Goal: Task Accomplishment & Management: Complete application form

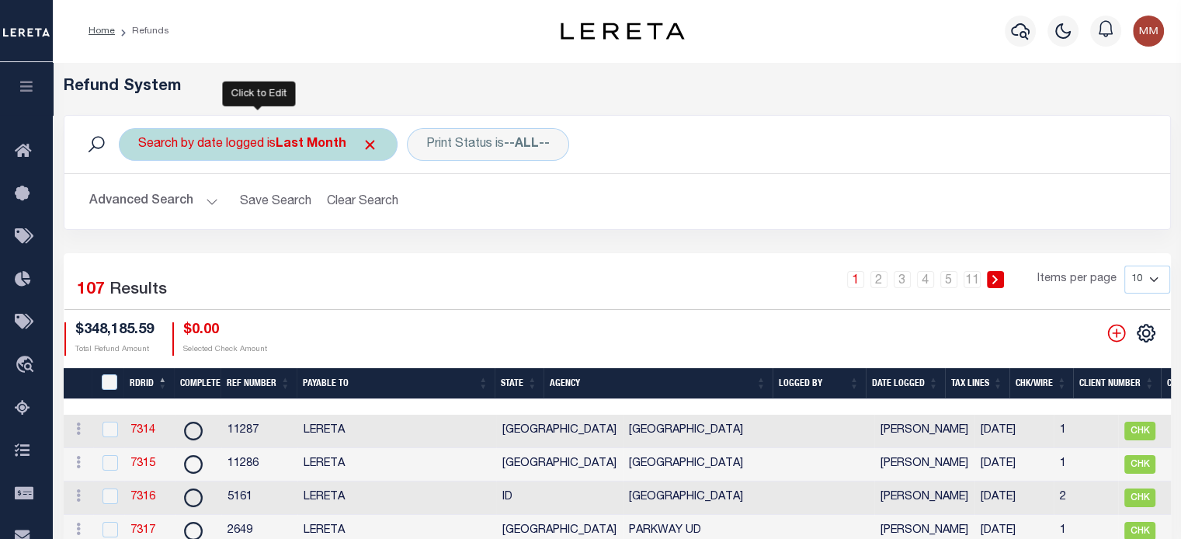
click at [272, 129] on div "Search by date logged is Last Month" at bounding box center [258, 144] width 279 height 33
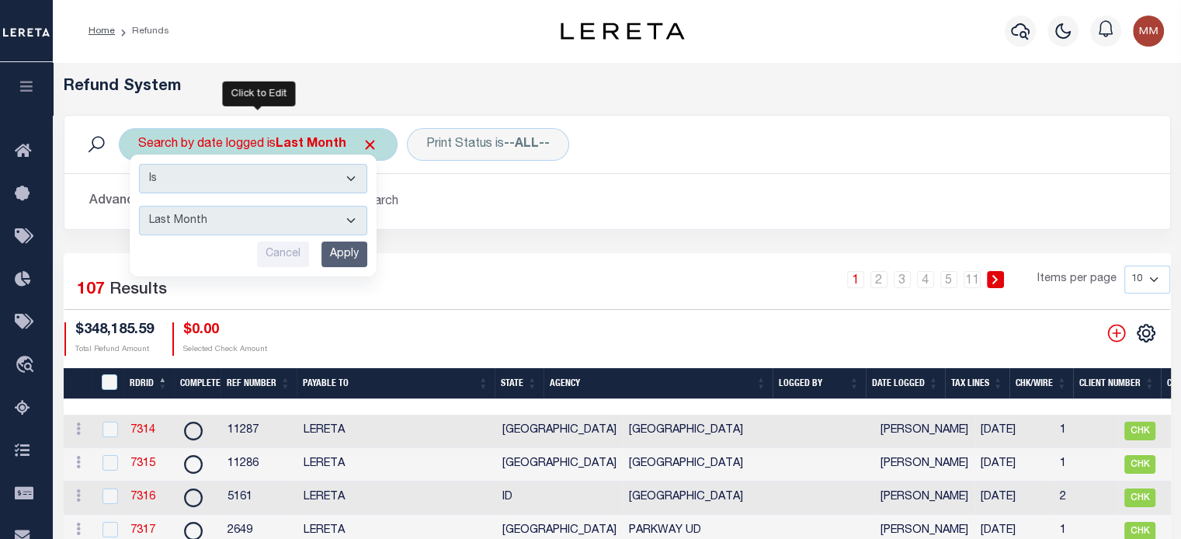
click at [222, 223] on select "This Month Last Month Last Three Months This Year Last Year" at bounding box center [253, 221] width 228 height 30
select select "This Month"
click at [139, 206] on select "This Month Last Month Last Three Months This Year Last Year" at bounding box center [253, 221] width 228 height 30
click at [345, 253] on input "Apply" at bounding box center [344, 255] width 46 height 26
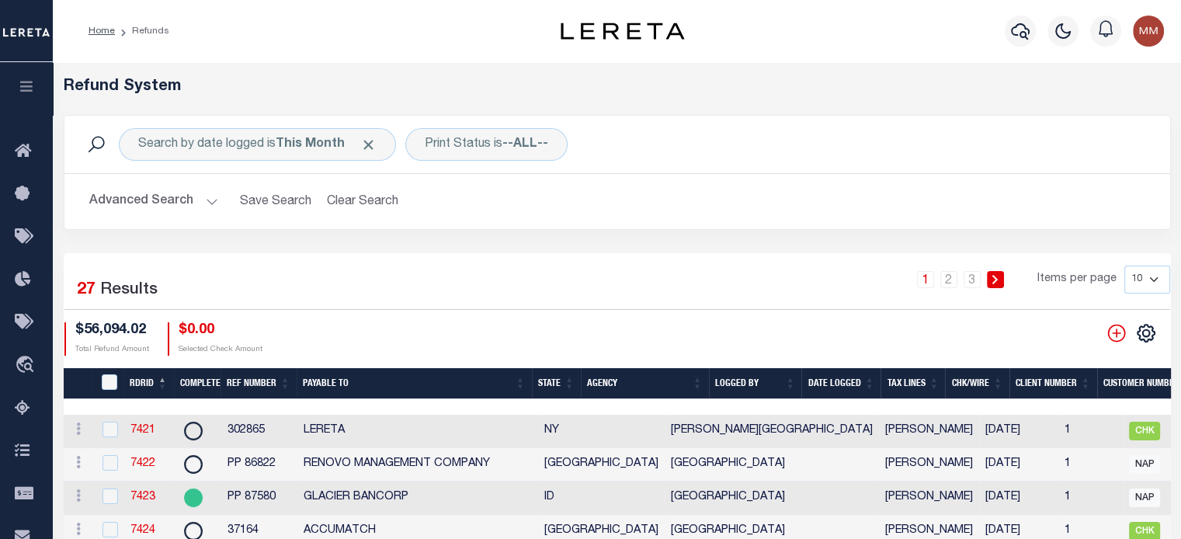
click at [846, 384] on th "Date Logged" at bounding box center [840, 384] width 79 height 32
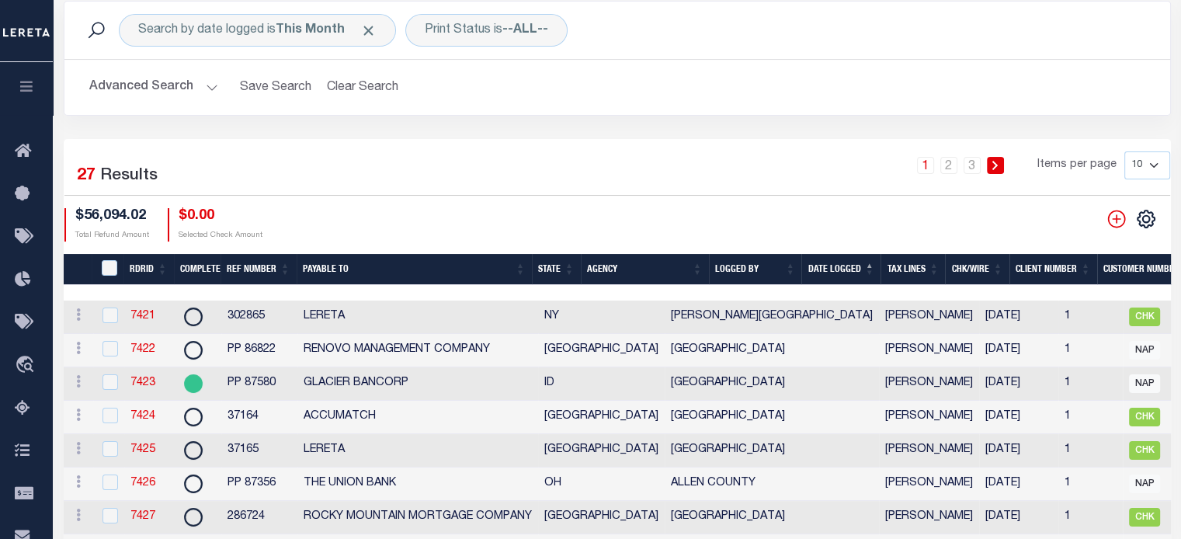
scroll to position [233, 0]
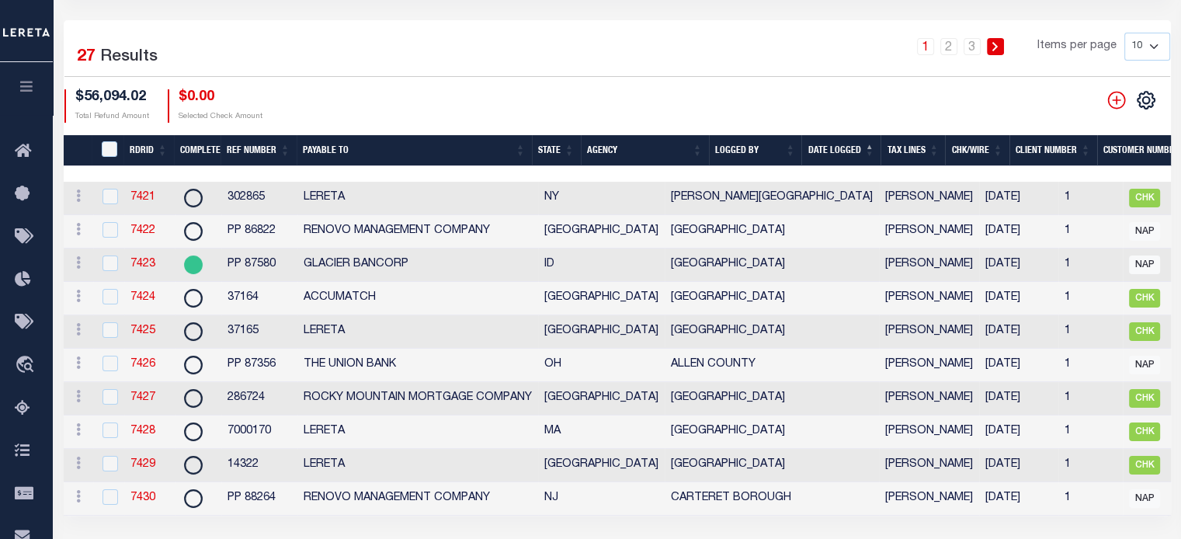
click at [836, 147] on th "Date Logged" at bounding box center [840, 151] width 79 height 32
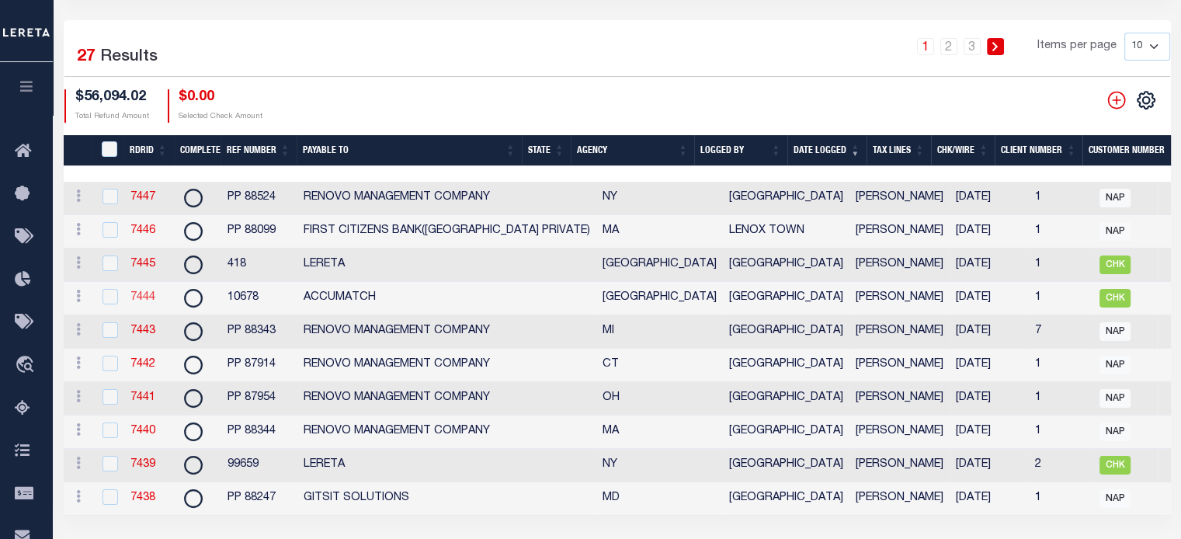
click at [141, 297] on link "7444" at bounding box center [142, 297] width 25 height 11
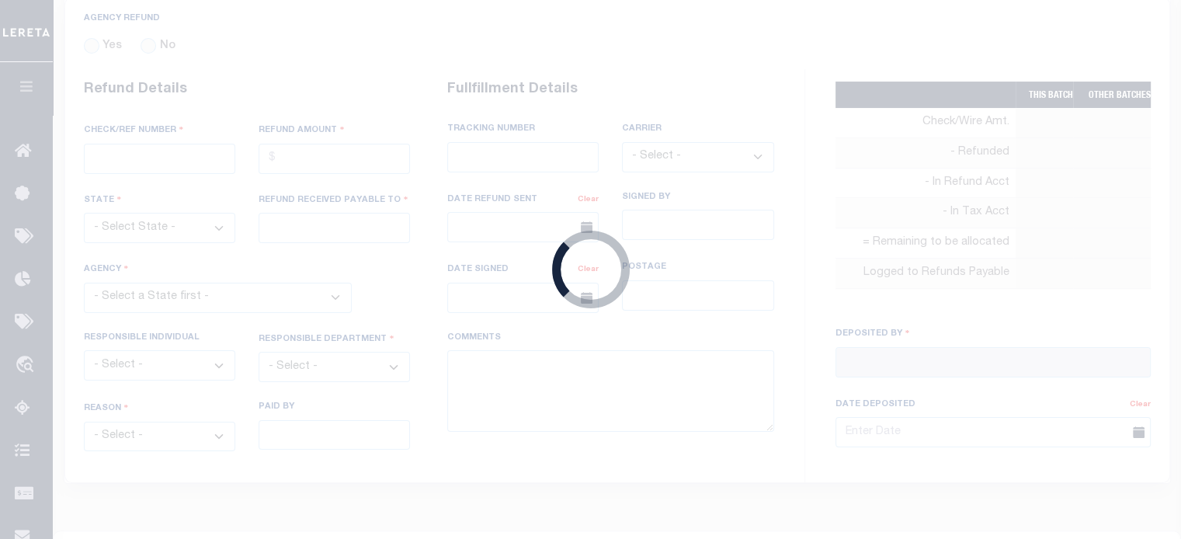
radio input "true"
type input "10678"
type input "$568.39"
select select "[GEOGRAPHIC_DATA]"
type input "ACCUMATCH"
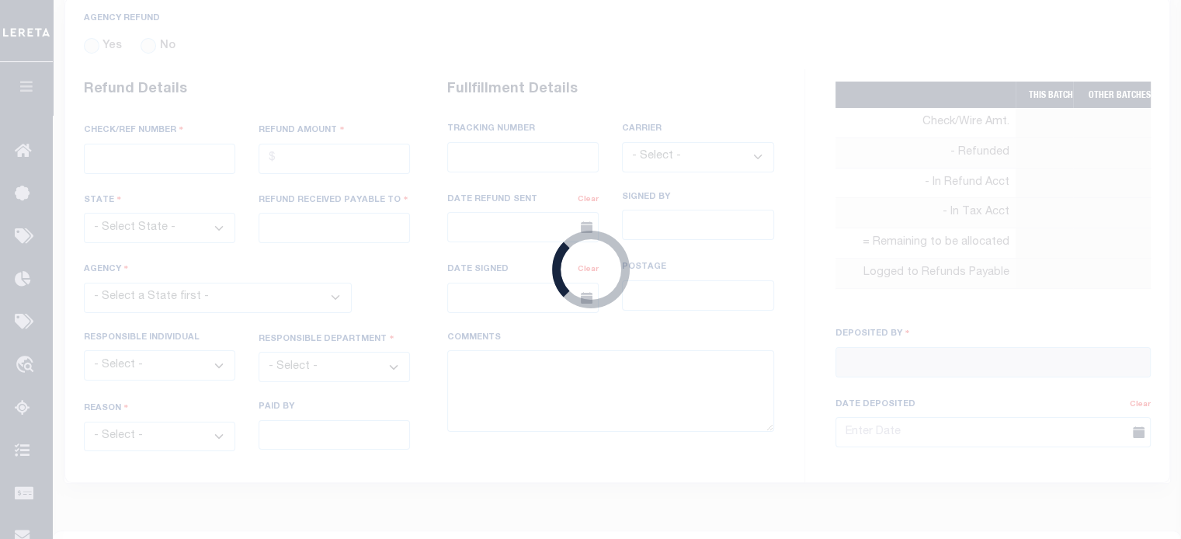
select select
select select "COL"
select select "OVP"
type input "8836 8275 9680"
select select "FDX"
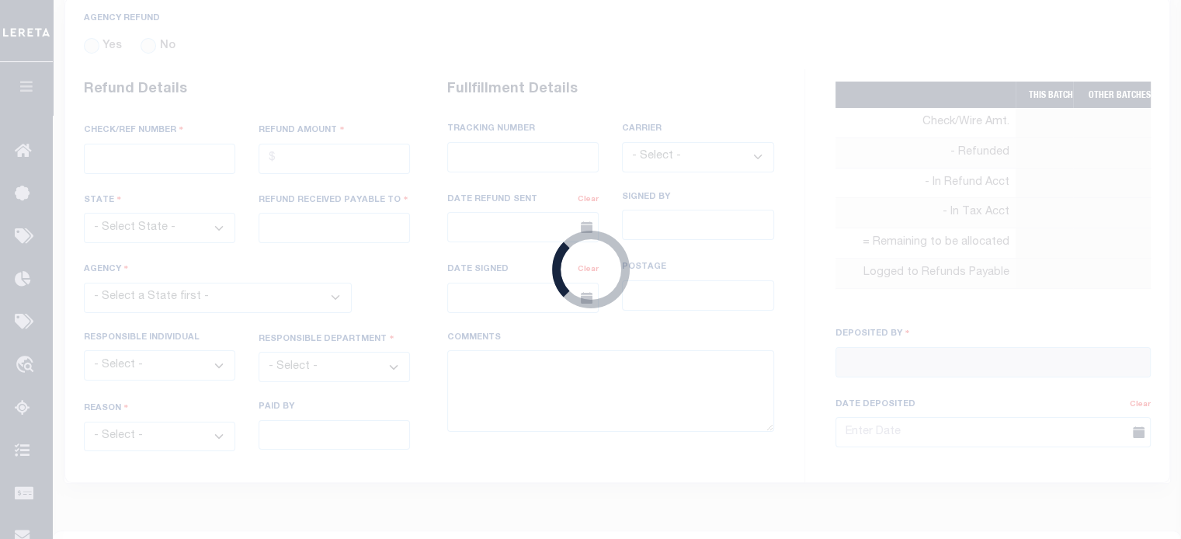
type input "[DATE]"
type textarea "ENDORSING CK TO LENDER"
type input "[PERSON_NAME]"
type input "[DATE]"
select select "4847300000"
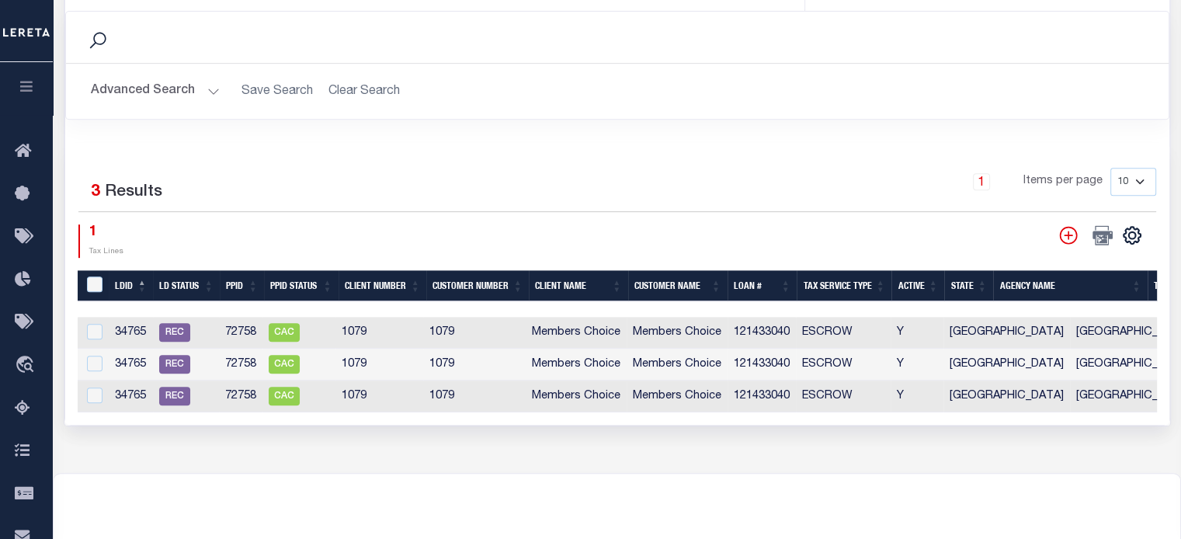
scroll to position [848, 0]
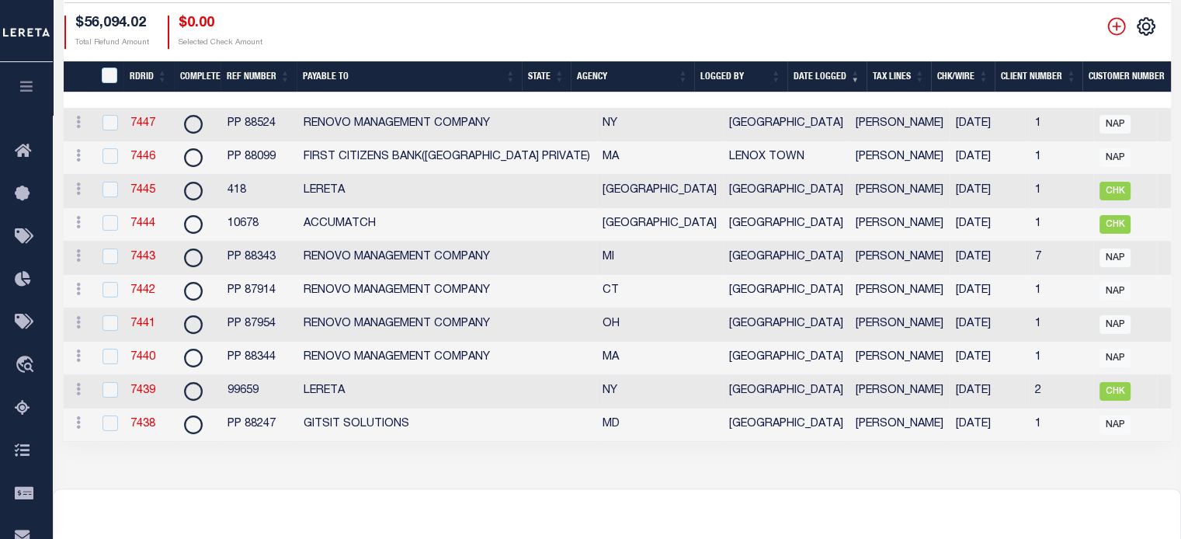
scroll to position [311, 0]
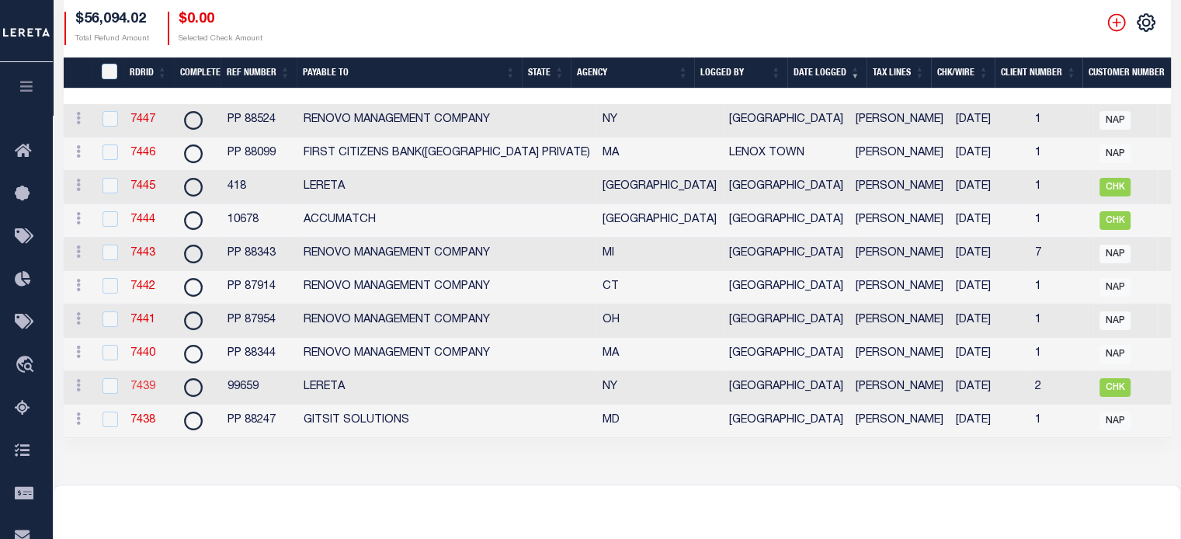
click at [147, 392] on link "7439" at bounding box center [142, 386] width 25 height 11
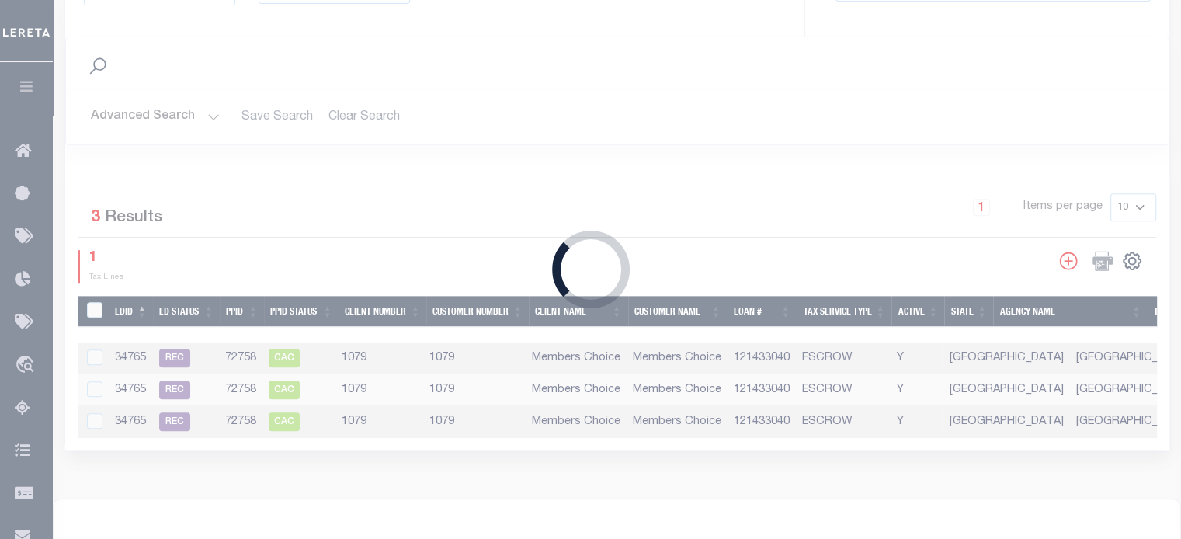
type input "99659"
type input "$10,634.34"
select select "NY"
type input "LERETA"
select select
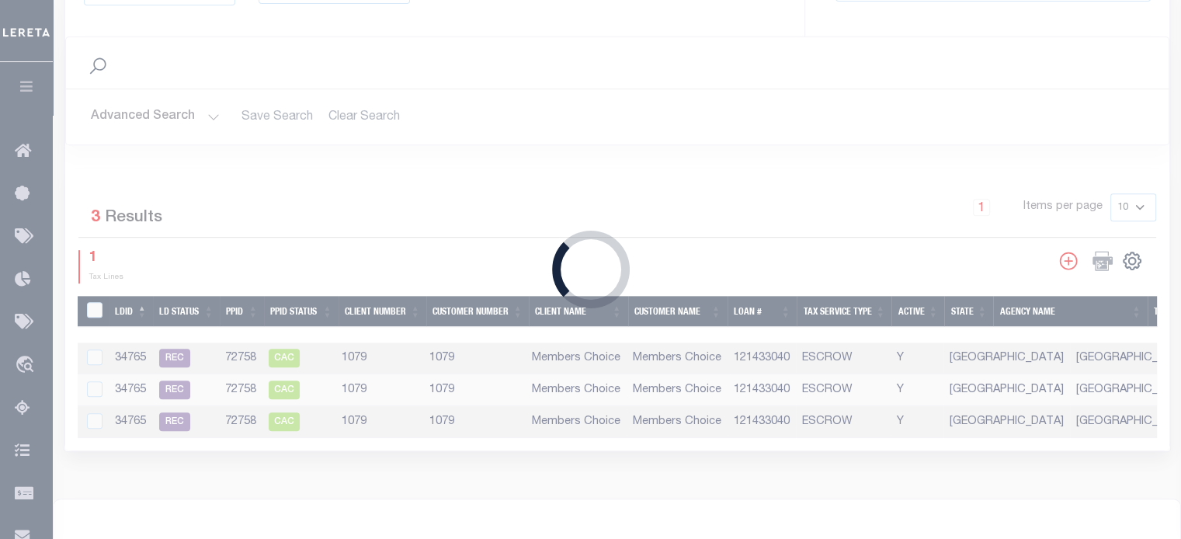
type input "WIRED FUNDS"
select select
type input "[DATE]"
type textarea "THIS IS A BULK CK SPLIT BETWEEN POMONA $ AND ACCUMATCH $ 7274.19(RENOVO)"
type input "[DATE]"
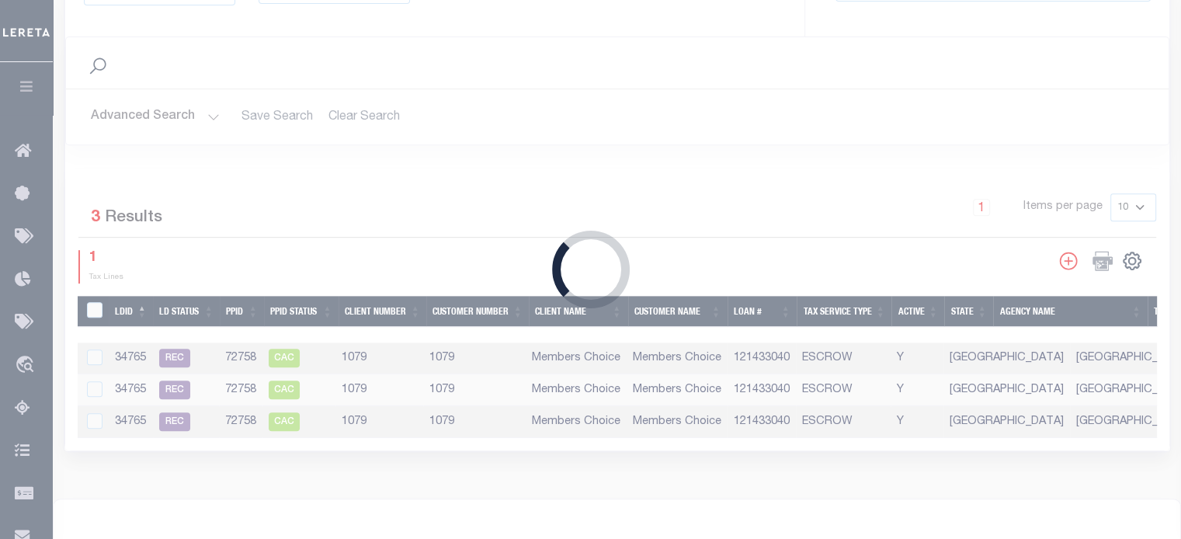
scroll to position [664, 0]
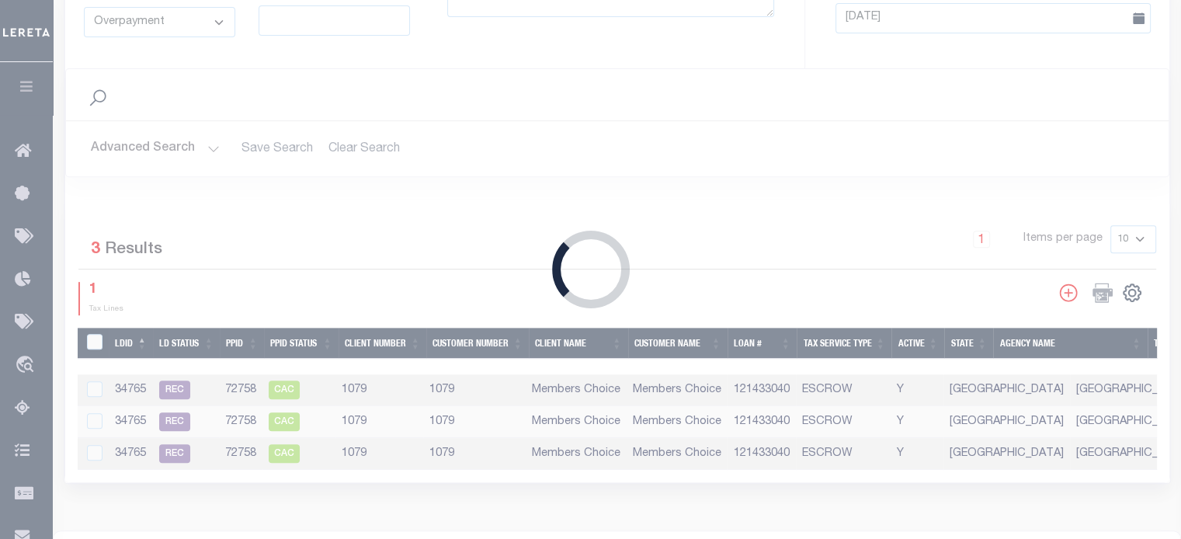
select select "3605904001"
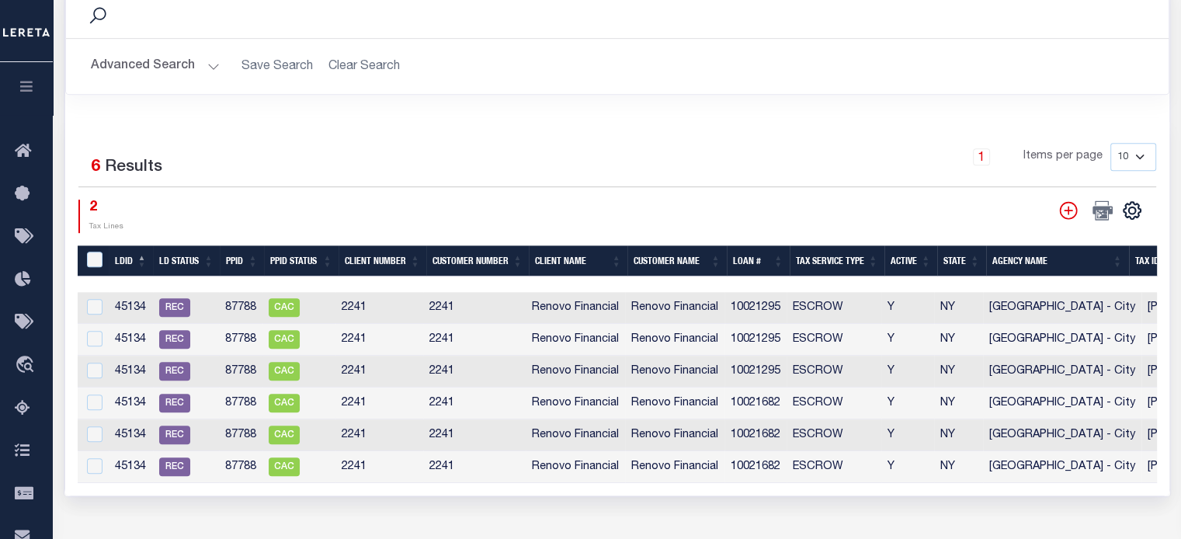
scroll to position [854, 0]
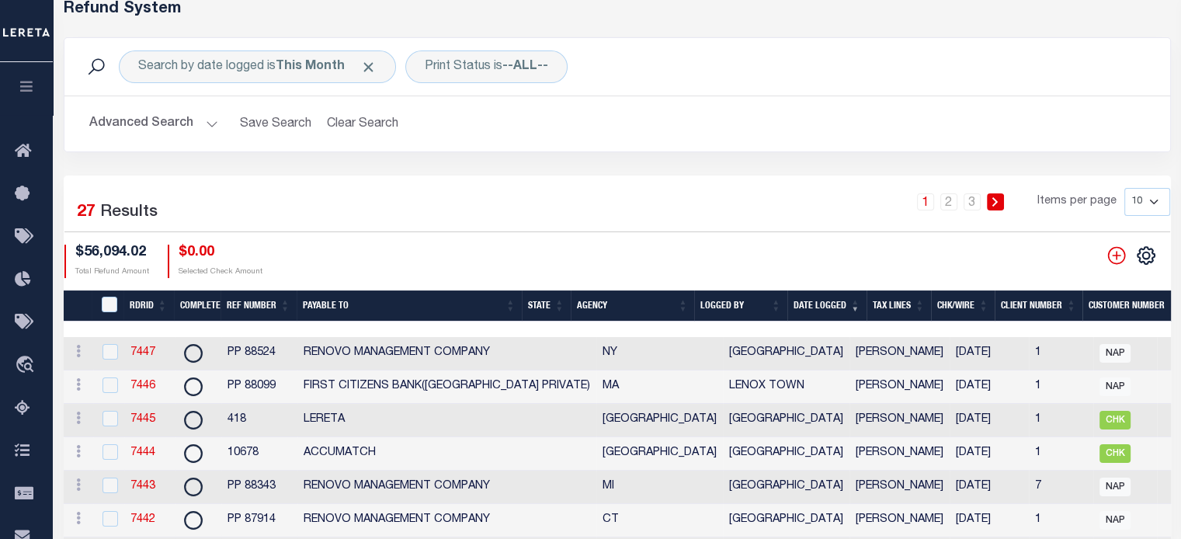
scroll to position [51, 0]
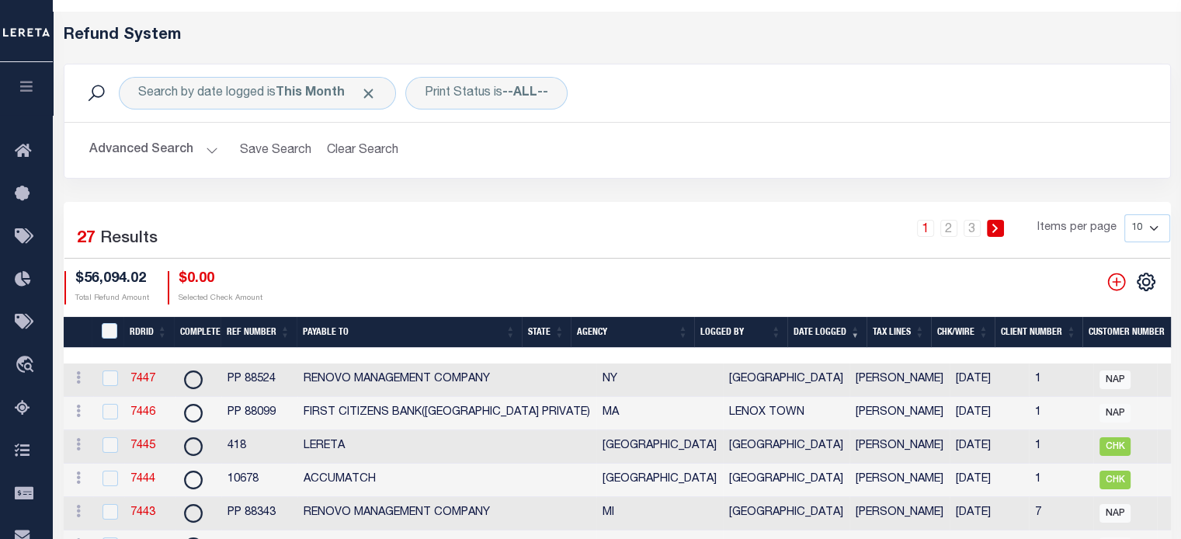
click at [886, 231] on select "10 25 50 100" at bounding box center [1147, 228] width 46 height 28
select select "100"
click at [886, 214] on select "10 25 50 100" at bounding box center [1147, 228] width 46 height 28
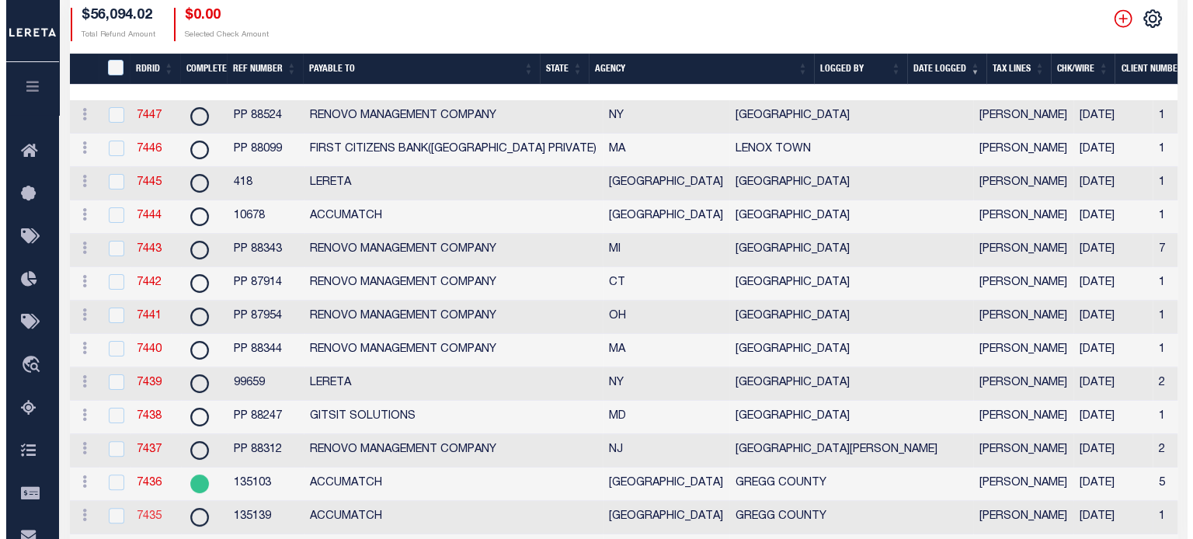
scroll to position [18, 0]
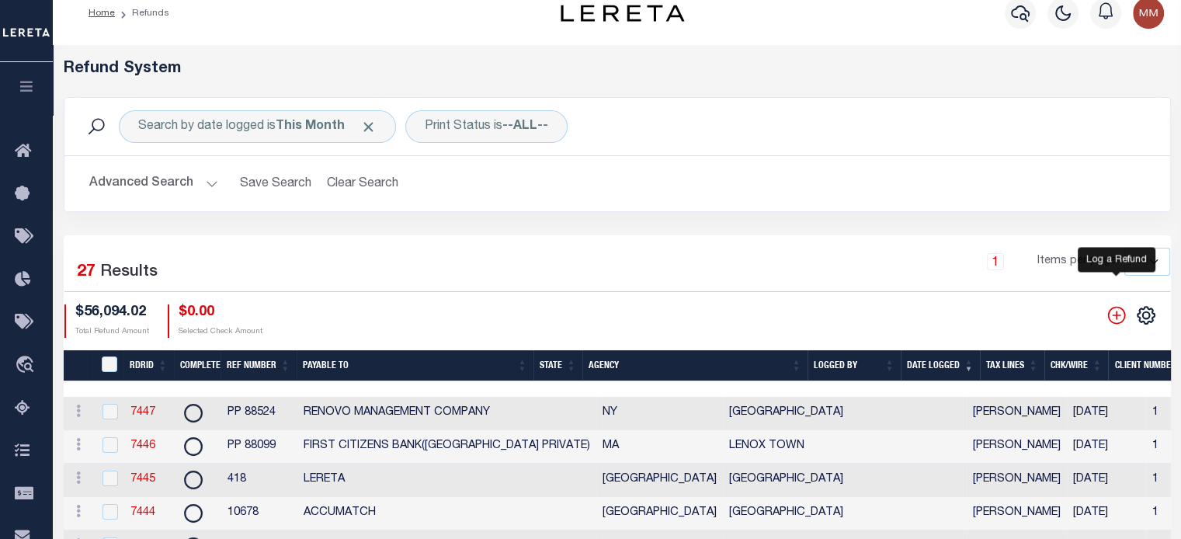
click at [886, 316] on icon "" at bounding box center [1116, 315] width 18 height 18
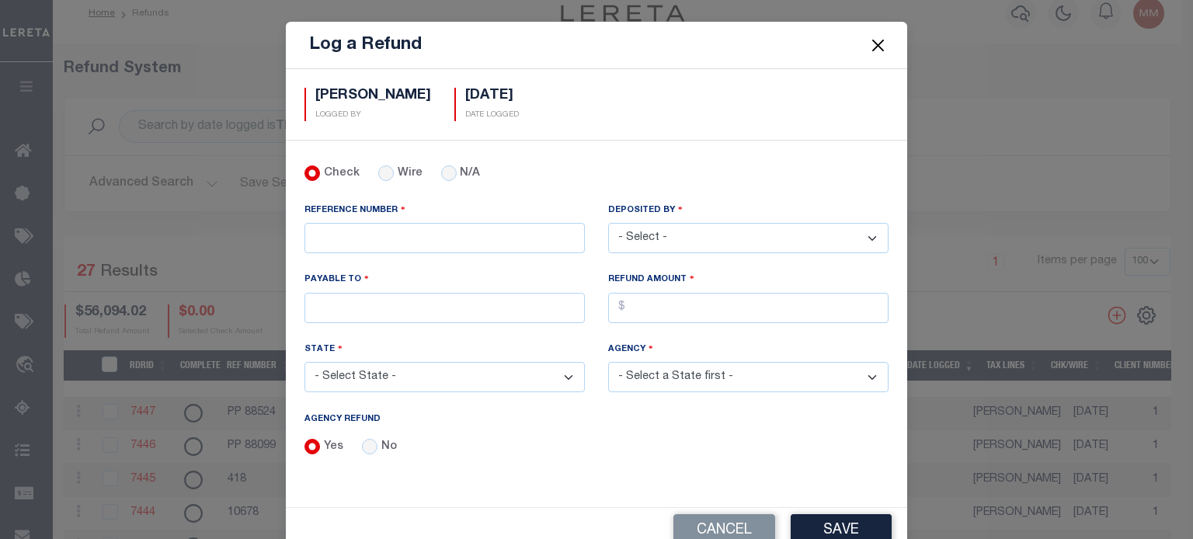
click at [730, 237] on select "- Select - [PERSON_NAME] [PERSON_NAME] [PERSON_NAME] [PERSON_NAME] [PERSON_NAME…" at bounding box center [748, 238] width 280 height 30
select select "[PERSON_NAME]"
click at [608, 223] on select "- Select - [PERSON_NAME] [PERSON_NAME] [PERSON_NAME] [PERSON_NAME] [PERSON_NAME…" at bounding box center [748, 238] width 280 height 30
click at [396, 305] on input "PAYABLE TO" at bounding box center [444, 308] width 280 height 30
type input "LERETA"
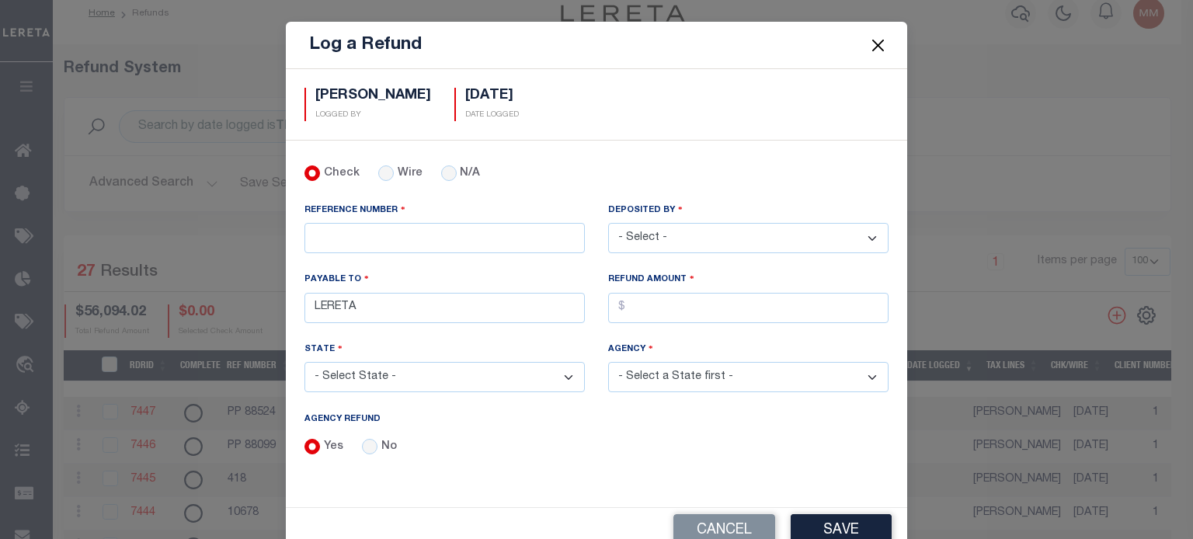
click at [389, 373] on select "- Select State - [US_STATE] AL AR AZ CA CO [GEOGRAPHIC_DATA] [GEOGRAPHIC_DATA] …" at bounding box center [444, 377] width 280 height 30
select select "CA"
click at [304, 362] on select "- Select State - [US_STATE] AL AR AZ CA CO [GEOGRAPHIC_DATA] [GEOGRAPHIC_DATA] …" at bounding box center [444, 377] width 280 height 30
click at [649, 371] on select "- Select Agency - [GEOGRAPHIC_DATA] [GEOGRAPHIC_DATA] MOBILE HOMES [PERSON_NAME…" at bounding box center [748, 377] width 280 height 30
select select "606700000"
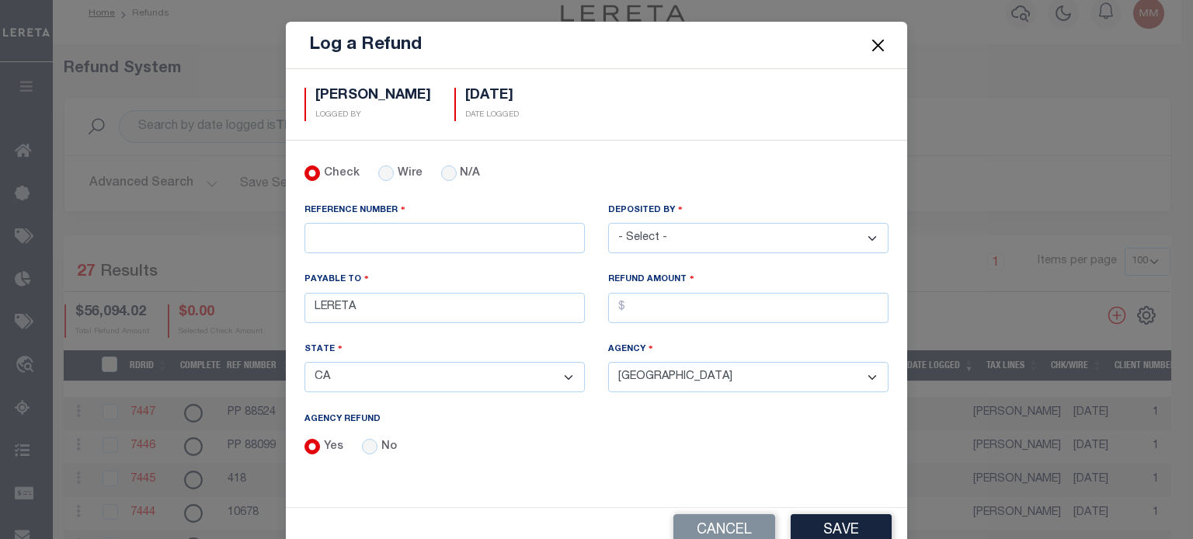
click at [608, 362] on select "- Select Agency - [GEOGRAPHIC_DATA] [GEOGRAPHIC_DATA] MOBILE HOMES [PERSON_NAME…" at bounding box center [748, 377] width 280 height 30
click at [645, 308] on input "AGENCY REFUND" at bounding box center [748, 308] width 280 height 30
type input "$2,889.53"
click at [452, 237] on input "REFERENCE NUMBER" at bounding box center [444, 238] width 280 height 30
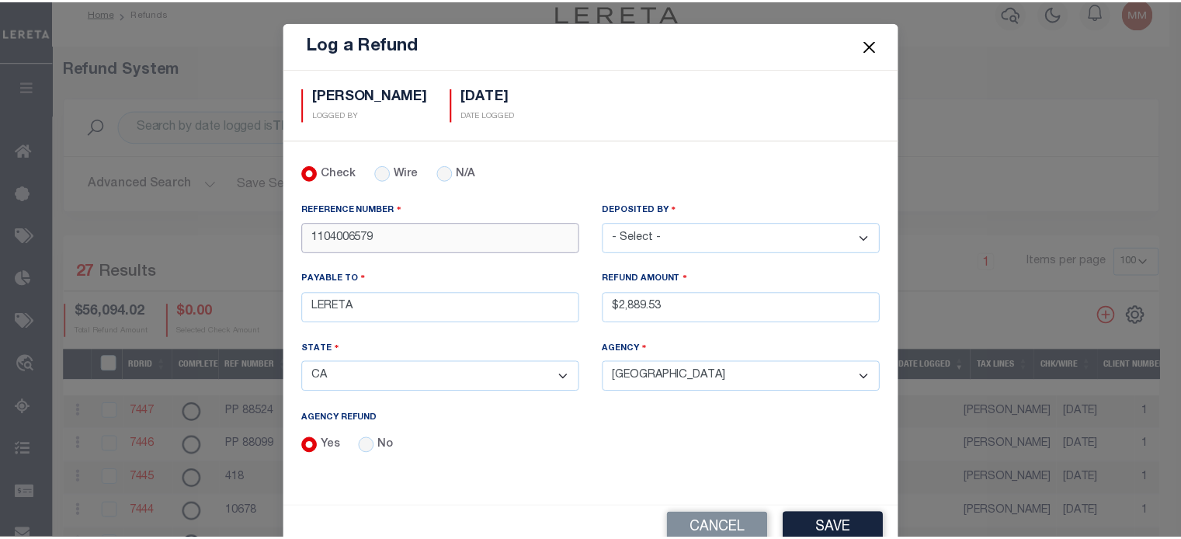
scroll to position [33, 0]
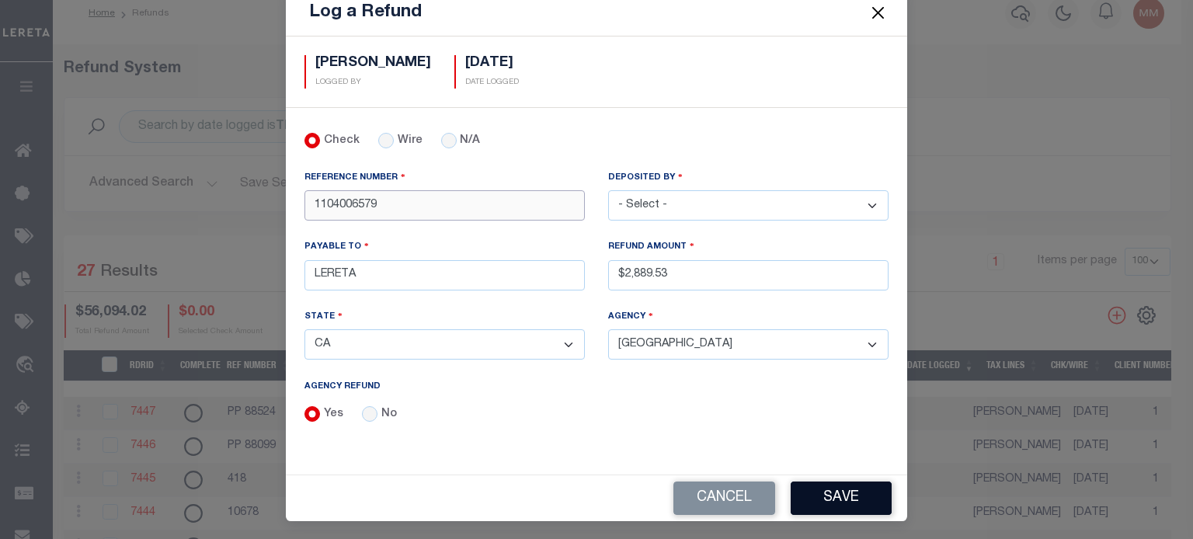
type input "1104006579"
click at [838, 490] on button "Save" at bounding box center [841, 497] width 101 height 33
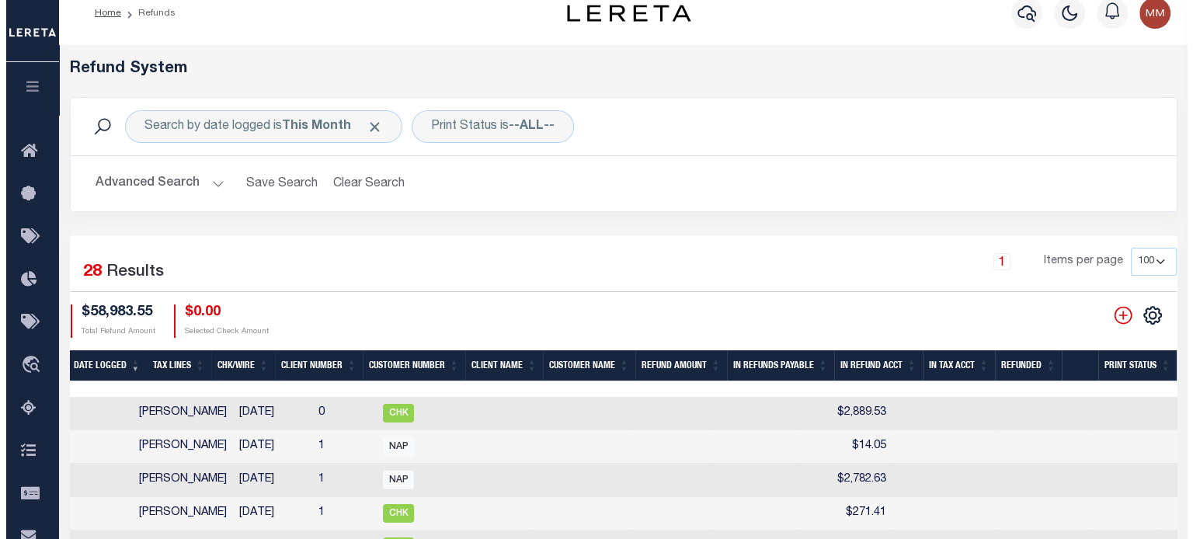
scroll to position [0, 840]
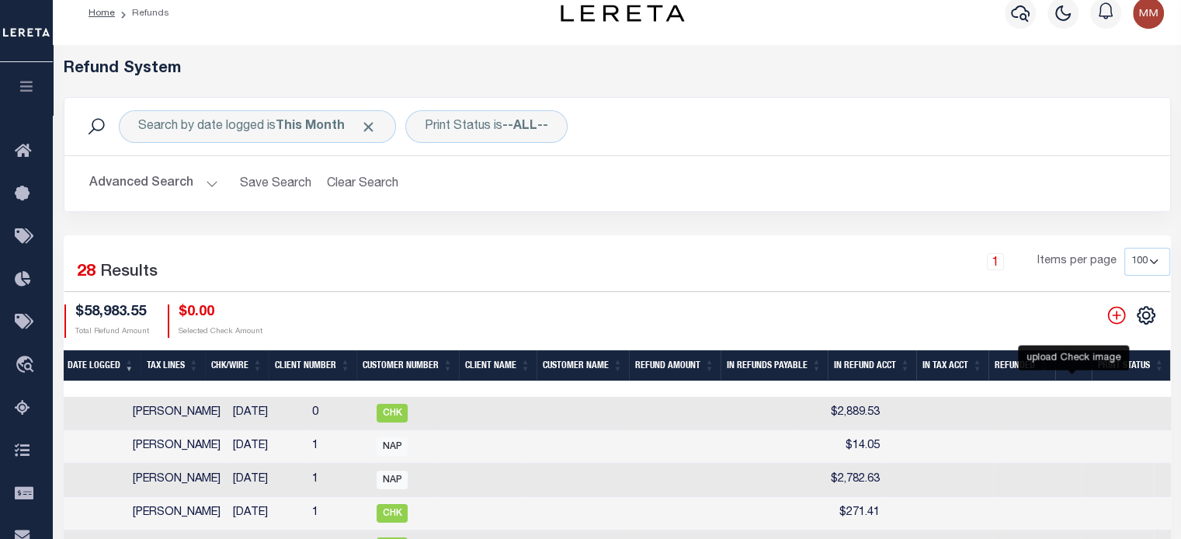
checkbox input "true"
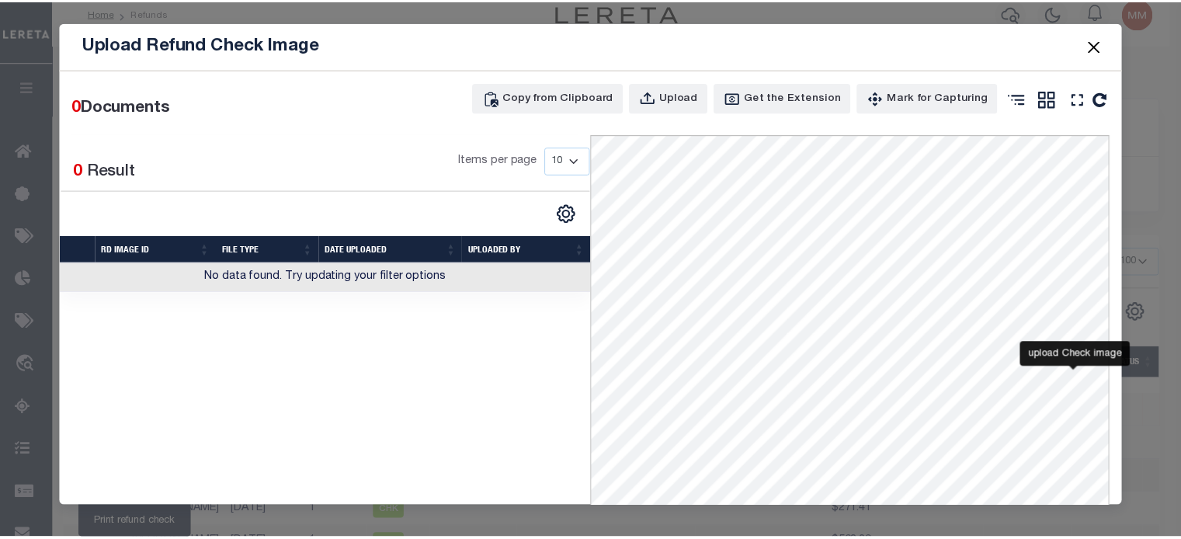
scroll to position [0, 829]
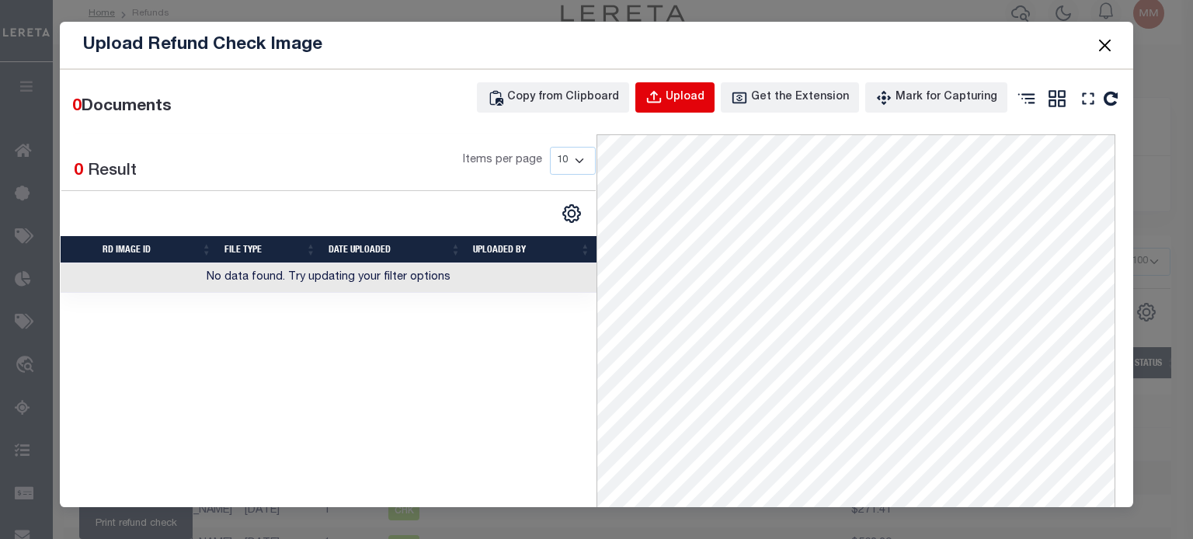
click at [680, 97] on div "Upload" at bounding box center [685, 97] width 39 height 17
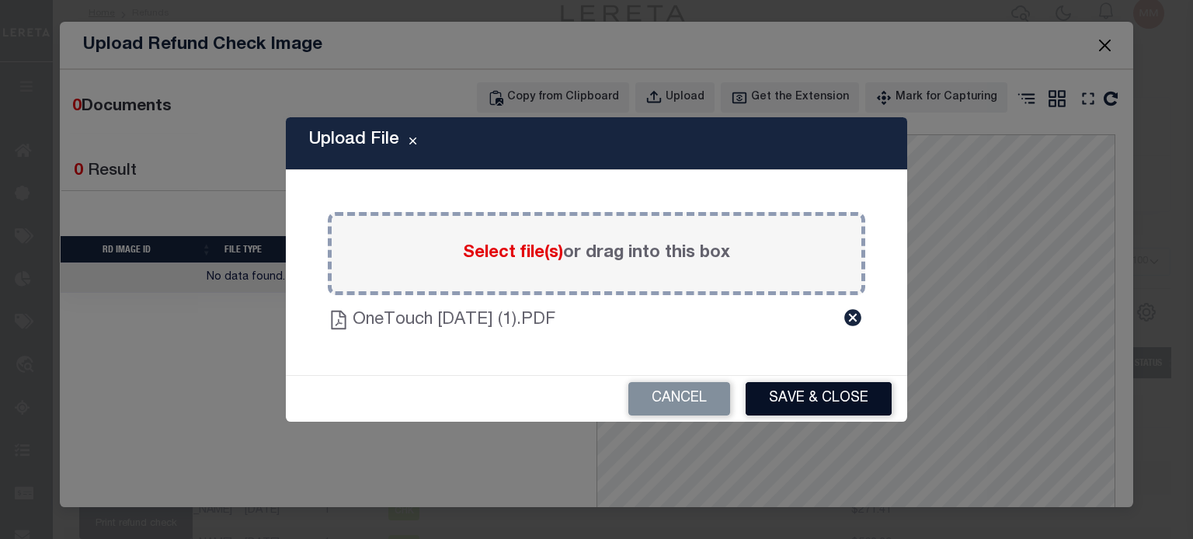
click at [836, 391] on button "Save & Close" at bounding box center [818, 398] width 146 height 33
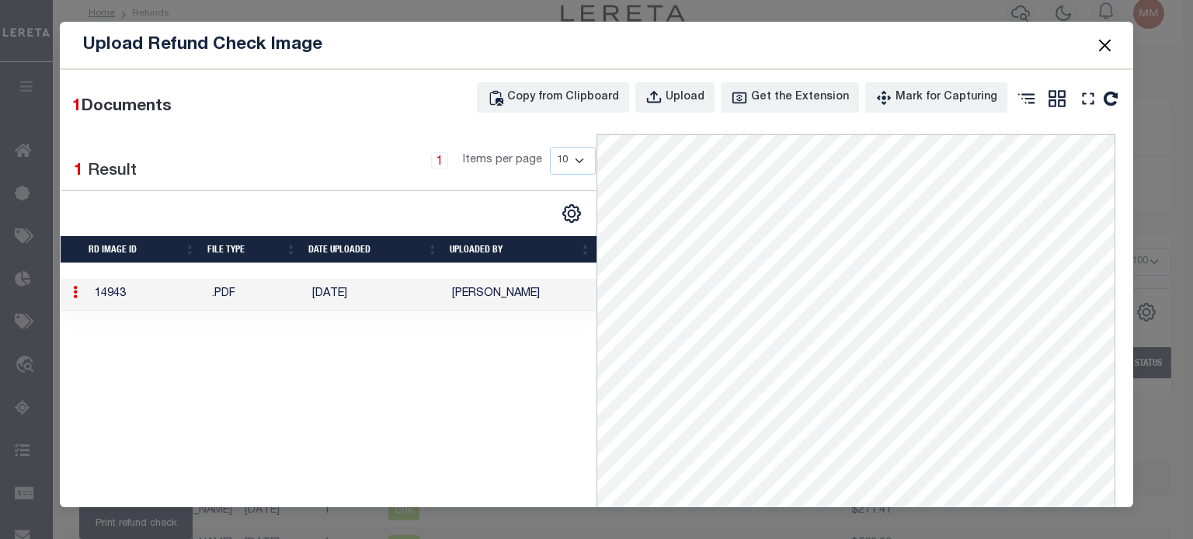
click at [886, 47] on button "Close" at bounding box center [1104, 45] width 20 height 20
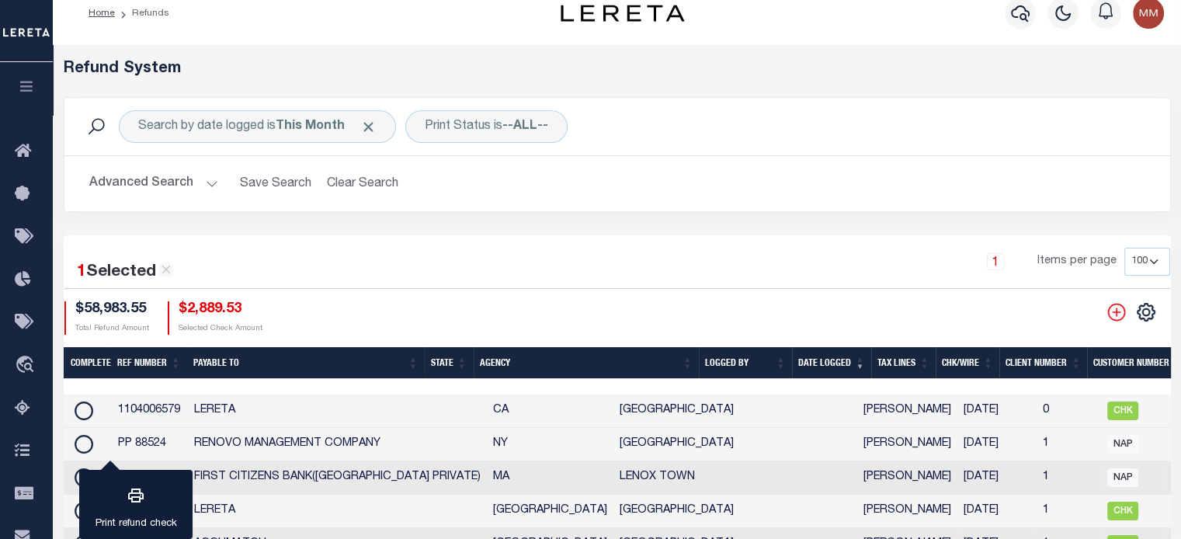
scroll to position [0, 0]
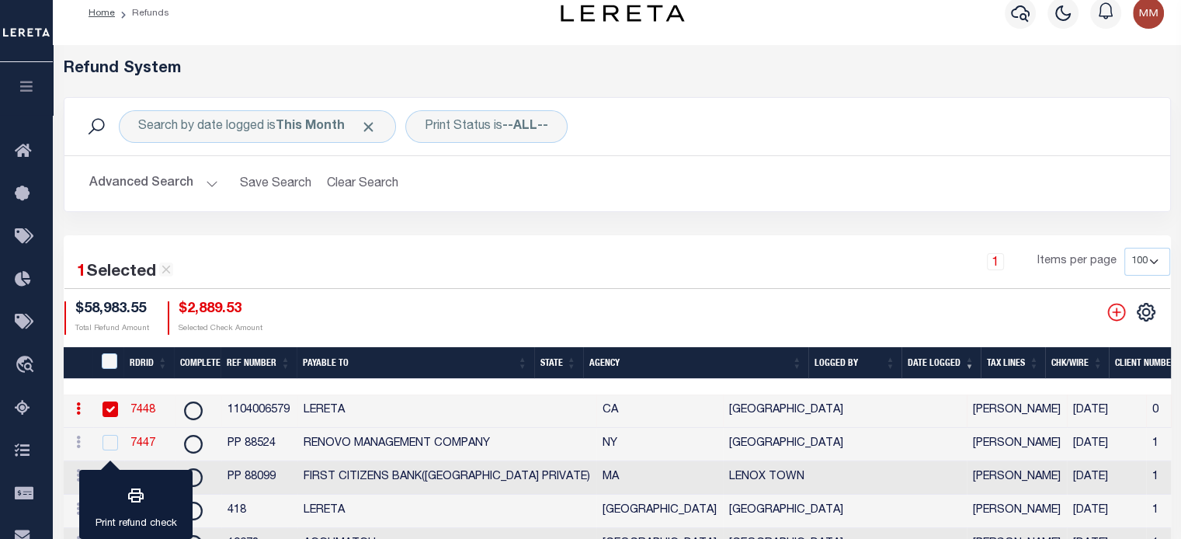
click at [142, 412] on link "7448" at bounding box center [142, 410] width 25 height 11
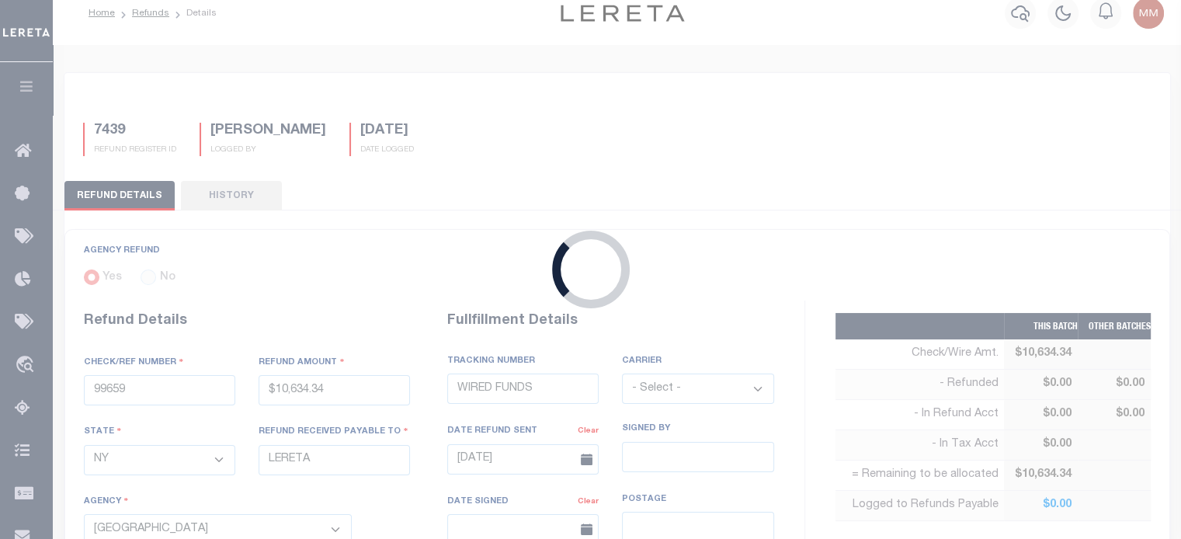
type input "1104006579"
type input "$2,889.53"
select select "CA"
select select
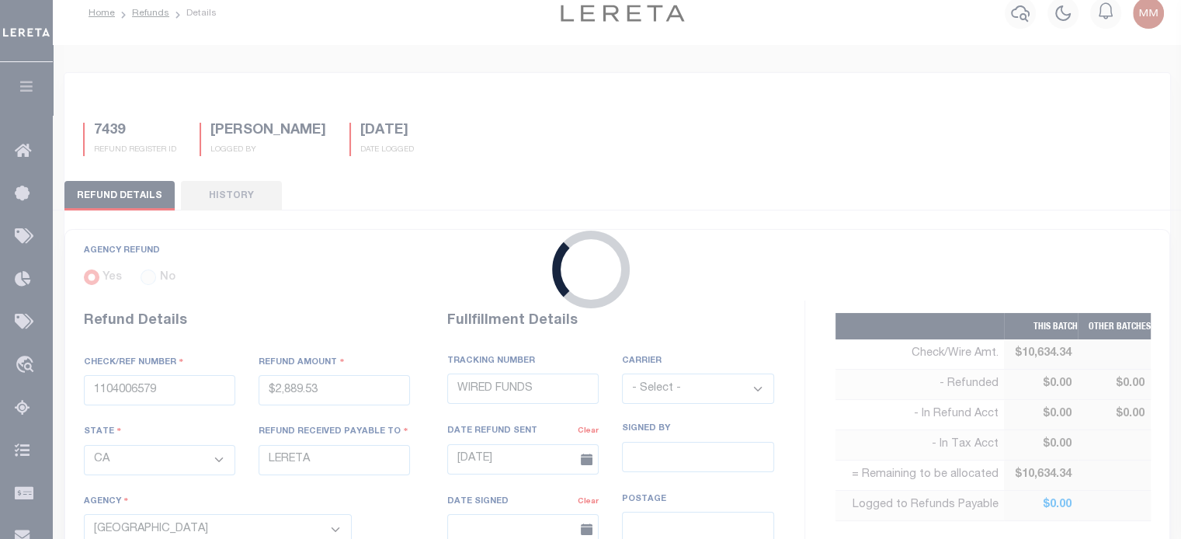
select select
type input "[DATE]"
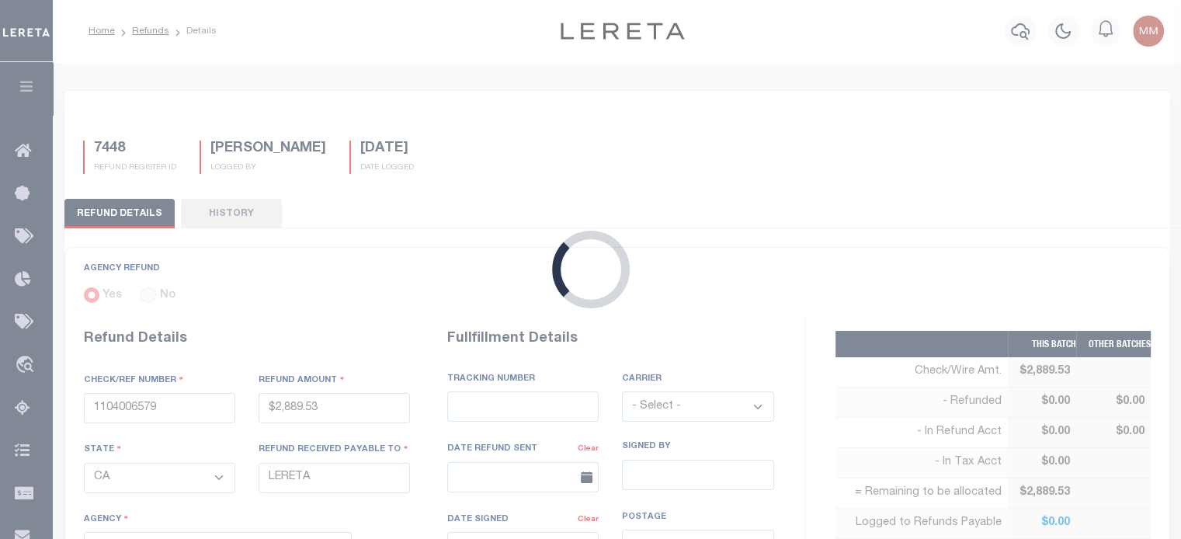
select select "606700000"
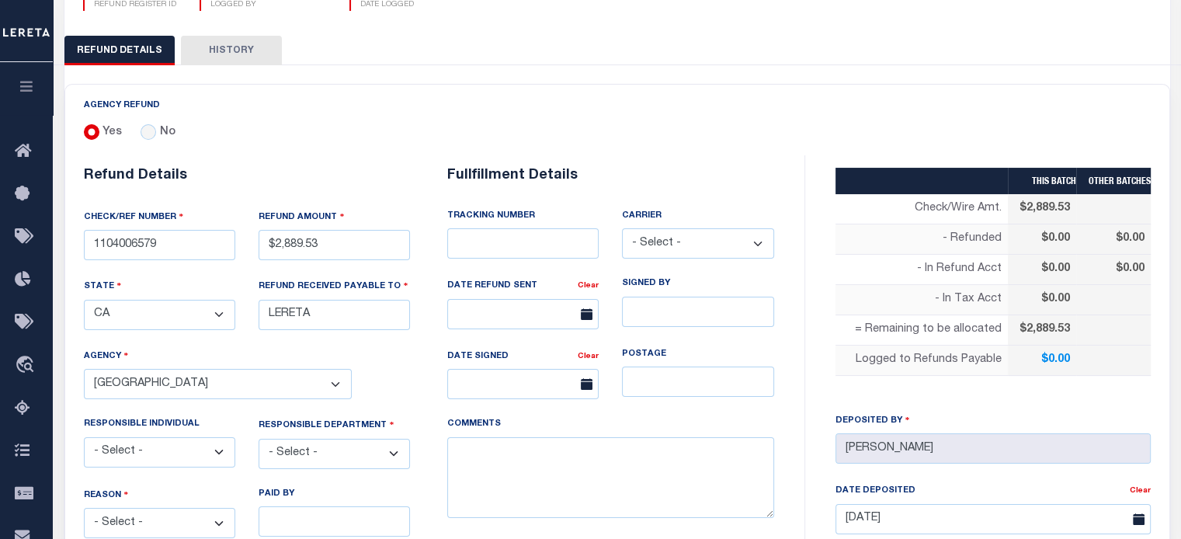
scroll to position [311, 0]
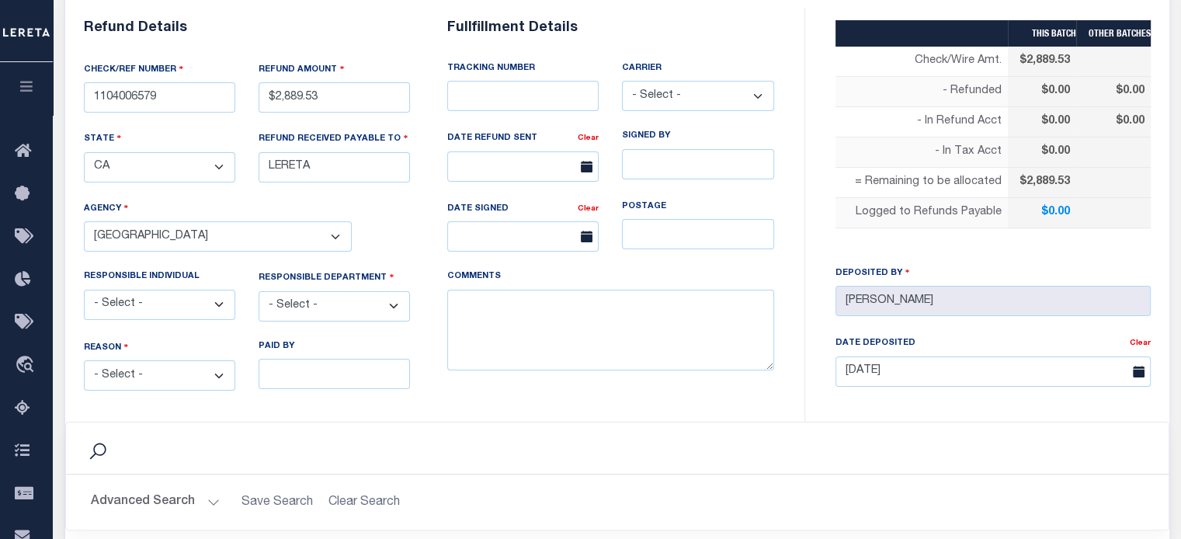
click at [171, 372] on select "- Select - Change In Value Discount Applied Duplicate Payment Exemption Applied…" at bounding box center [159, 375] width 151 height 30
select select "DUP"
click at [84, 360] on select "- Select - Change In Value Discount Applied Duplicate Payment Exemption Applied…" at bounding box center [159, 375] width 151 height 30
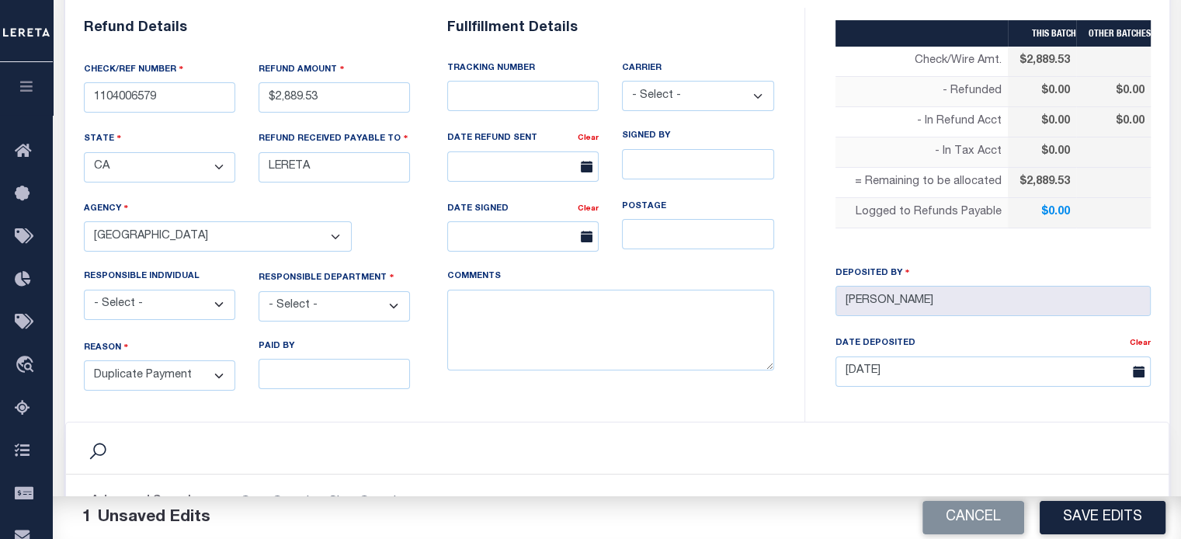
drag, startPoint x: 317, startPoint y: 301, endPoint x: 331, endPoint y: 298, distance: 14.3
click at [317, 301] on select "- Select - 3rd Party Accounting AI Collector Customer Customer Service FactR JA…" at bounding box center [334, 306] width 151 height 30
click at [259, 291] on select "- Select - 3rd Party Accounting AI Collector Customer Customer Service FactR JA…" at bounding box center [334, 306] width 151 height 30
drag, startPoint x: 329, startPoint y: 306, endPoint x: 335, endPoint y: 290, distance: 17.2
click at [332, 301] on select "- Select - 3rd Party Accounting AI Collector Customer Customer Service FactR JA…" at bounding box center [334, 306] width 151 height 30
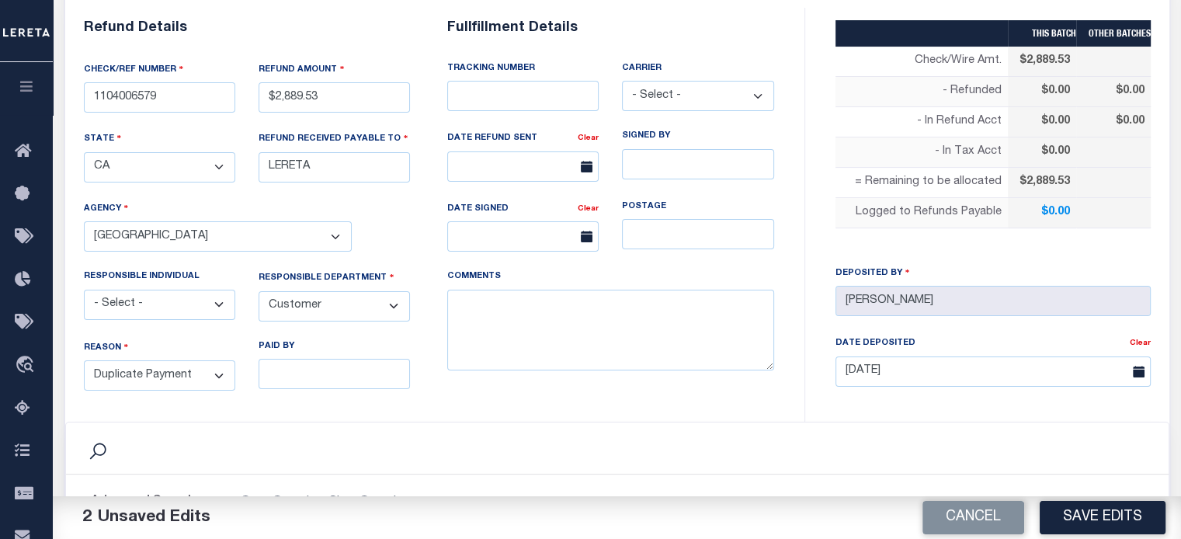
select select "COL"
click at [259, 291] on select "- Select - 3rd Party Accounting AI Collector Customer Customer Service FactR JA…" at bounding box center [334, 306] width 151 height 30
click at [518, 328] on textarea "COMMENTS" at bounding box center [610, 331] width 327 height 82
type textarea "DEPOSITING CK [DATE]"
drag, startPoint x: 1106, startPoint y: 513, endPoint x: 1096, endPoint y: 523, distance: 13.7
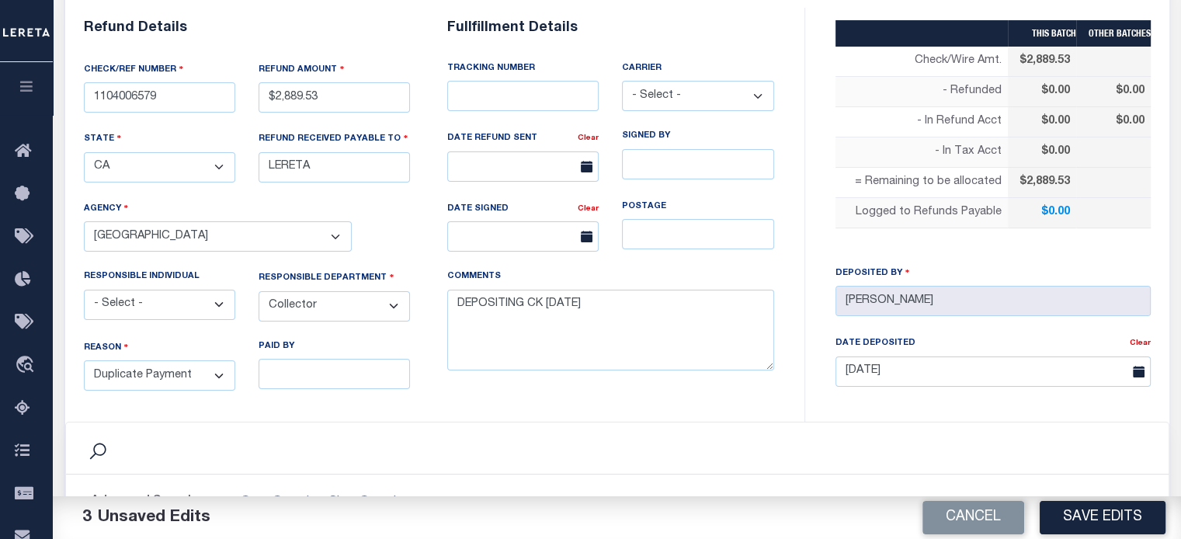
click at [886, 513] on button "Save Edits" at bounding box center [1103, 517] width 126 height 33
type input "$2,889.53"
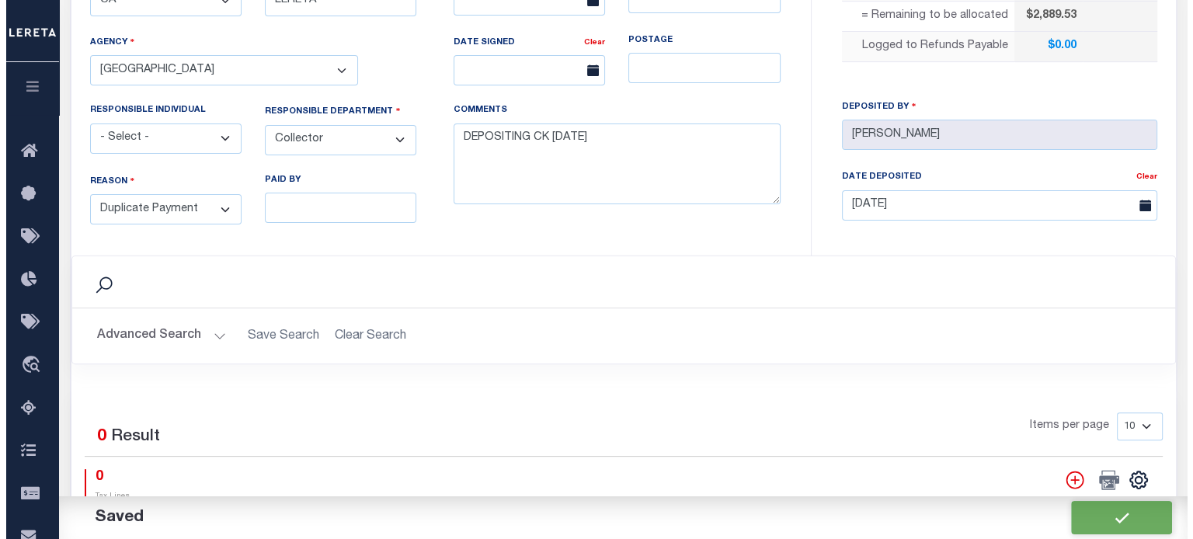
scroll to position [544, 0]
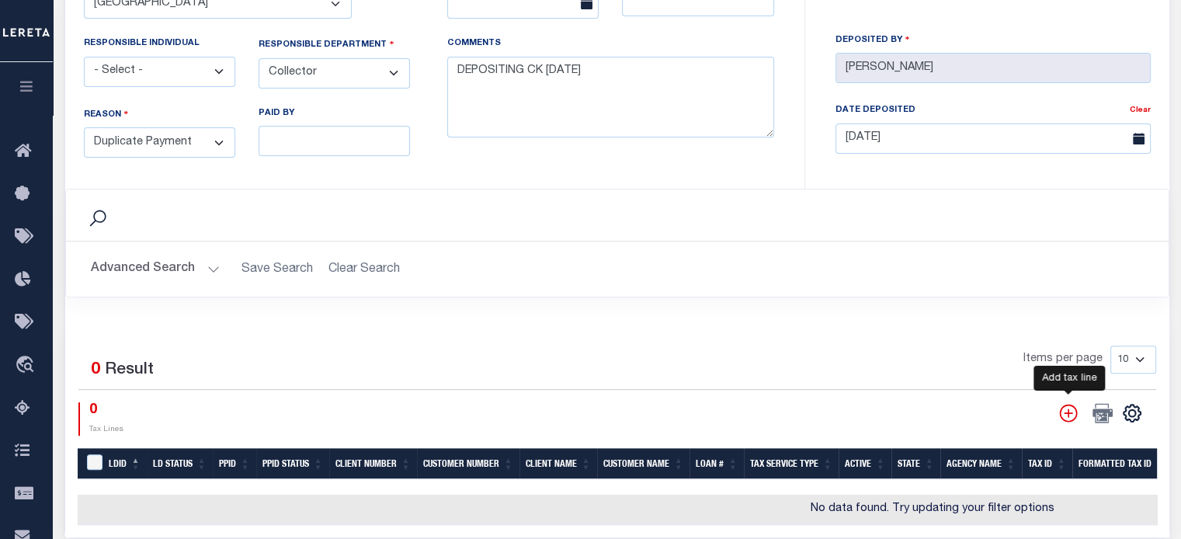
click at [886, 411] on icon "" at bounding box center [1068, 413] width 20 height 20
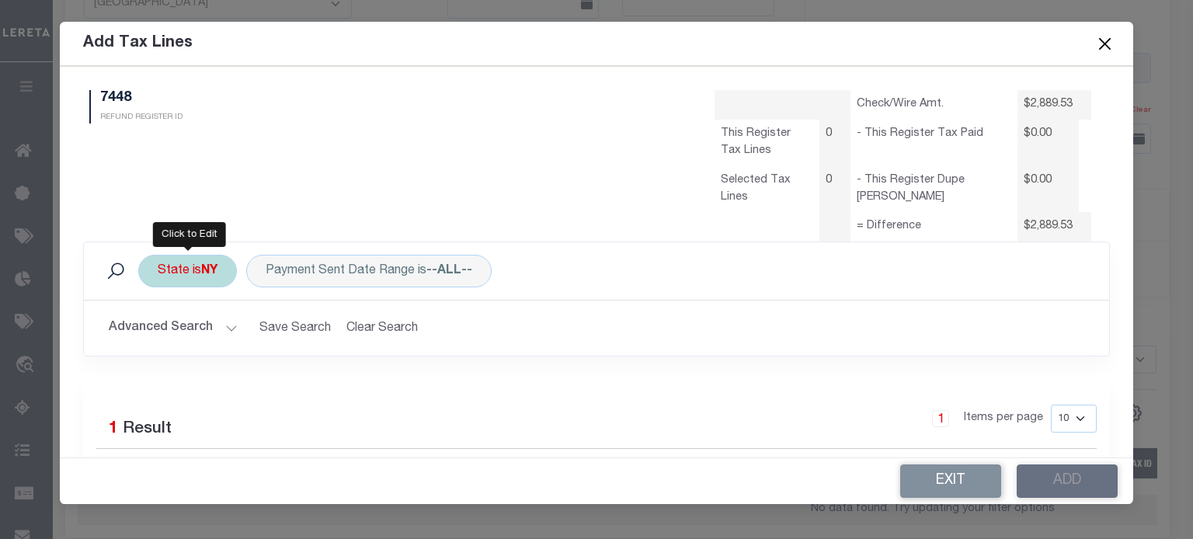
click at [183, 275] on div "State is [GEOGRAPHIC_DATA]" at bounding box center [187, 271] width 99 height 33
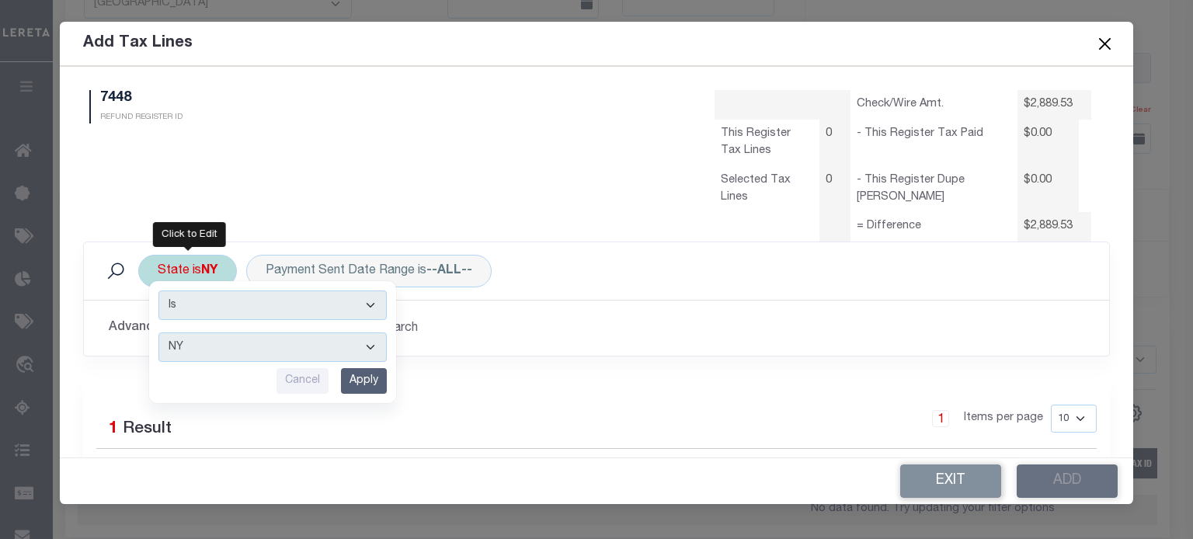
click at [184, 353] on select "AK AL AR AZ CA CO CT DC DE FL [GEOGRAPHIC_DATA] GU HI IA ID IL IN KS [GEOGRAPHI…" at bounding box center [272, 347] width 228 height 30
select select "CA"
click at [158, 332] on select "AK AL AR AZ CA CO CT DC DE FL [GEOGRAPHIC_DATA] GU HI IA ID IL IN KS [GEOGRAPHI…" at bounding box center [272, 347] width 228 height 30
click at [360, 386] on input "Apply" at bounding box center [364, 381] width 46 height 26
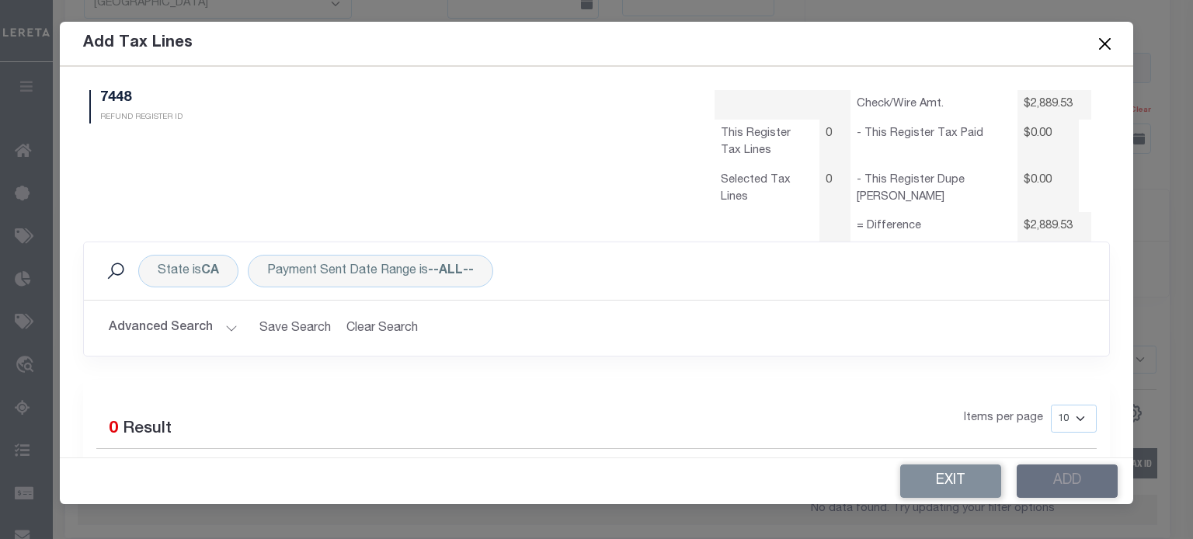
click at [224, 328] on button "Advanced Search" at bounding box center [173, 328] width 129 height 30
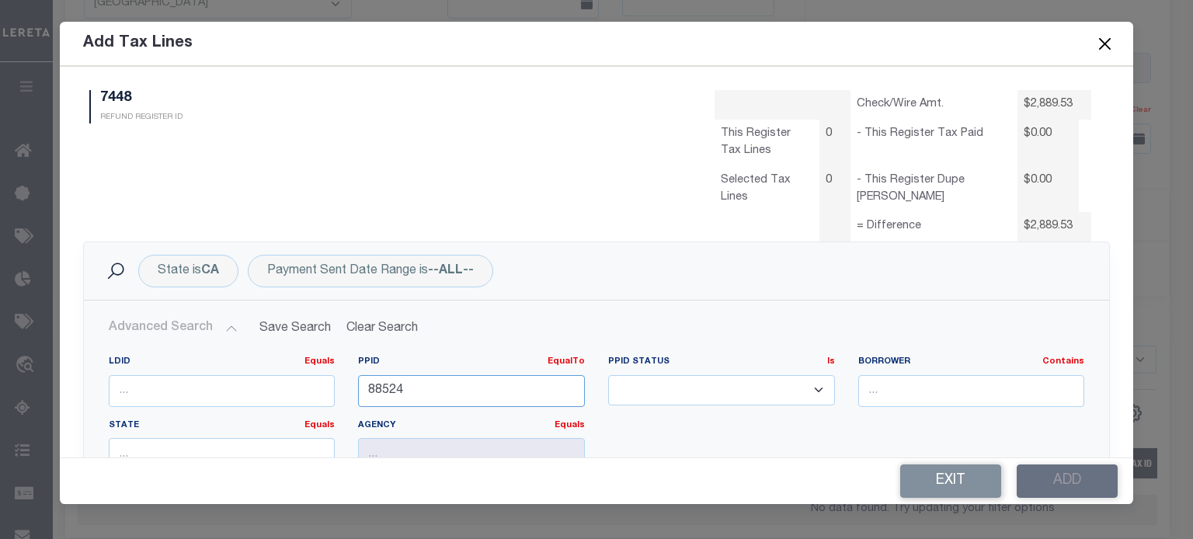
drag, startPoint x: 416, startPoint y: 384, endPoint x: 196, endPoint y: 400, distance: 221.1
click at [196, 400] on div "LDID Equals Equals Is Not Equal To Is Greater Than Is Less Than PPID EqualTo Eq…" at bounding box center [596, 419] width 999 height 127
type input "85359"
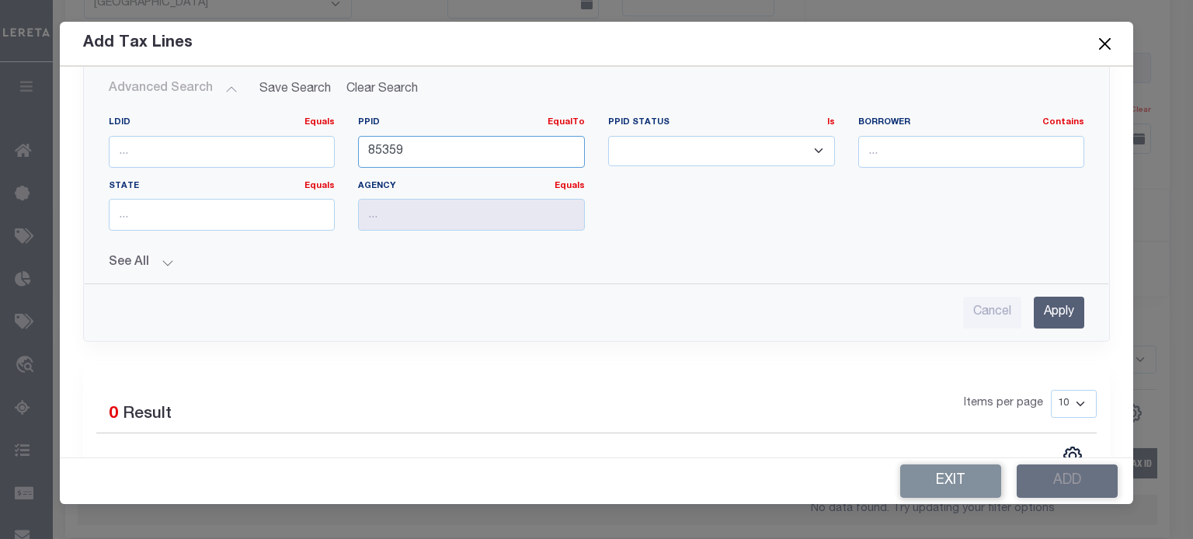
scroll to position [311, 0]
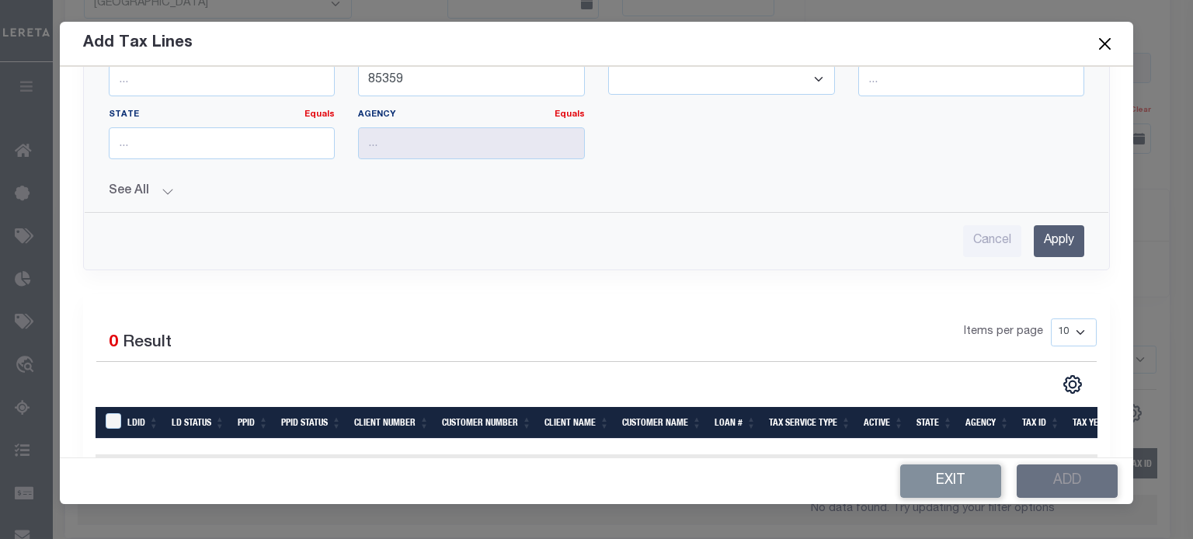
click at [886, 240] on input "Apply" at bounding box center [1059, 241] width 50 height 32
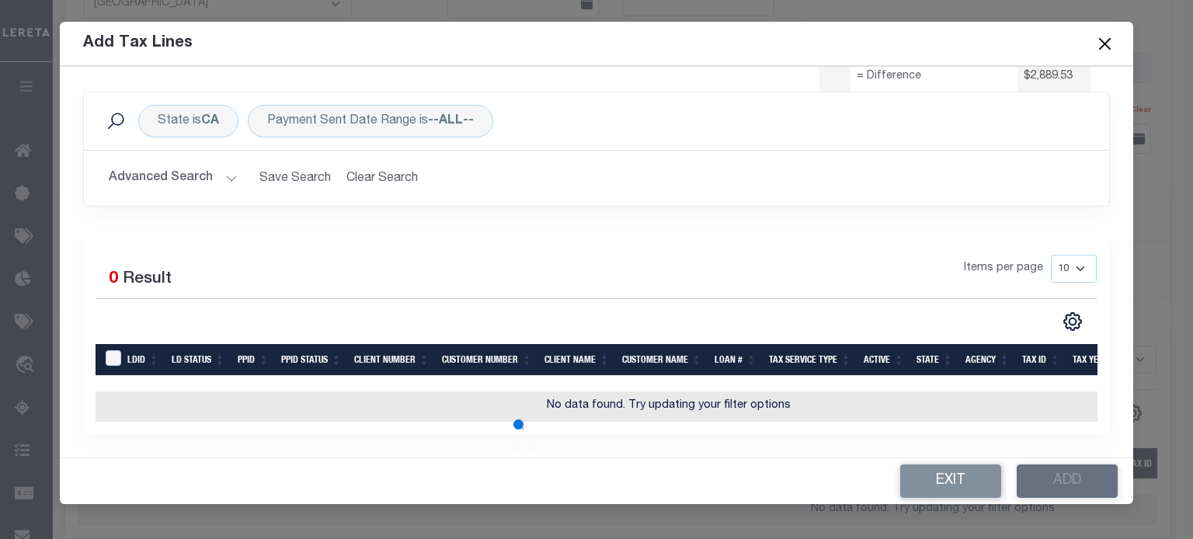
scroll to position [268, 0]
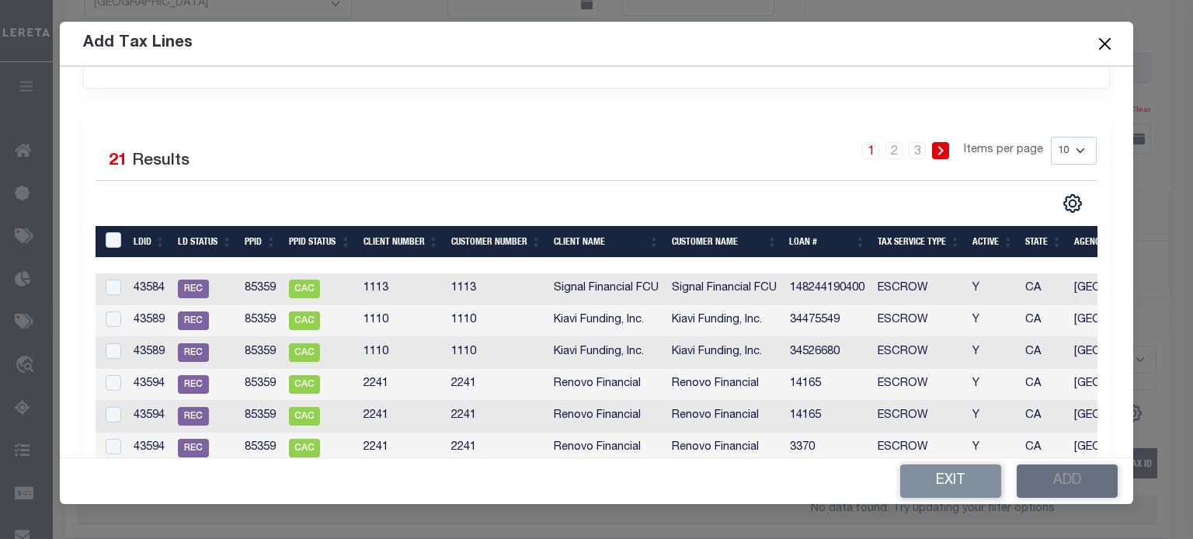
click at [886, 156] on select "10 25 50 100" at bounding box center [1074, 151] width 46 height 28
select select "100"
click at [886, 137] on select "10 25 50 100" at bounding box center [1074, 151] width 46 height 28
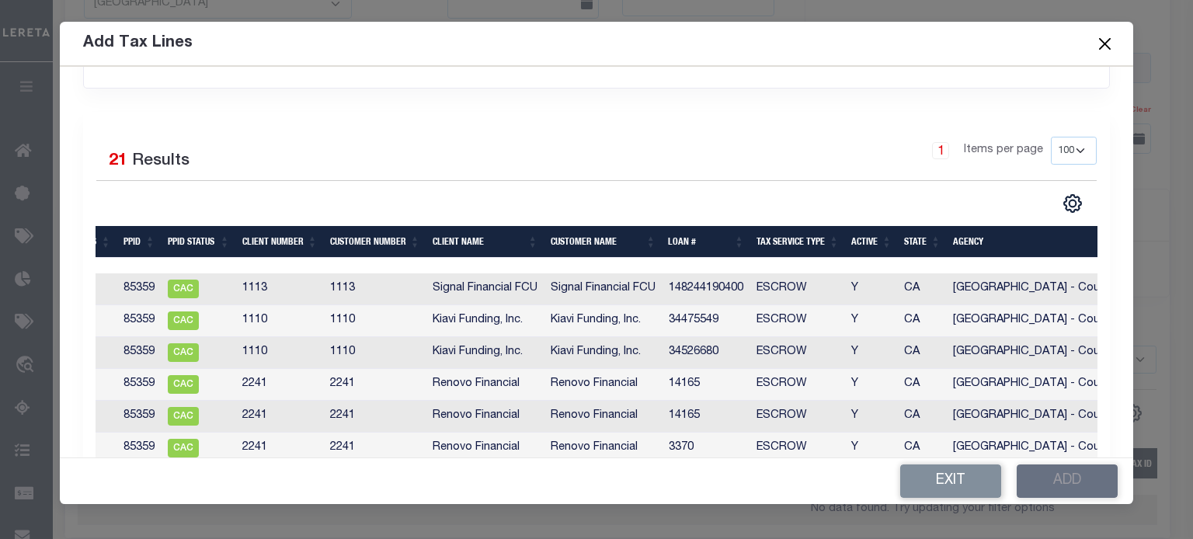
scroll to position [0, 130]
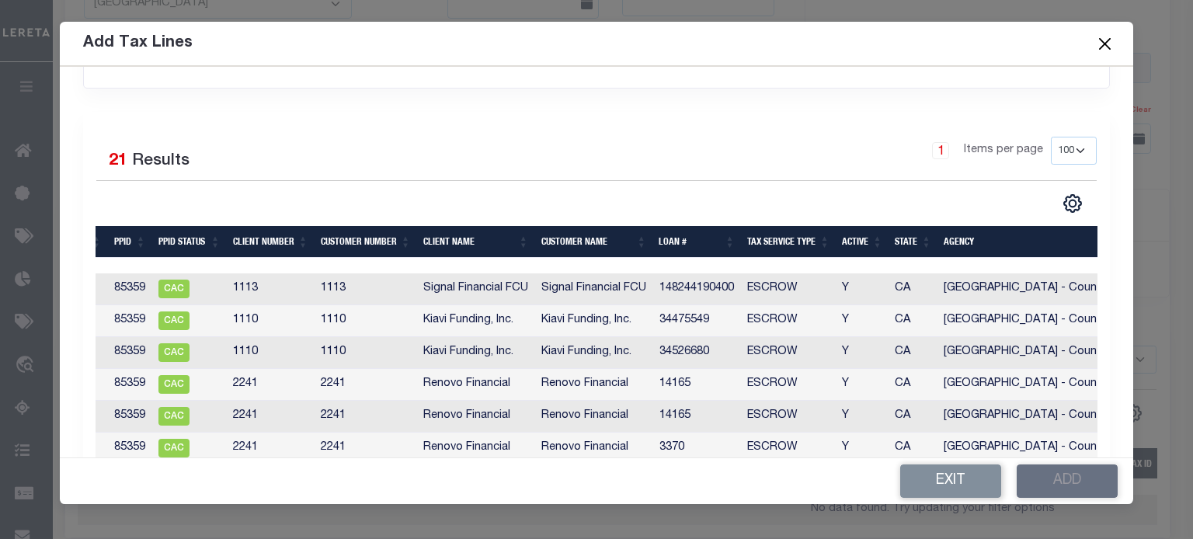
drag, startPoint x: 801, startPoint y: 255, endPoint x: 874, endPoint y: 255, distance: 73.0
click at [874, 255] on tr "LDID LD Status PPID PPID Status Client Number Customer Number Client Name Custo…" at bounding box center [683, 242] width 1437 height 32
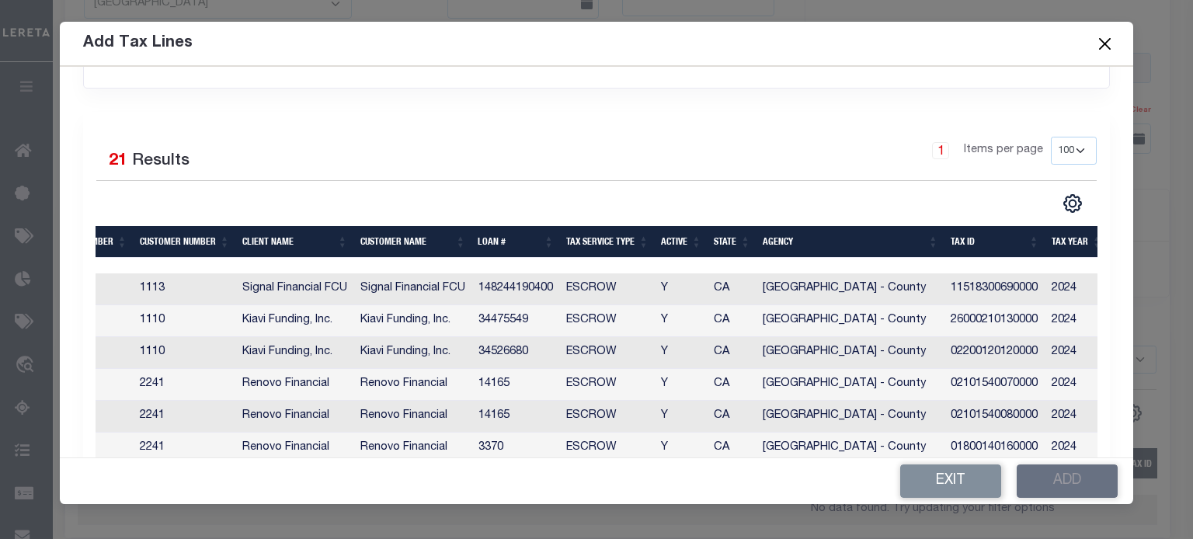
scroll to position [0, 314]
click at [886, 243] on th "Tax ID" at bounding box center [992, 242] width 101 height 32
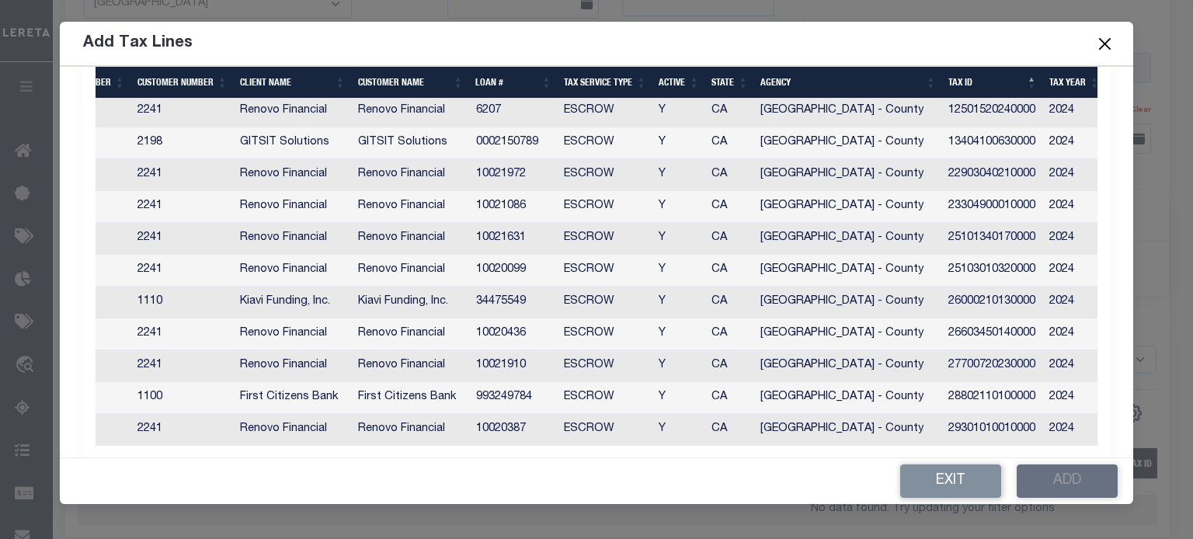
scroll to position [795, 0]
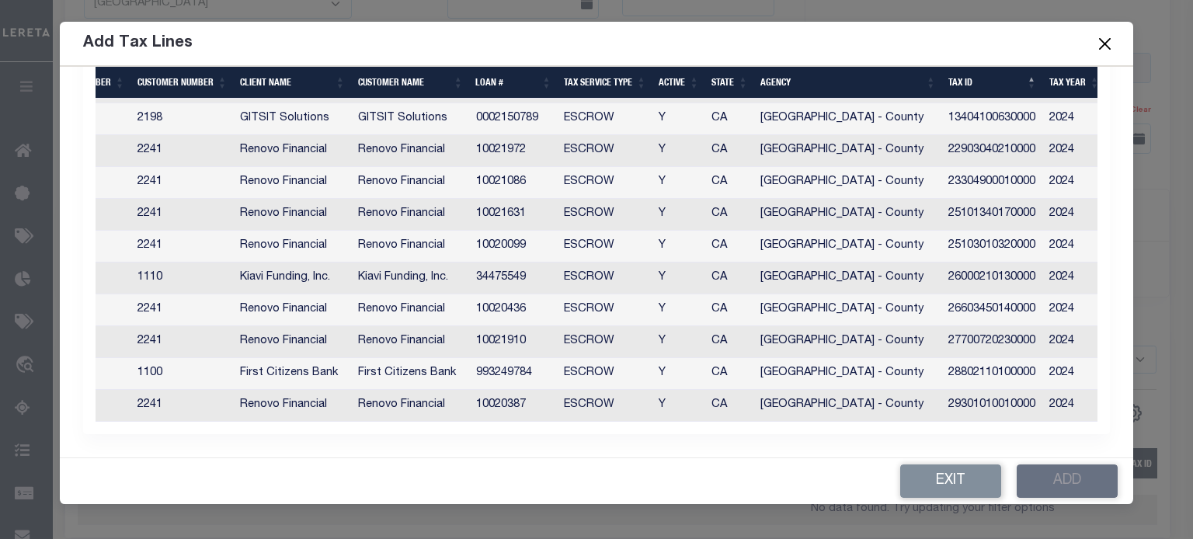
click at [886, 147] on td "22903040210000" at bounding box center [992, 151] width 101 height 32
checkbox input "true"
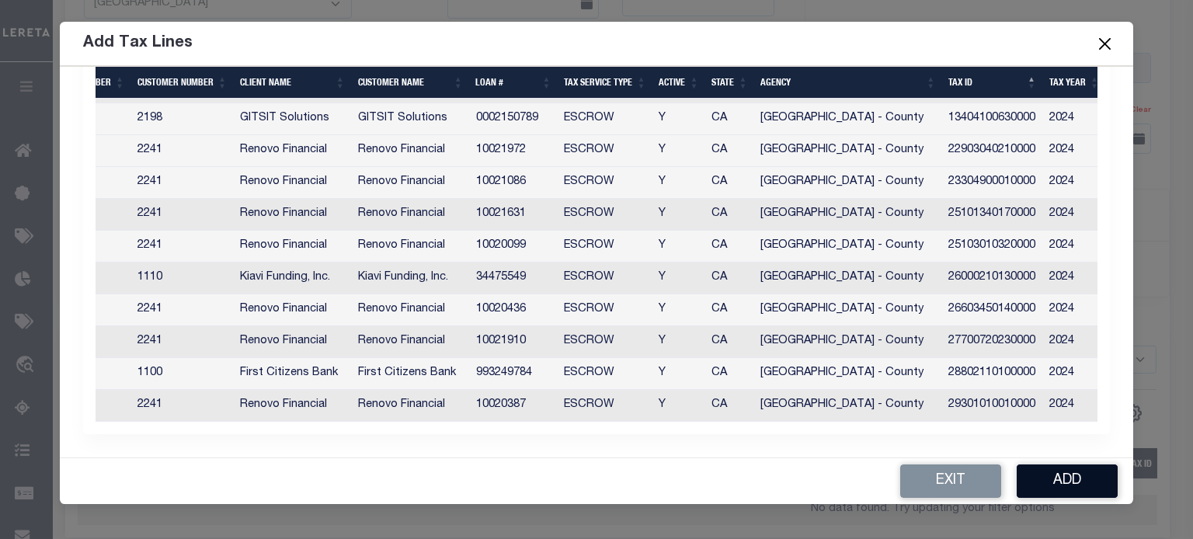
click at [886, 478] on button "Add" at bounding box center [1067, 480] width 101 height 33
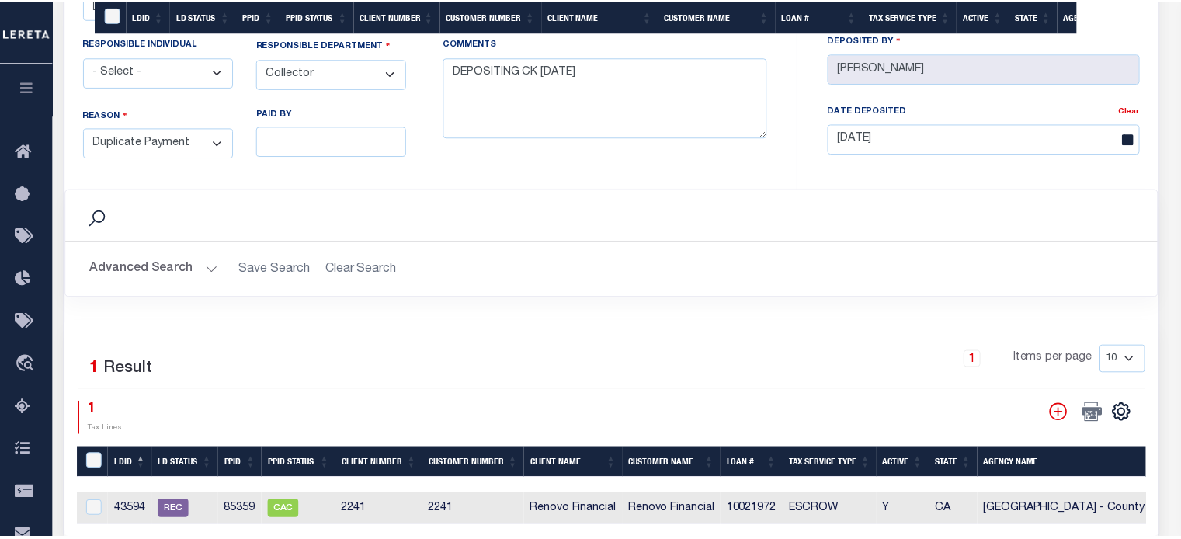
scroll to position [0, 314]
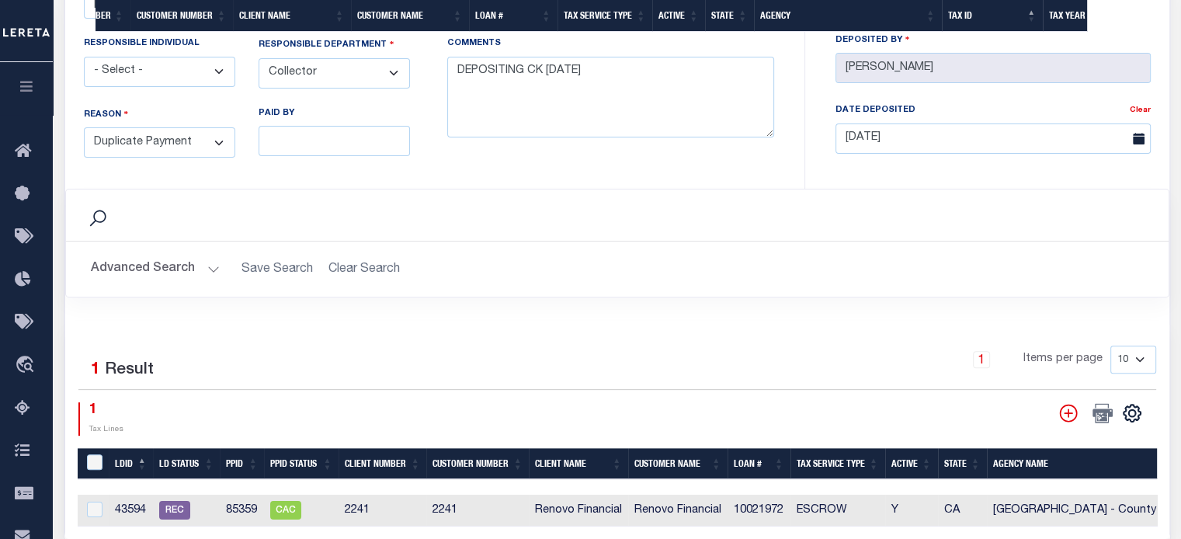
select select "100"
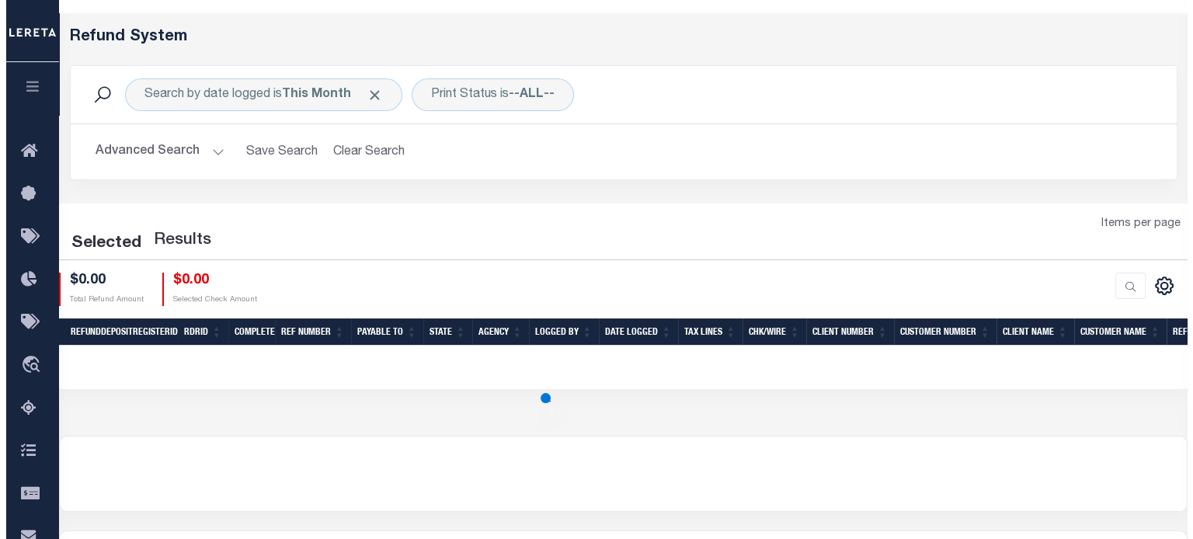
scroll to position [18, 0]
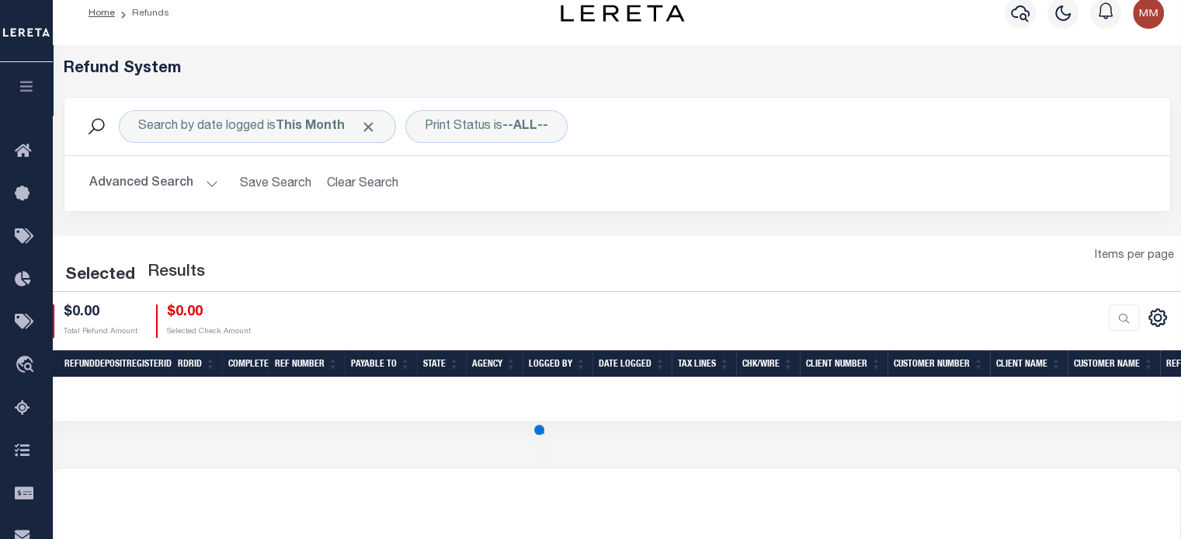
select select "100"
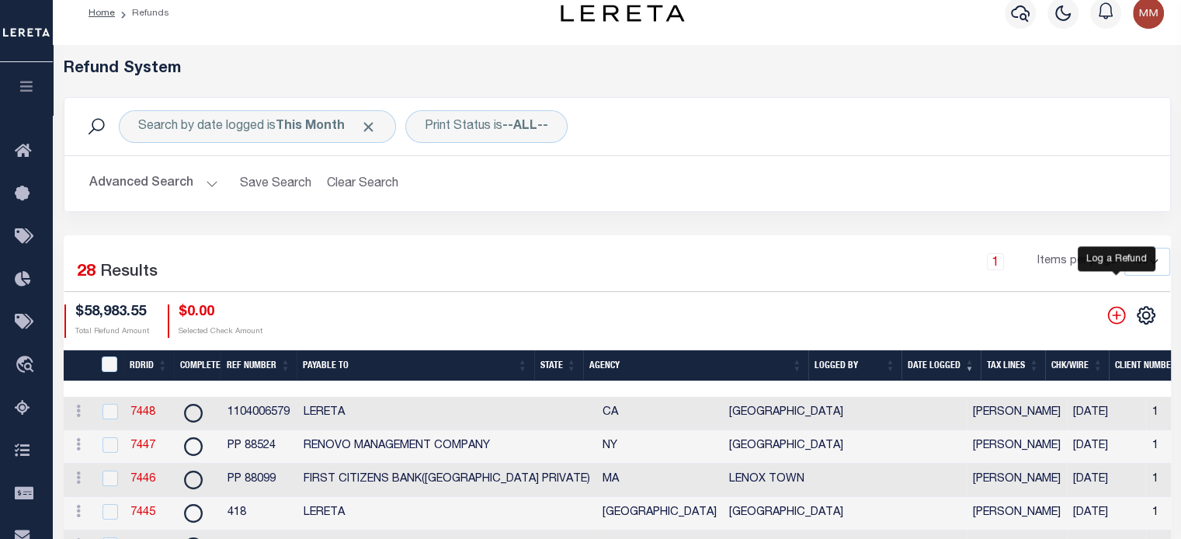
click at [886, 316] on icon "" at bounding box center [1117, 315] width 20 height 20
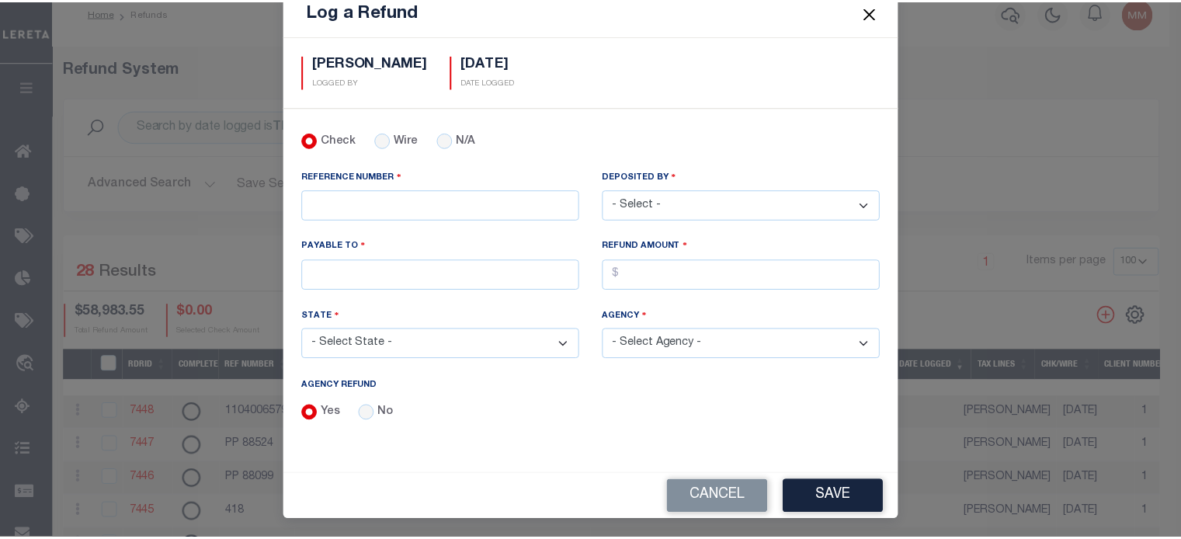
scroll to position [0, 0]
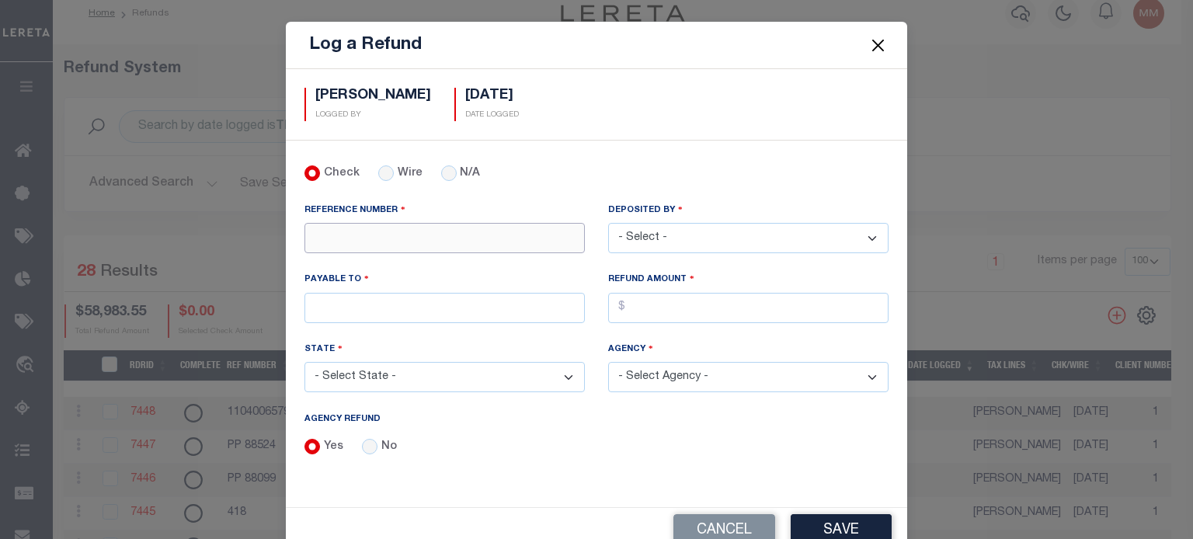
click at [393, 224] on input "REFERENCE NUMBER" at bounding box center [444, 238] width 280 height 30
type input "37062"
click at [752, 239] on select "- Select - [PERSON_NAME] [PERSON_NAME] [PERSON_NAME] [PERSON_NAME] [PERSON_NAME…" at bounding box center [748, 238] width 280 height 30
select select "[PERSON_NAME]"
click at [608, 223] on select "- Select - [PERSON_NAME] [PERSON_NAME] [PERSON_NAME] [PERSON_NAME] [PERSON_NAME…" at bounding box center [748, 238] width 280 height 30
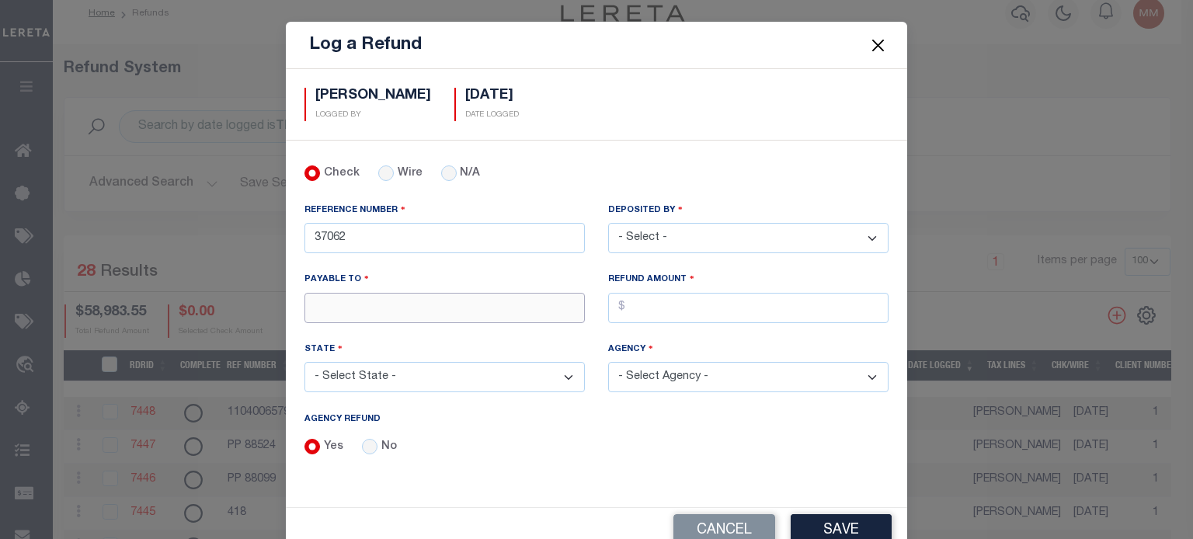
click at [360, 302] on input "PAYABLE TO" at bounding box center [444, 308] width 280 height 30
type input "LERETA"
click at [665, 295] on input "AGENCY REFUND" at bounding box center [748, 308] width 280 height 30
type input "$7.55"
click at [460, 367] on select "- Select State - [US_STATE] AL AR AZ CA CO [GEOGRAPHIC_DATA] [GEOGRAPHIC_DATA] …" at bounding box center [444, 377] width 280 height 30
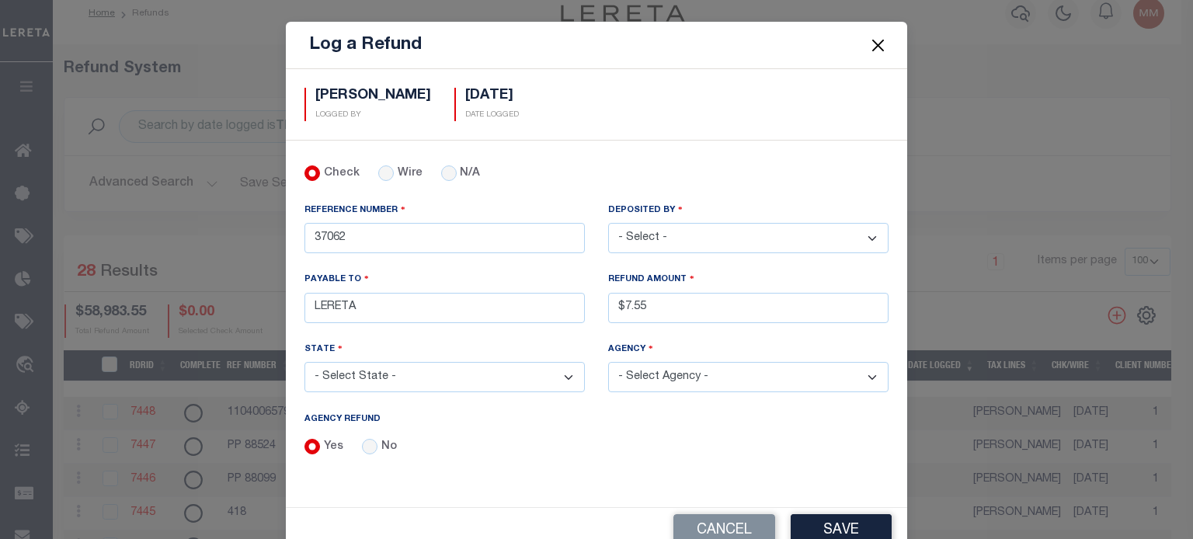
select select "[GEOGRAPHIC_DATA]"
click at [304, 362] on select "- Select State - [US_STATE] AL AR AZ CA CO [GEOGRAPHIC_DATA] [GEOGRAPHIC_DATA] …" at bounding box center [444, 377] width 280 height 30
click at [687, 368] on select "- Select Agency - [PERSON_NAME][GEOGRAPHIC_DATA] IRR DIST #19 [GEOGRAPHIC_DATA]…" at bounding box center [748, 377] width 280 height 30
select select "4832980000"
click at [608, 362] on select "- Select Agency - [PERSON_NAME][GEOGRAPHIC_DATA] IRR DIST #19 [GEOGRAPHIC_DATA]…" at bounding box center [748, 377] width 280 height 30
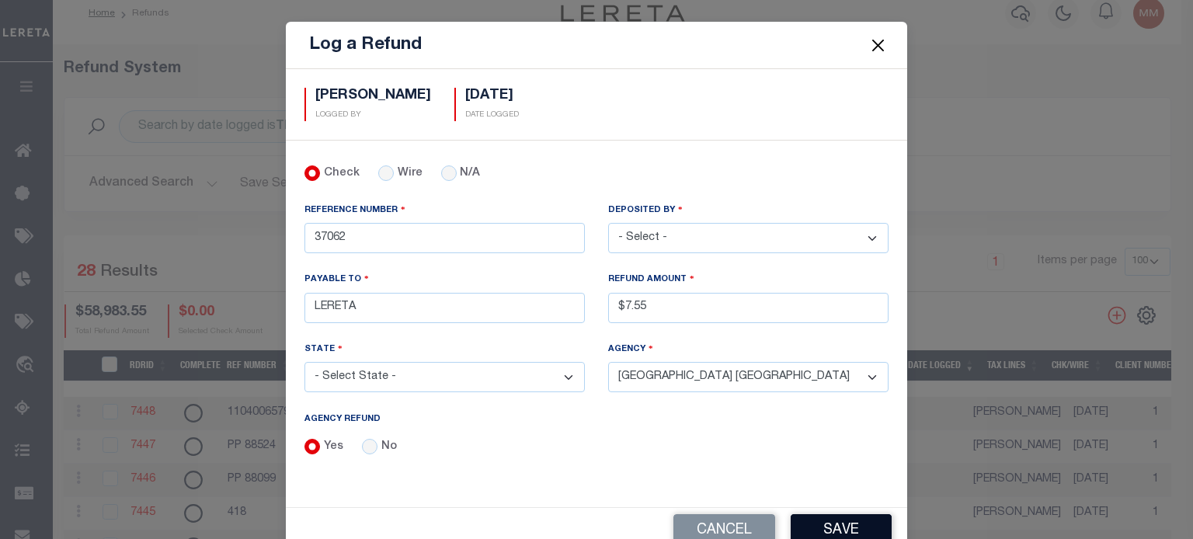
click at [843, 530] on button "Save" at bounding box center [841, 530] width 101 height 33
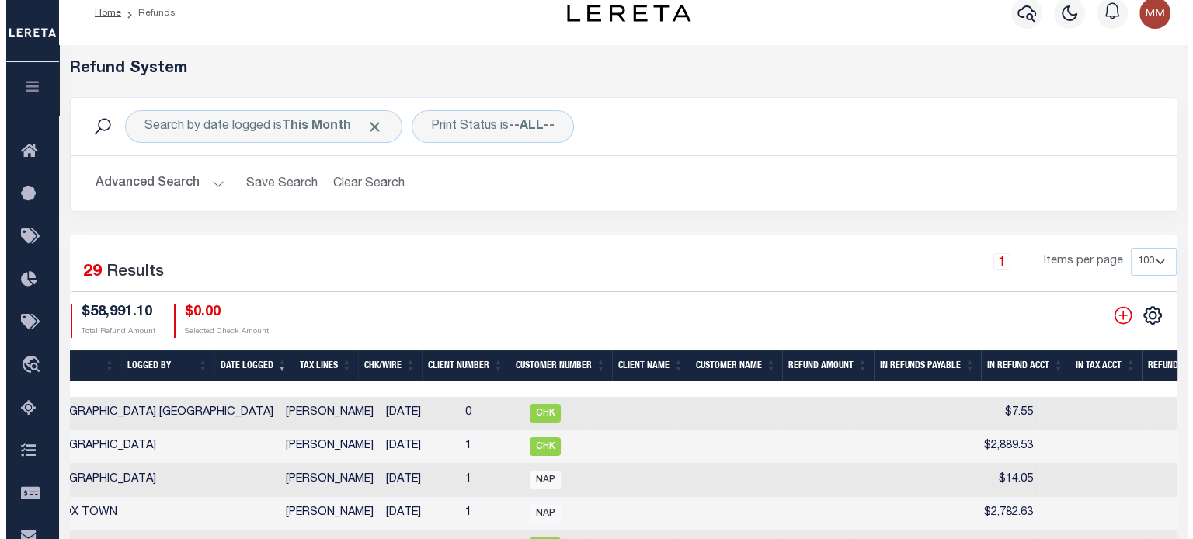
scroll to position [0, 840]
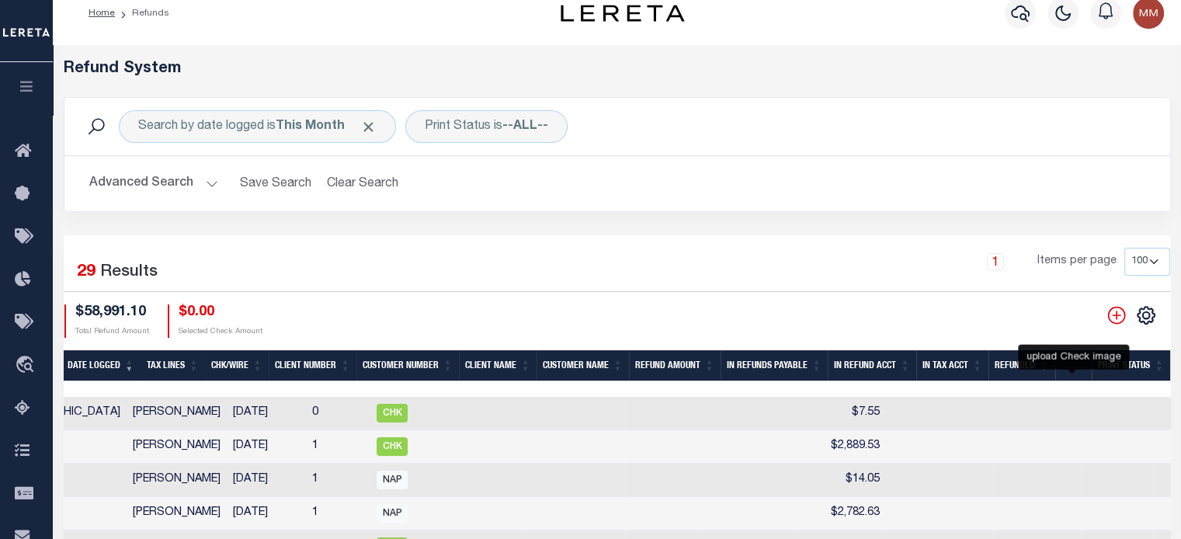
checkbox input "true"
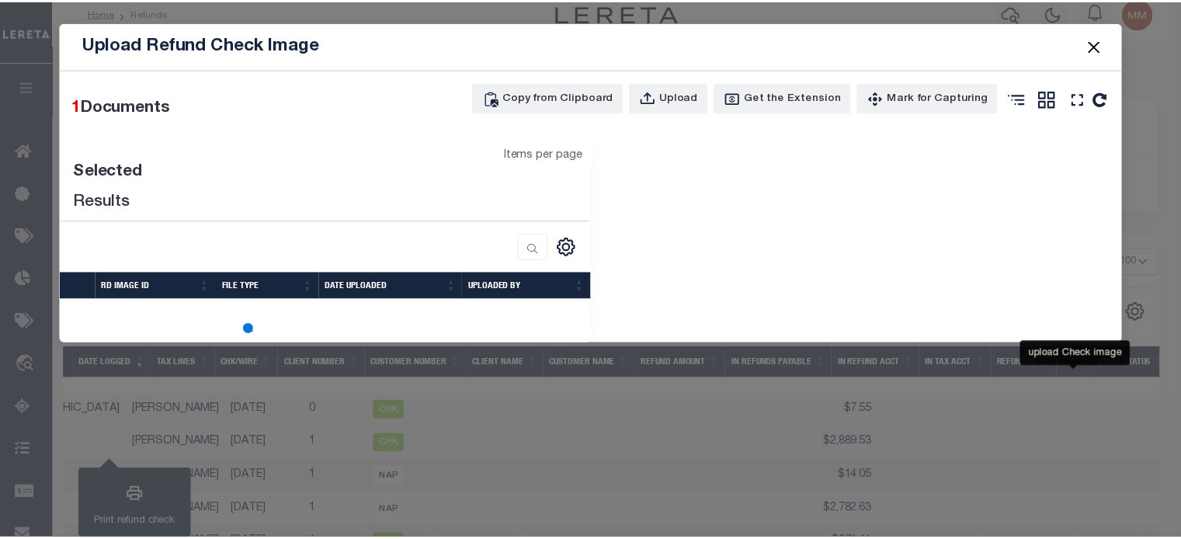
scroll to position [0, 829]
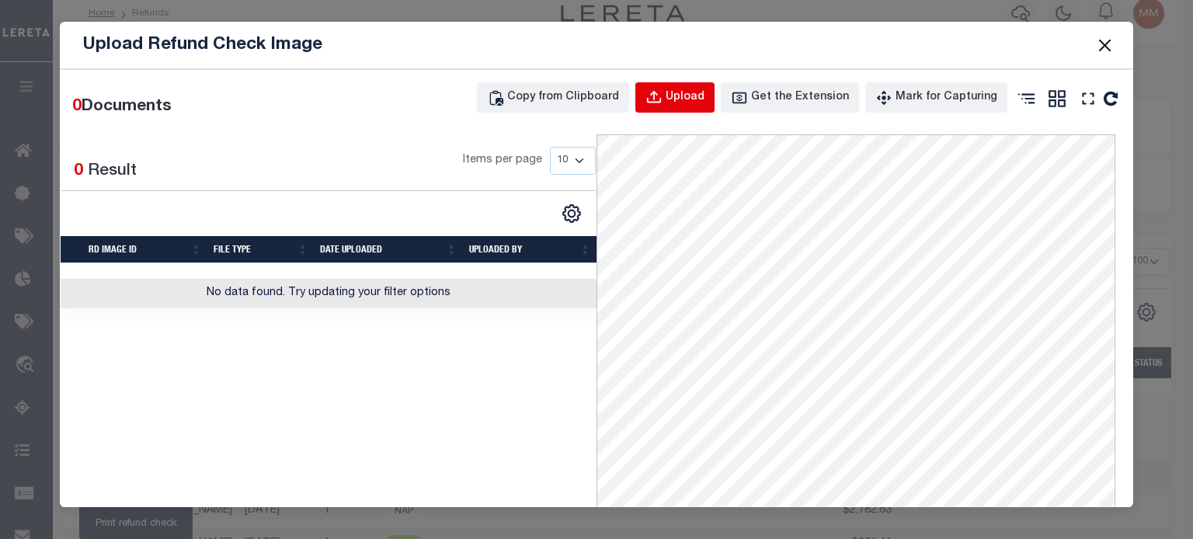
click at [680, 108] on button "Upload" at bounding box center [674, 97] width 79 height 30
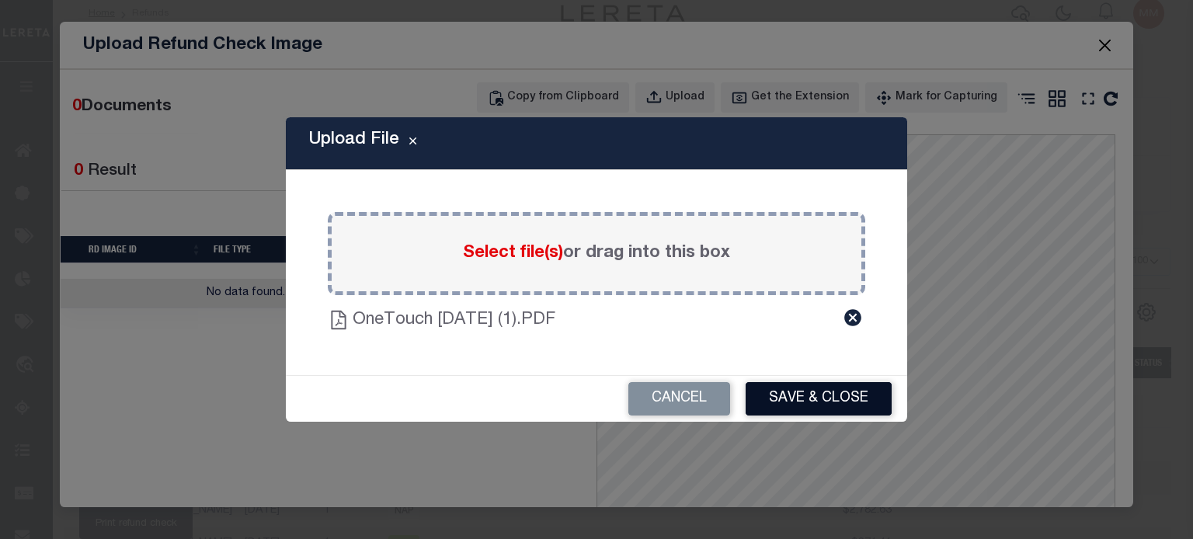
click at [780, 392] on button "Save & Close" at bounding box center [818, 398] width 146 height 33
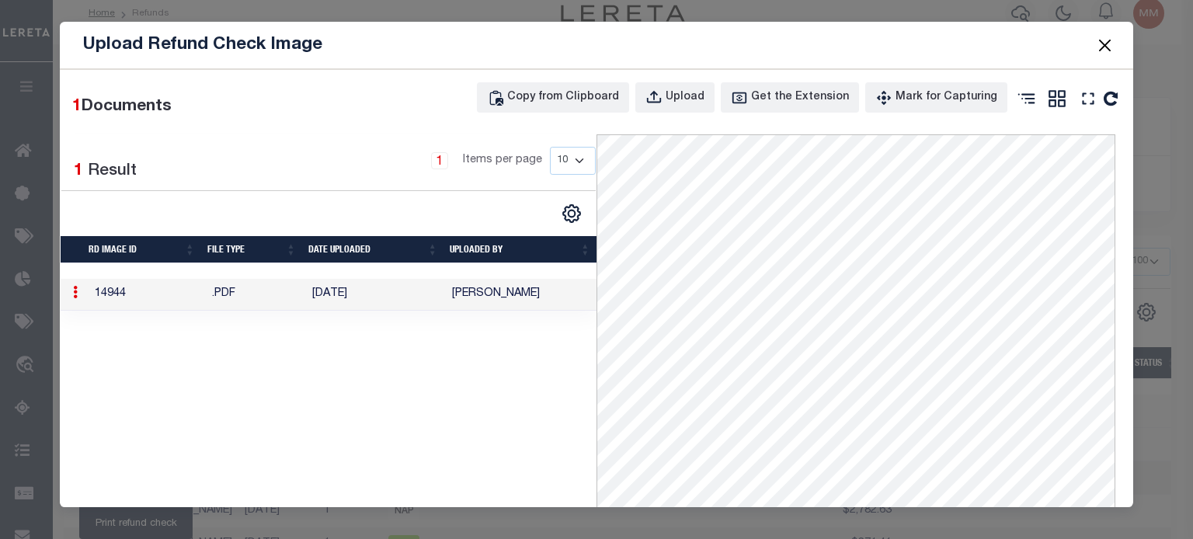
click at [886, 45] on button "Close" at bounding box center [1104, 45] width 20 height 20
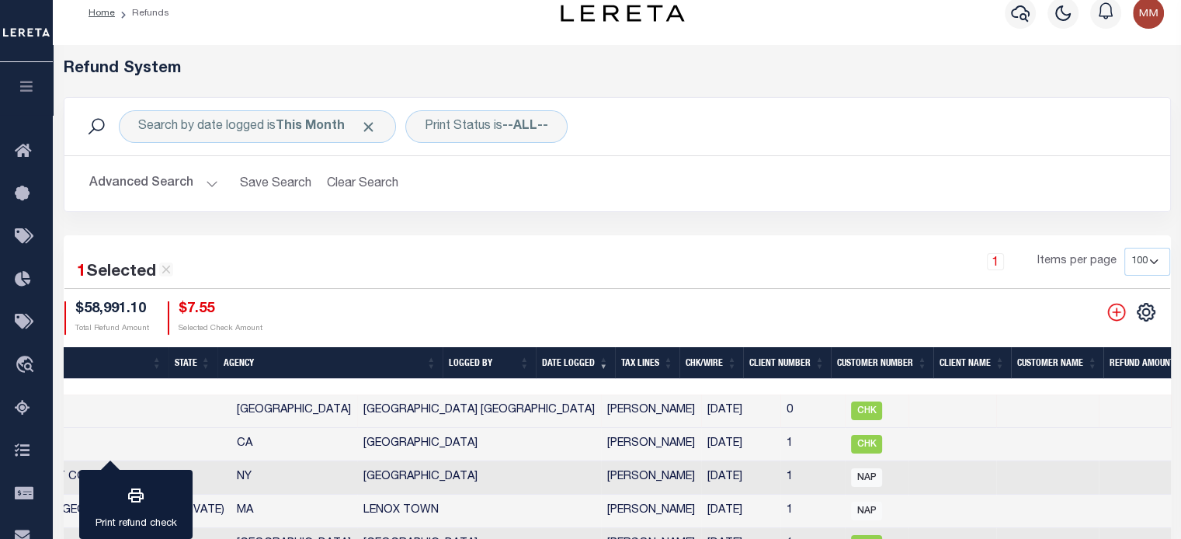
scroll to position [0, 0]
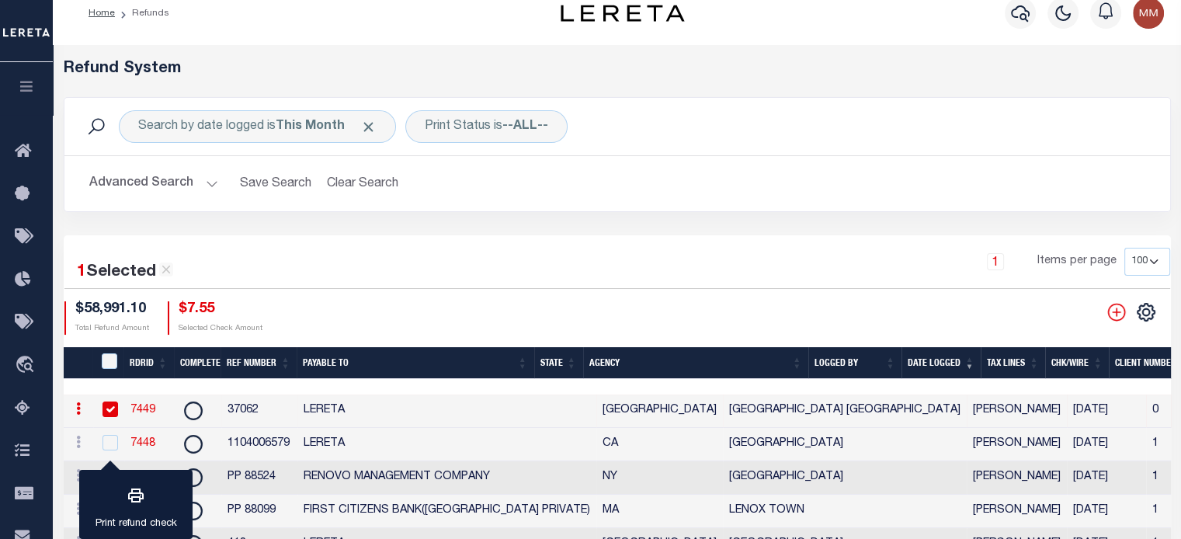
click at [148, 408] on link "7449" at bounding box center [142, 410] width 25 height 11
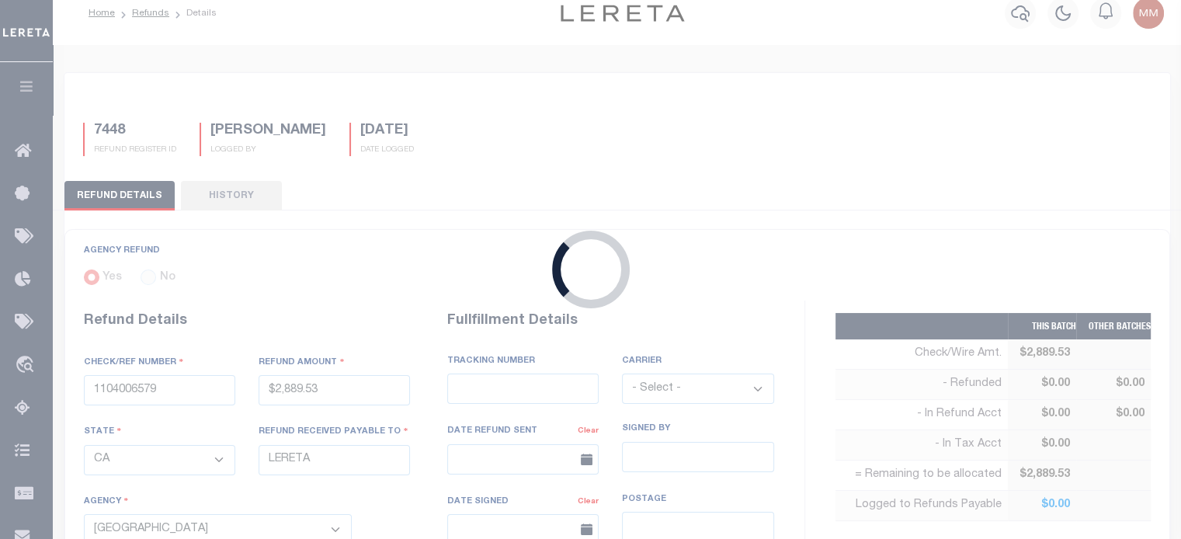
type input "37062"
type input "$7.55"
select select "[GEOGRAPHIC_DATA]"
select select
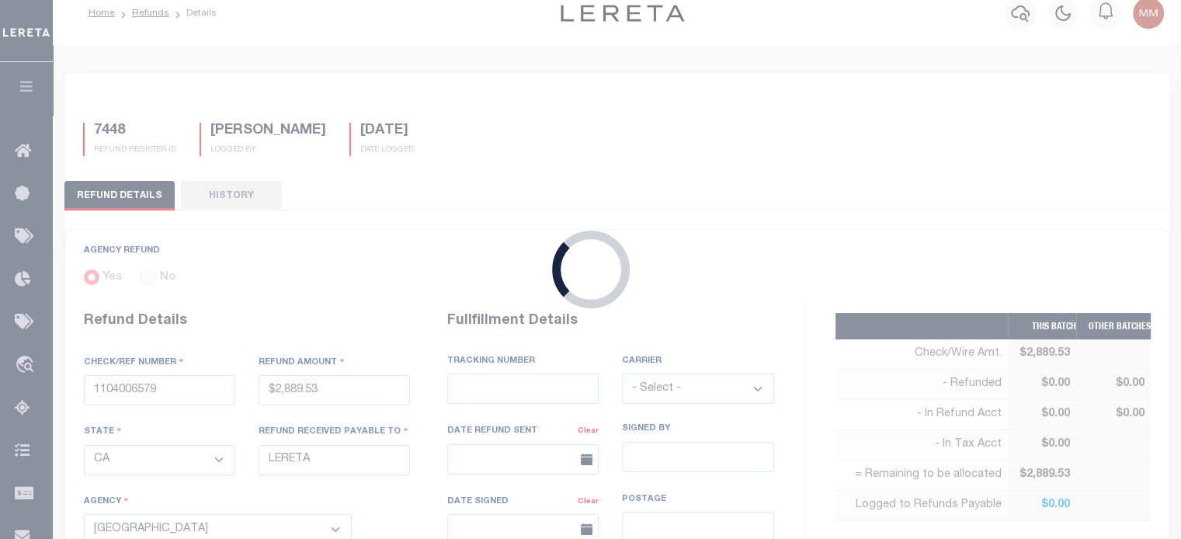
select select
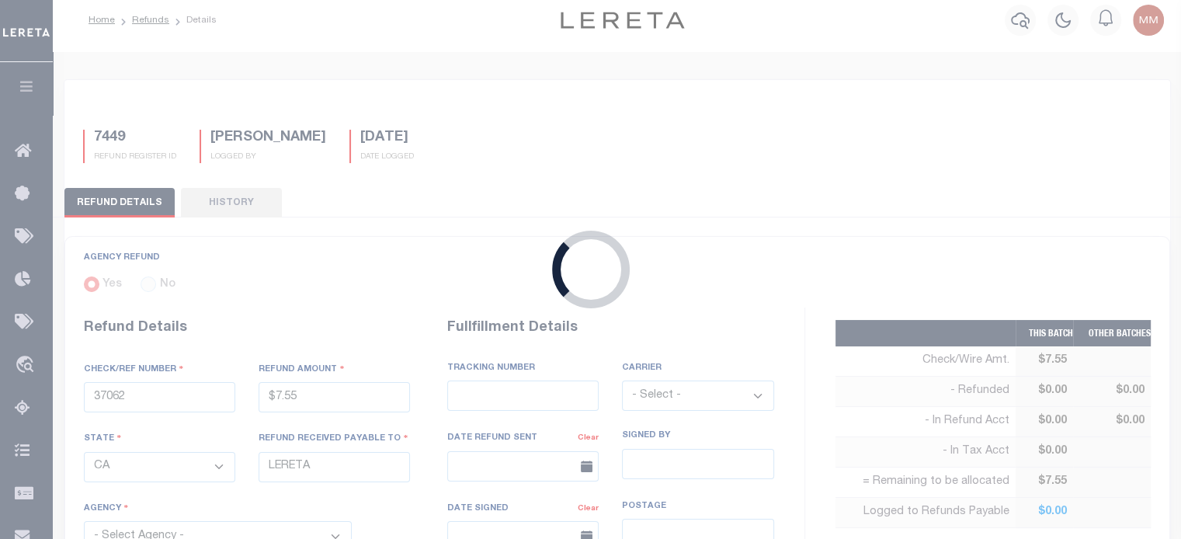
select select "4832980000"
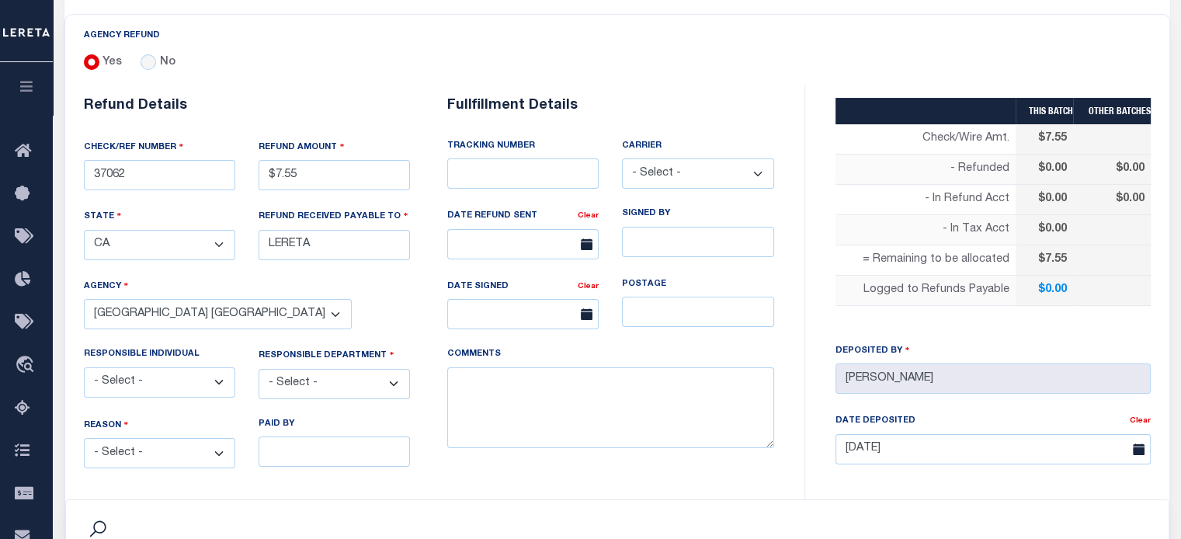
click at [176, 448] on select "- Select - Change In Value Discount Applied Duplicate Payment Exemption Applied…" at bounding box center [159, 453] width 151 height 30
select select "OVP"
click at [84, 438] on select "- Select - Change In Value Discount Applied Duplicate Payment Exemption Applied…" at bounding box center [159, 453] width 151 height 30
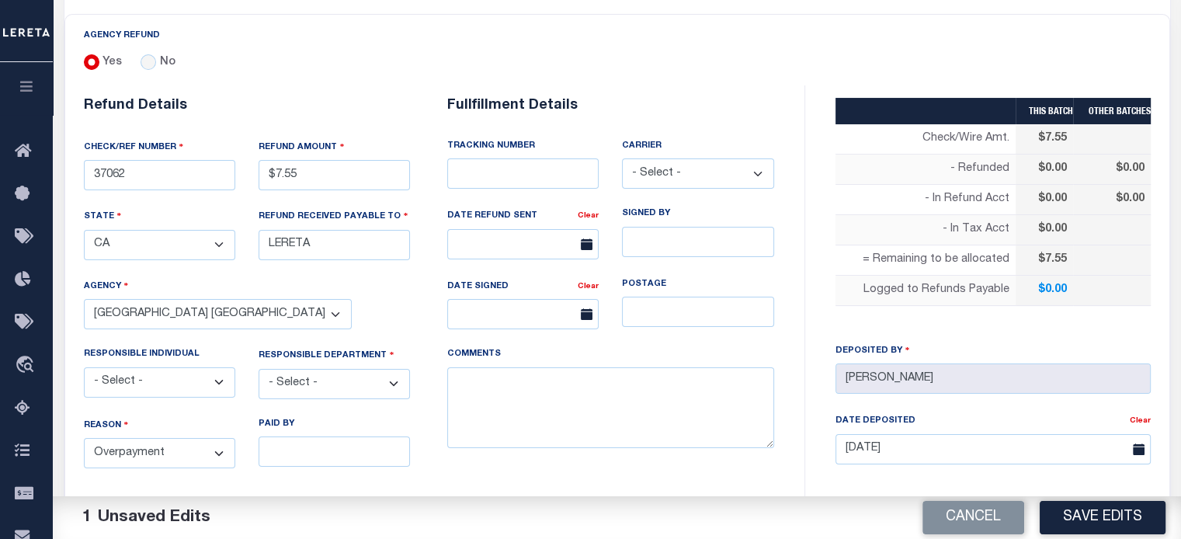
click at [326, 374] on select "- Select - 3rd Party Accounting AI Collector Customer Customer Service FactR JA…" at bounding box center [334, 384] width 151 height 30
select select "COL"
click at [259, 369] on select "- Select - 3rd Party Accounting AI Collector Customer Customer Service FactR JA…" at bounding box center [334, 384] width 151 height 30
click at [547, 402] on textarea "COMMENTS" at bounding box center [610, 408] width 327 height 82
type textarea "ENDORSING CK TO LENDER"
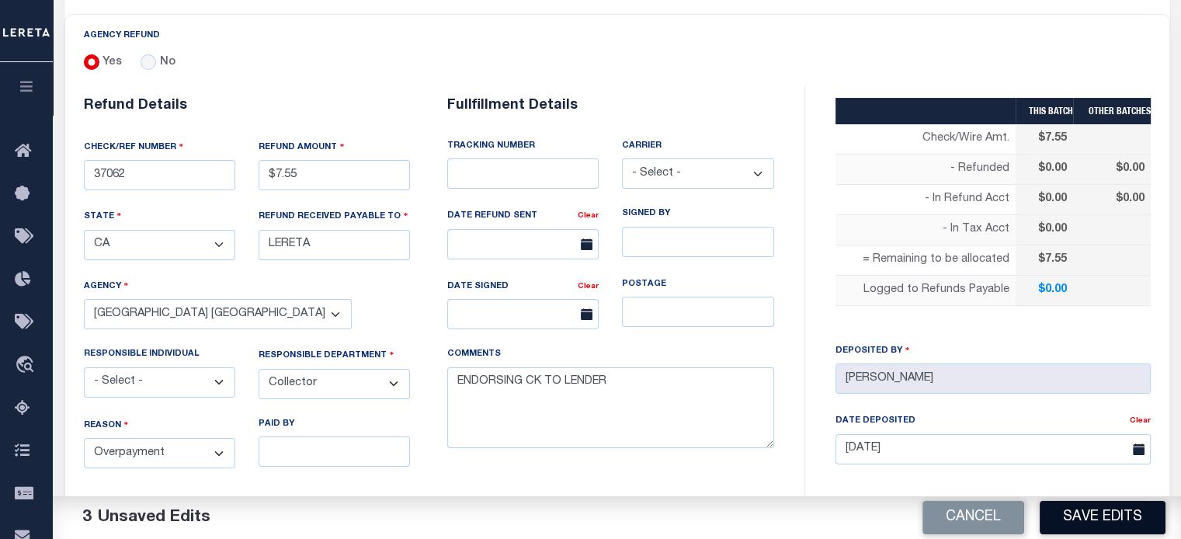
click at [886, 516] on button "Save Edits" at bounding box center [1103, 517] width 126 height 33
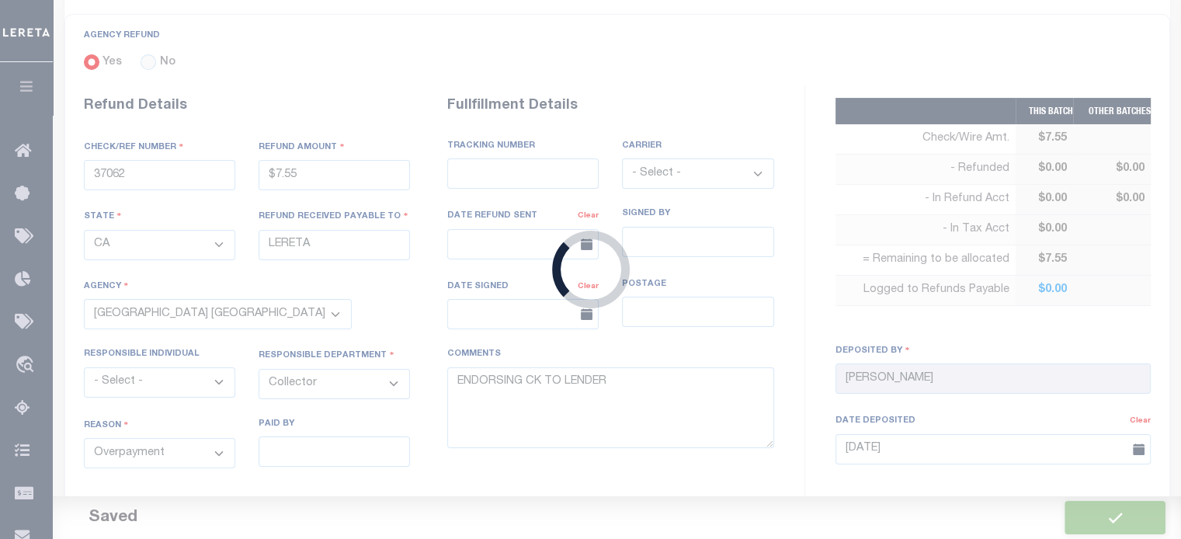
type input "$7.55"
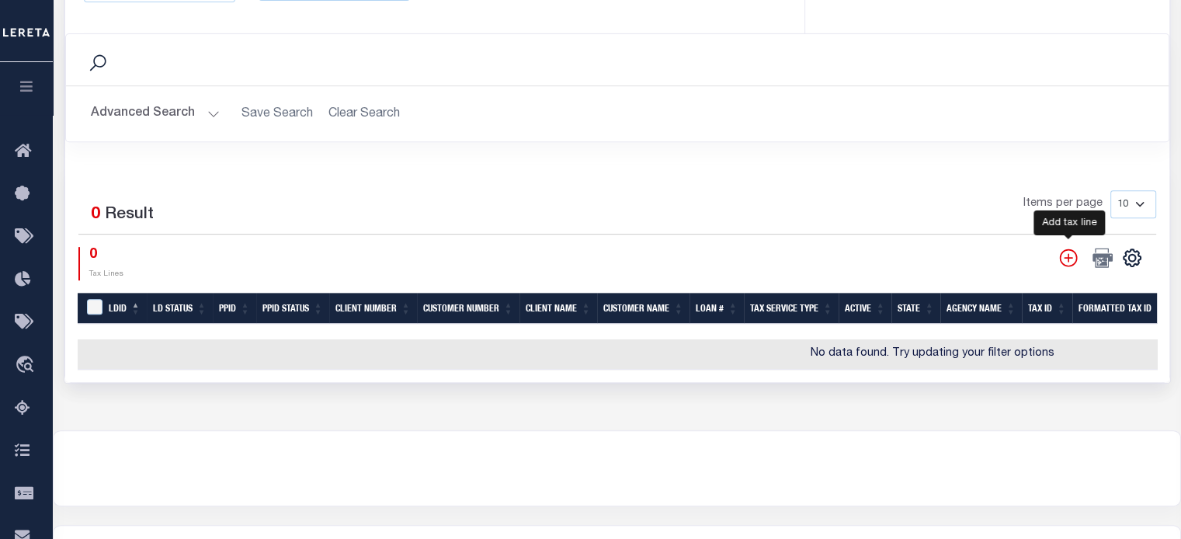
click at [886, 252] on icon "" at bounding box center [1068, 257] width 18 height 18
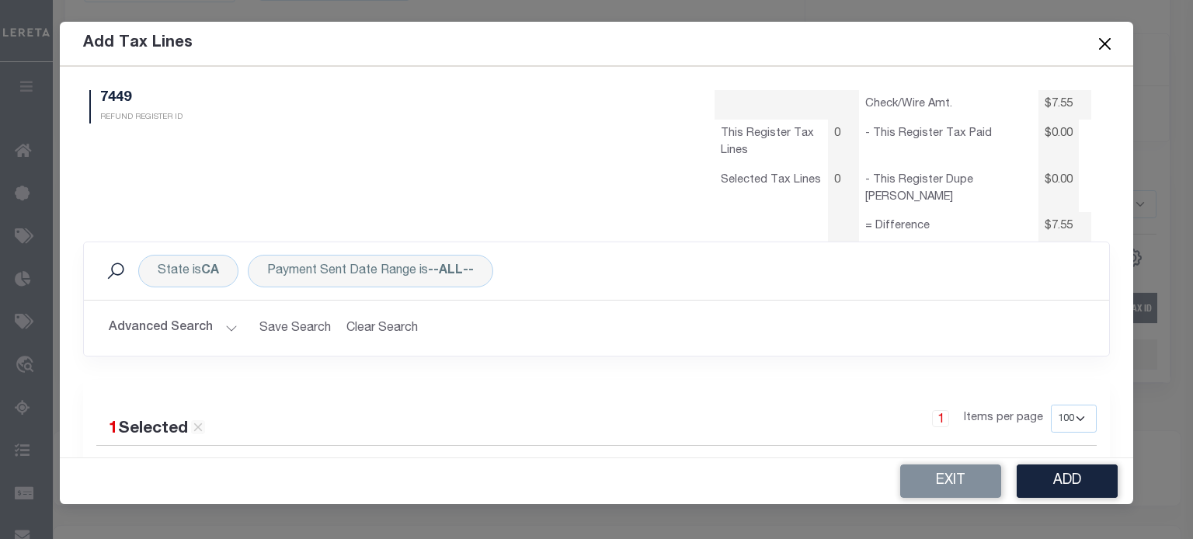
select select "100"
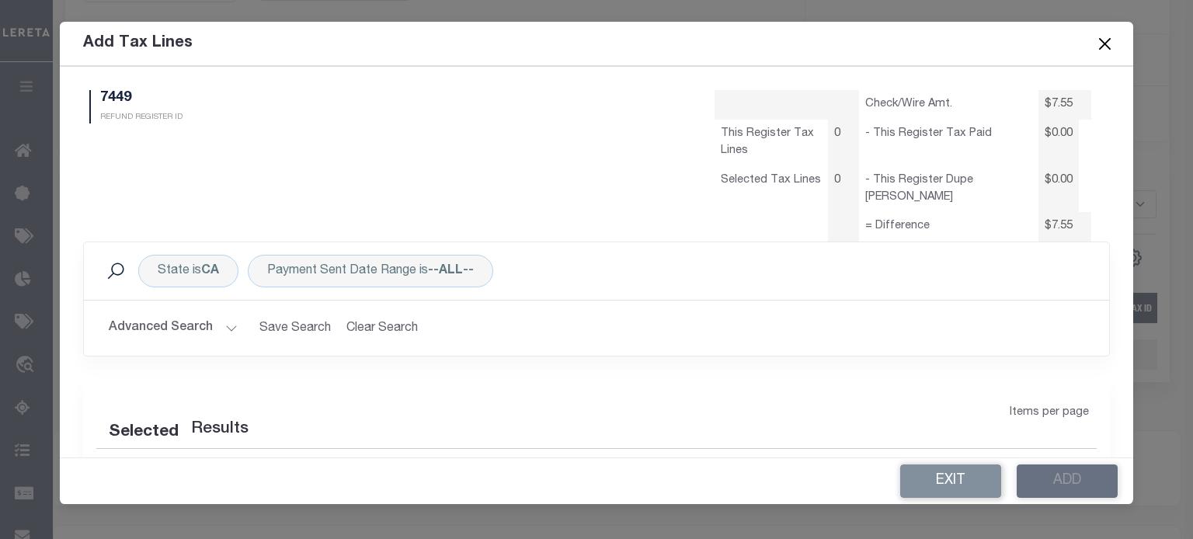
select select "100"
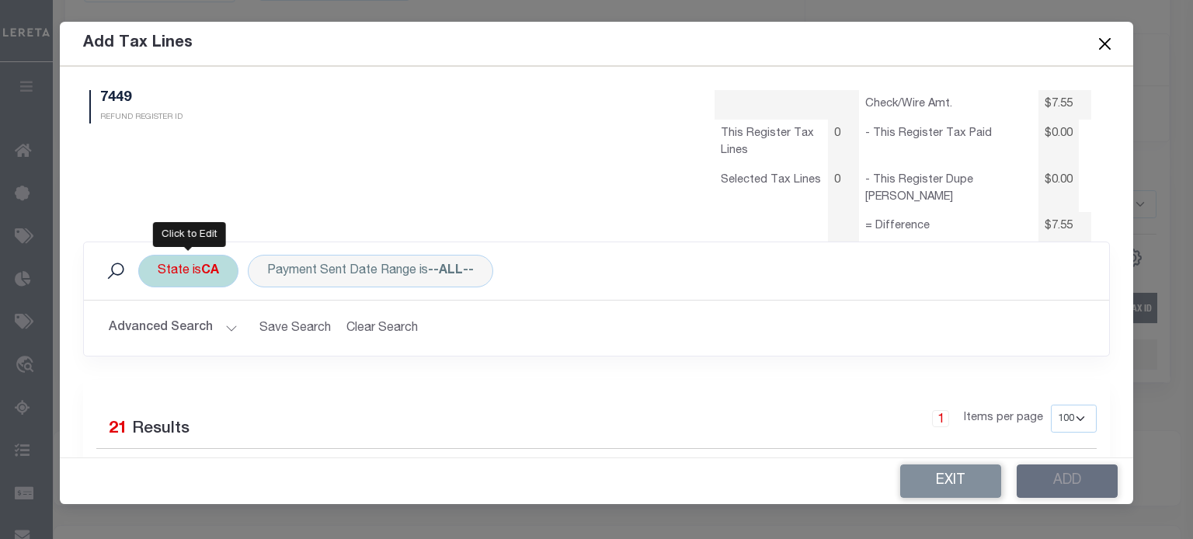
click at [180, 275] on div "State is CA" at bounding box center [188, 271] width 100 height 33
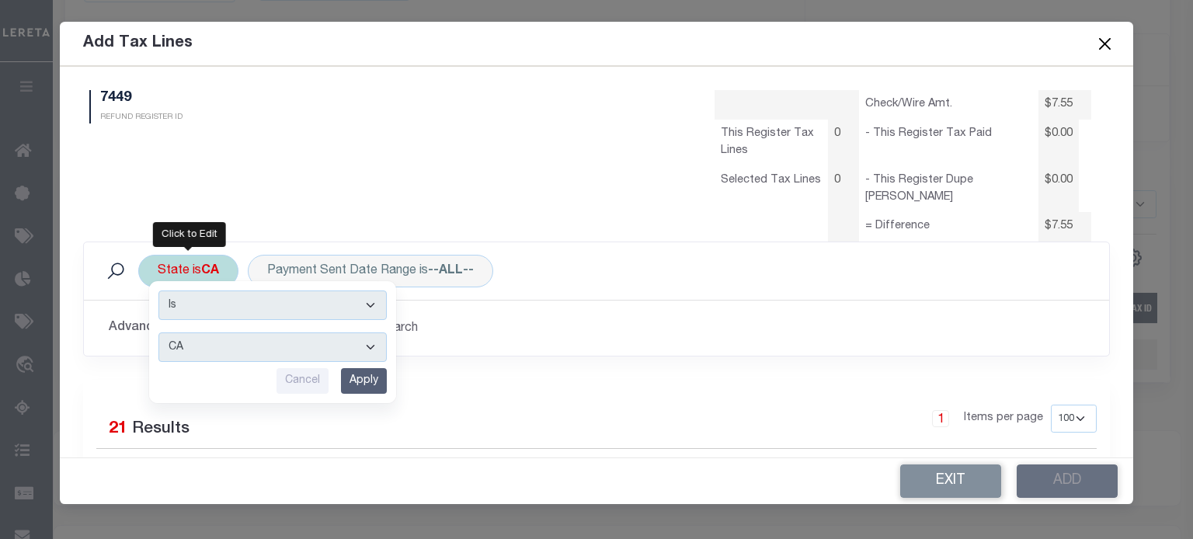
click at [192, 348] on select "AK AL AR AZ CA CO CT DC DE FL [GEOGRAPHIC_DATA] GU HI IA ID IL IN KS [GEOGRAPHI…" at bounding box center [272, 347] width 228 height 30
select select "[GEOGRAPHIC_DATA]"
click at [158, 332] on select "AK AL AR AZ CA CO CT DC DE FL [GEOGRAPHIC_DATA] GU HI IA ID IL IN KS [GEOGRAPHI…" at bounding box center [272, 347] width 228 height 30
click at [221, 342] on select "AK AL AR AZ CA CO CT DC DE FL [GEOGRAPHIC_DATA] GU HI IA ID IL IN KS [GEOGRAPHI…" at bounding box center [272, 347] width 228 height 30
click at [362, 371] on input "Apply" at bounding box center [364, 381] width 46 height 26
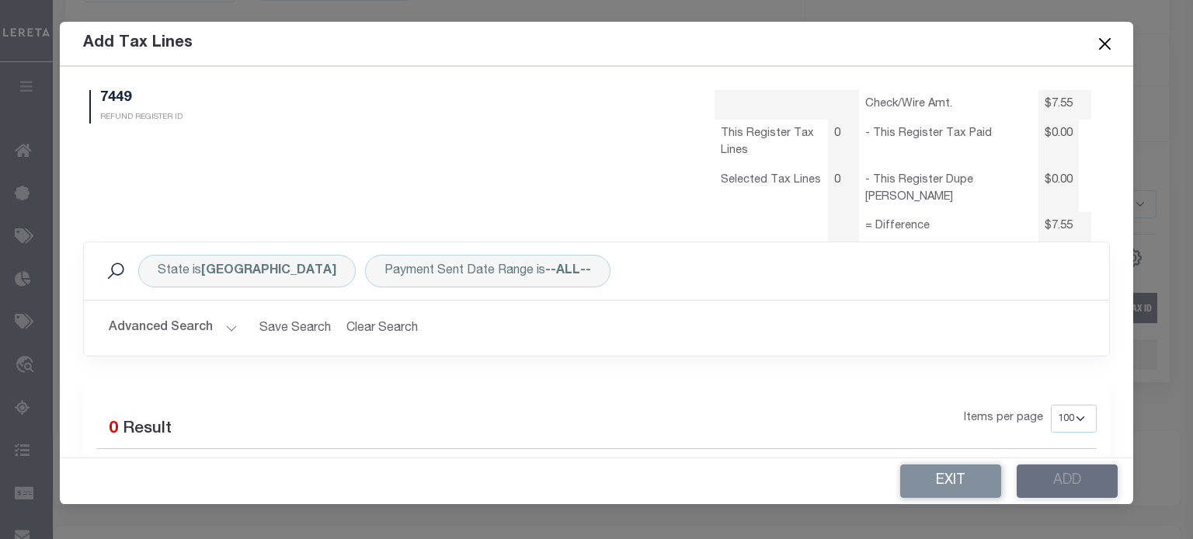
click at [232, 322] on button "Advanced Search" at bounding box center [173, 328] width 129 height 30
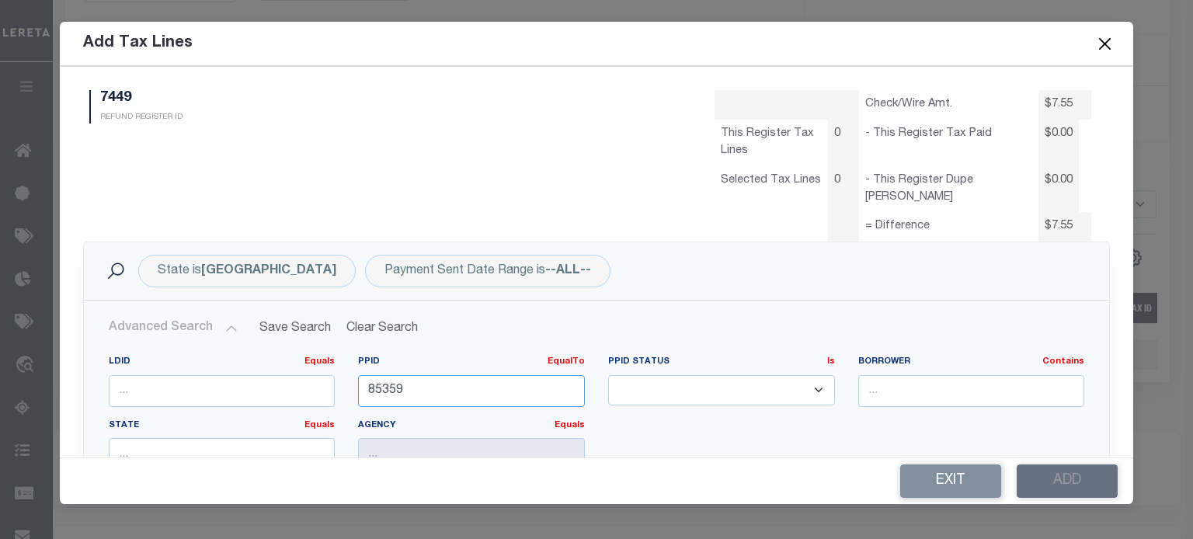
drag, startPoint x: 416, startPoint y: 394, endPoint x: -90, endPoint y: 426, distance: 507.4
type input "81319"
click at [207, 398] on input "number" at bounding box center [222, 391] width 227 height 32
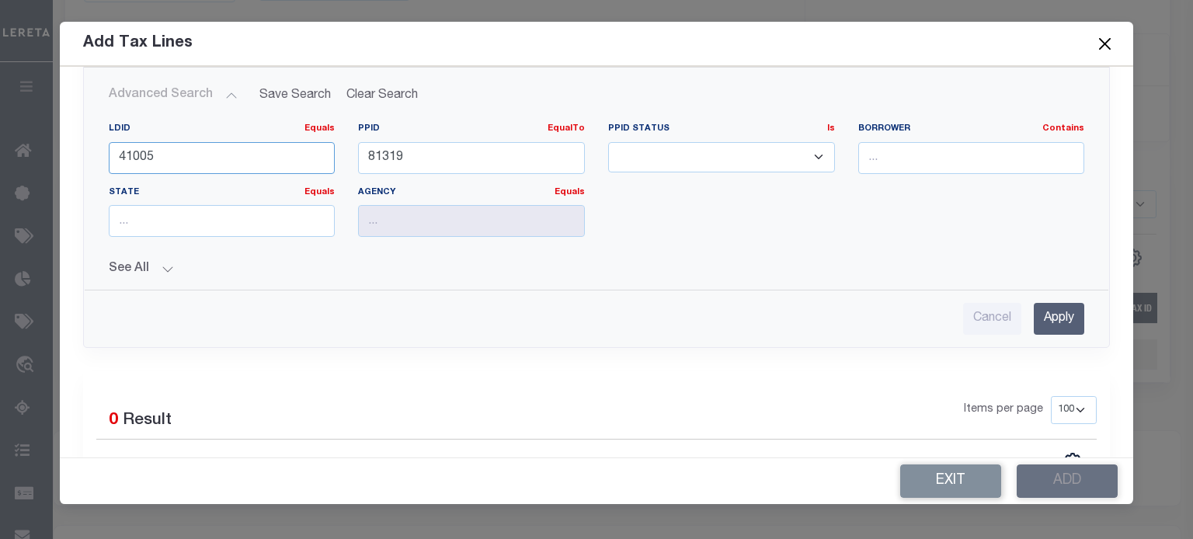
type input "41005"
click at [886, 320] on input "Apply" at bounding box center [1059, 319] width 50 height 32
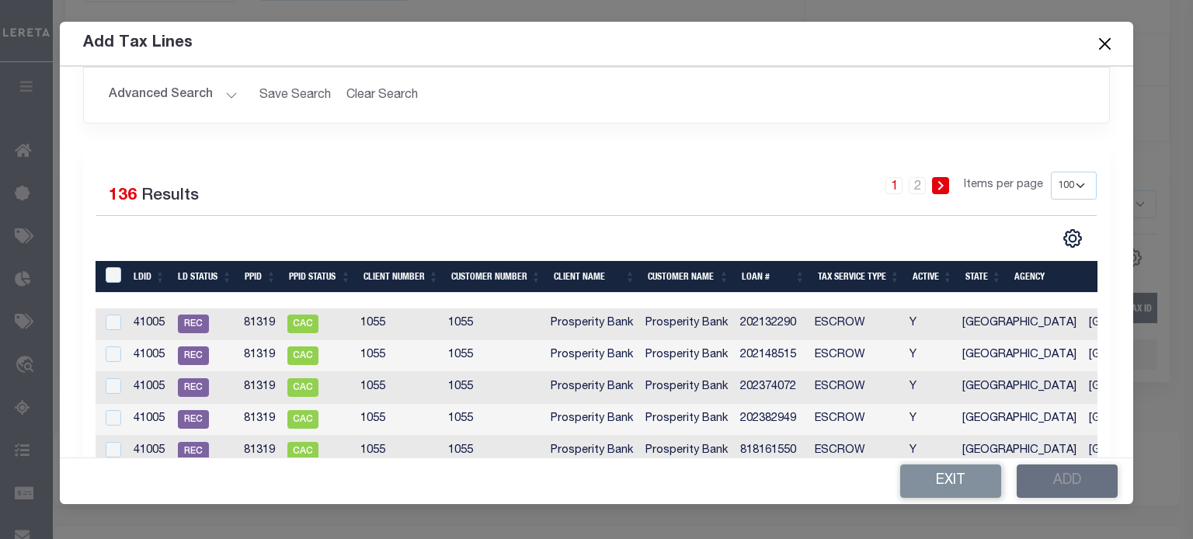
click at [752, 277] on th "Loan #" at bounding box center [773, 277] width 76 height 32
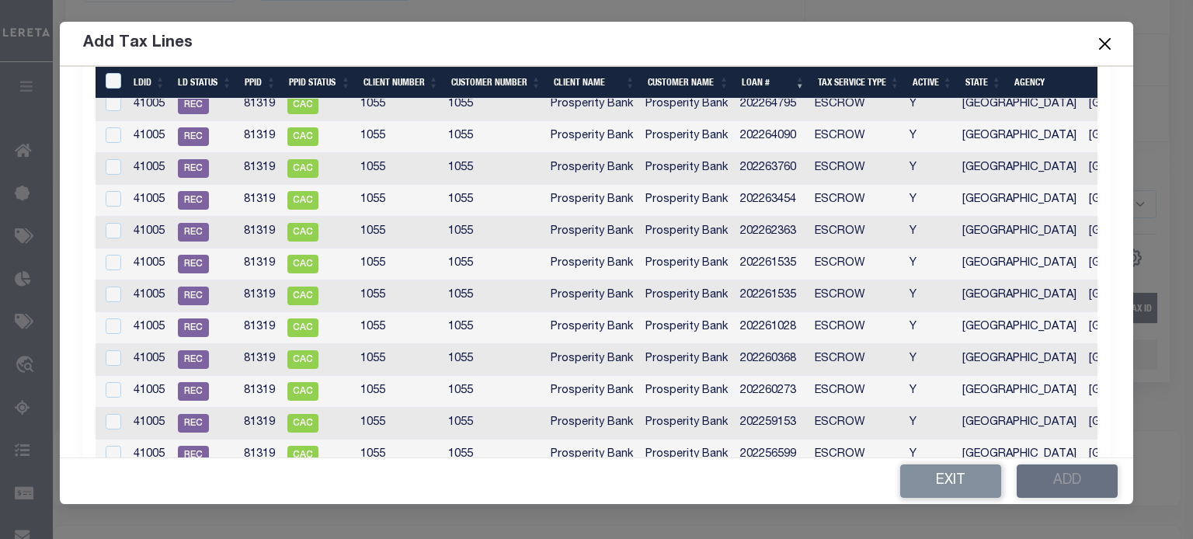
scroll to position [2485, 0]
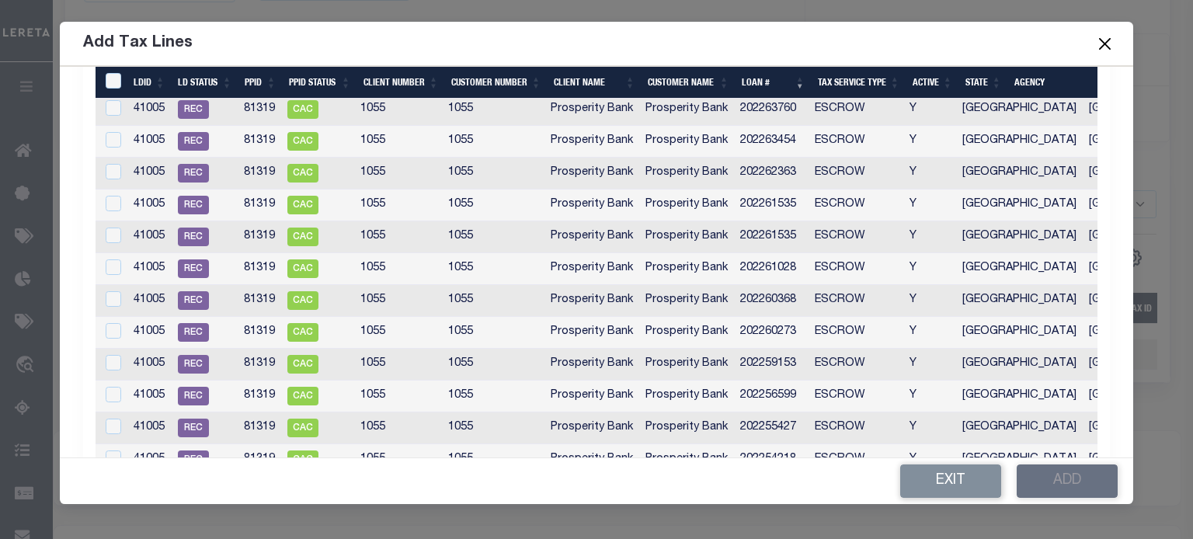
click at [773, 449] on td "202254218" at bounding box center [771, 460] width 75 height 32
checkbox input "true"
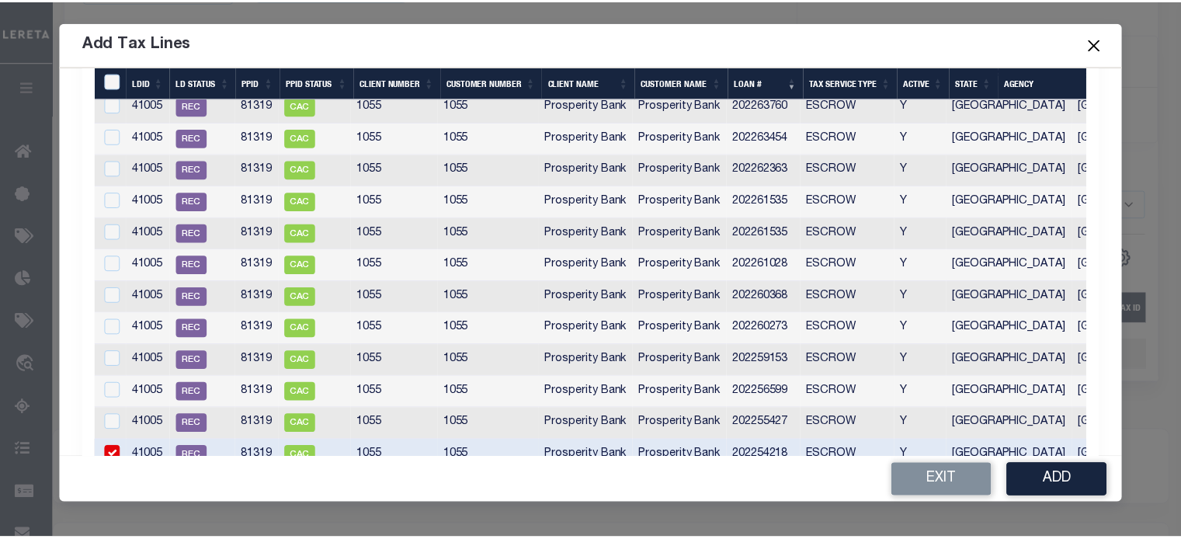
scroll to position [2482, 0]
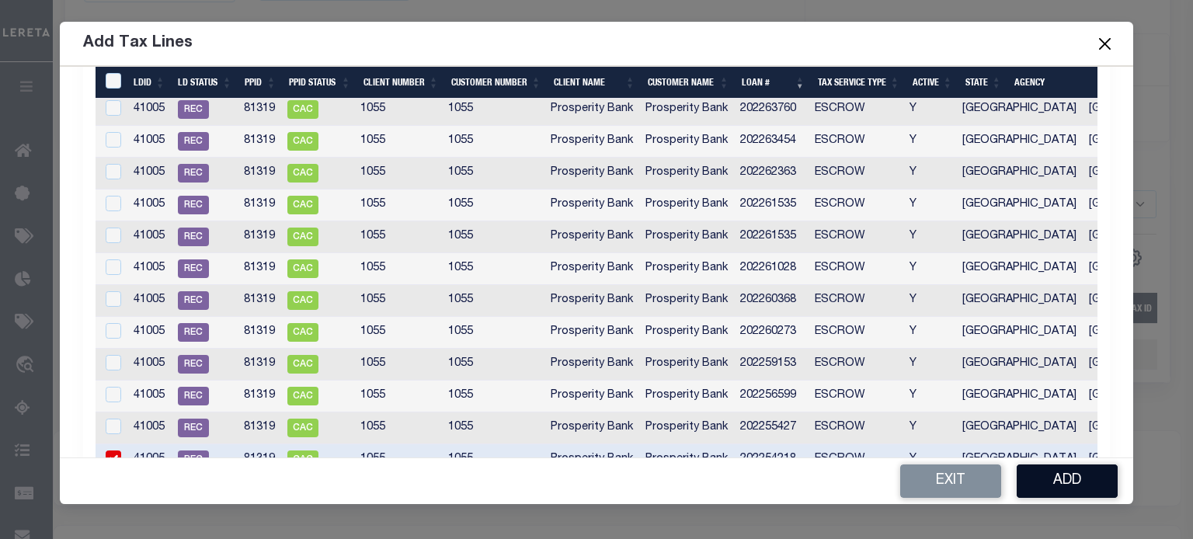
click at [886, 488] on button "Add" at bounding box center [1067, 480] width 101 height 33
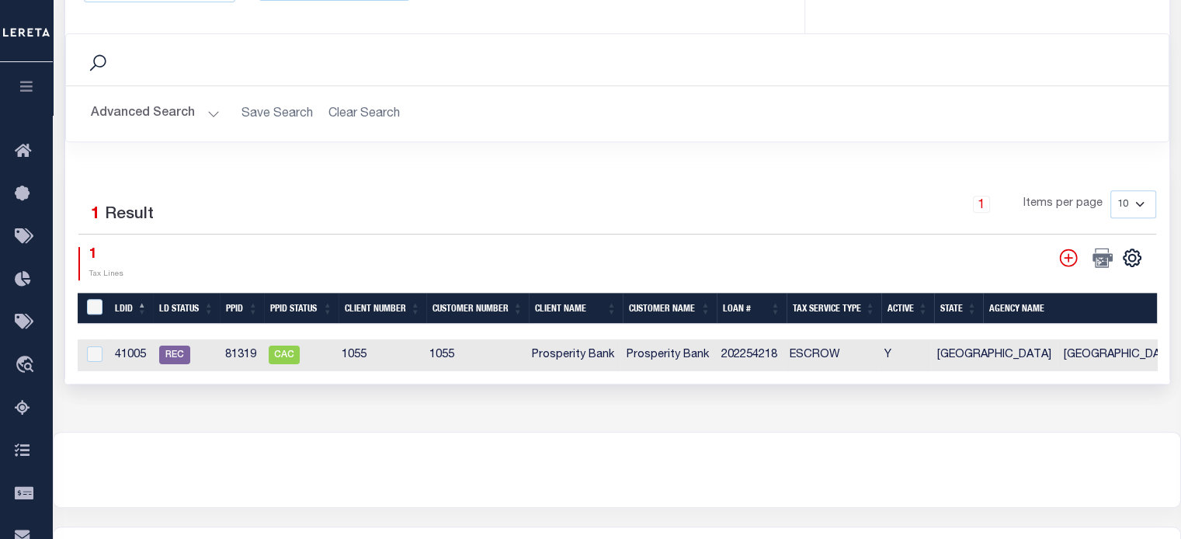
drag, startPoint x: 548, startPoint y: 374, endPoint x: 901, endPoint y: 402, distance: 353.7
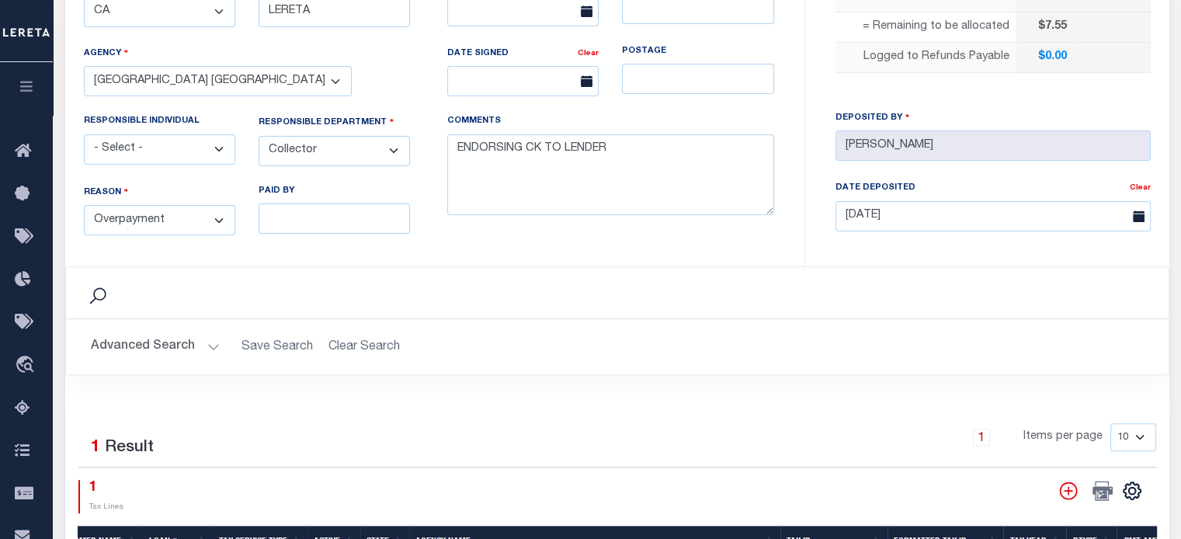
scroll to position [311, 0]
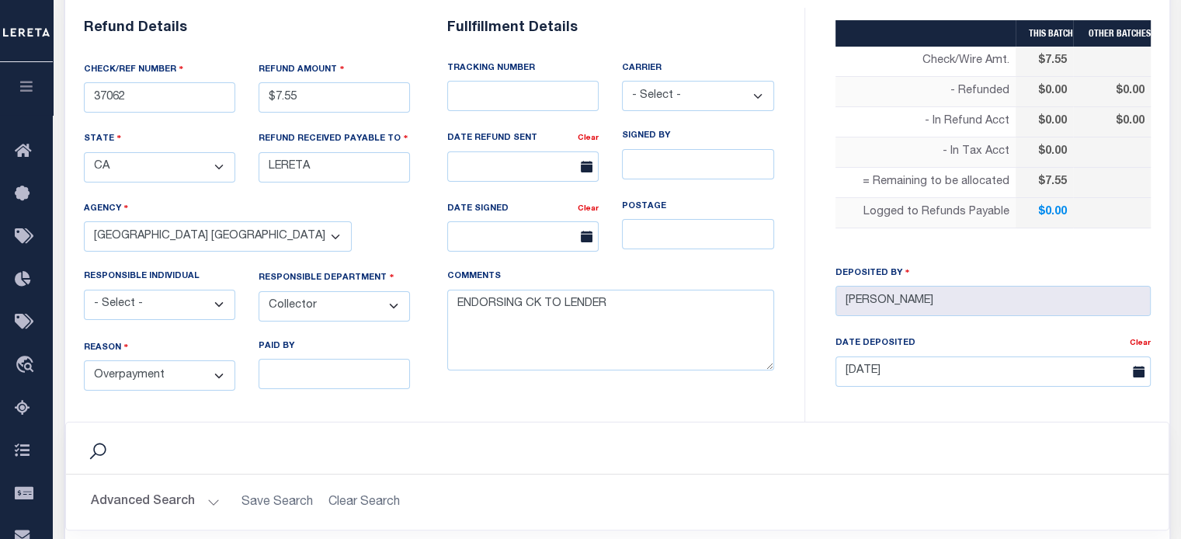
select select "100"
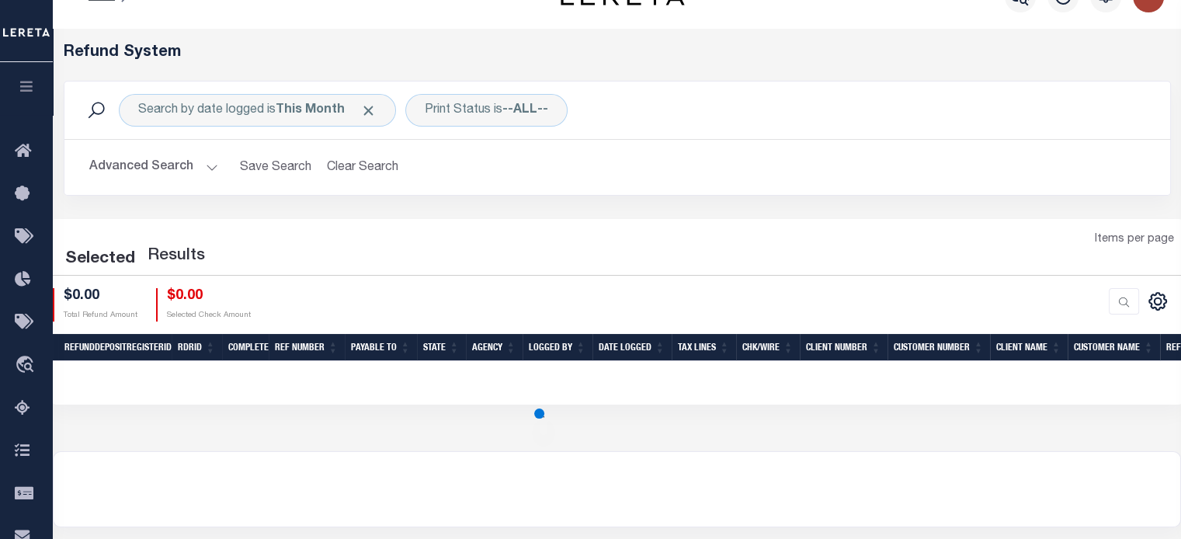
scroll to position [18, 0]
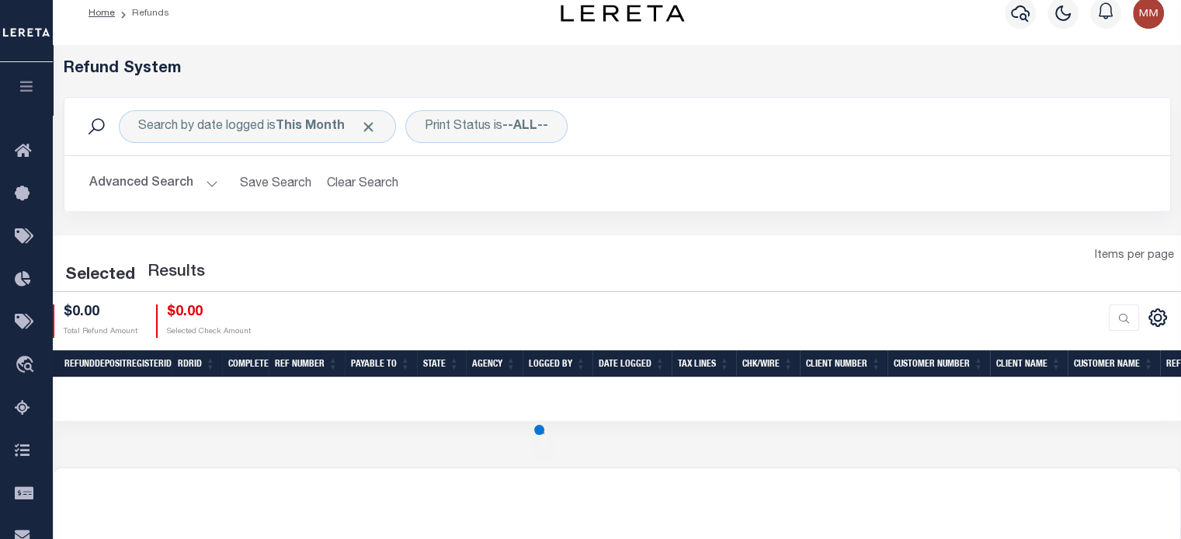
select select "100"
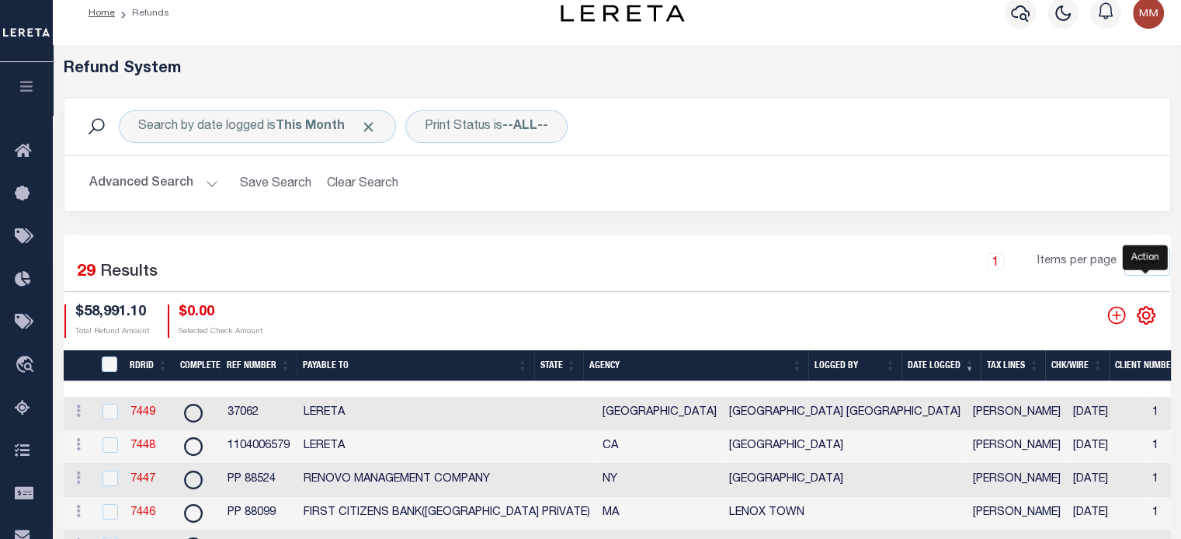
click at [886, 316] on icon "" at bounding box center [1146, 315] width 20 height 20
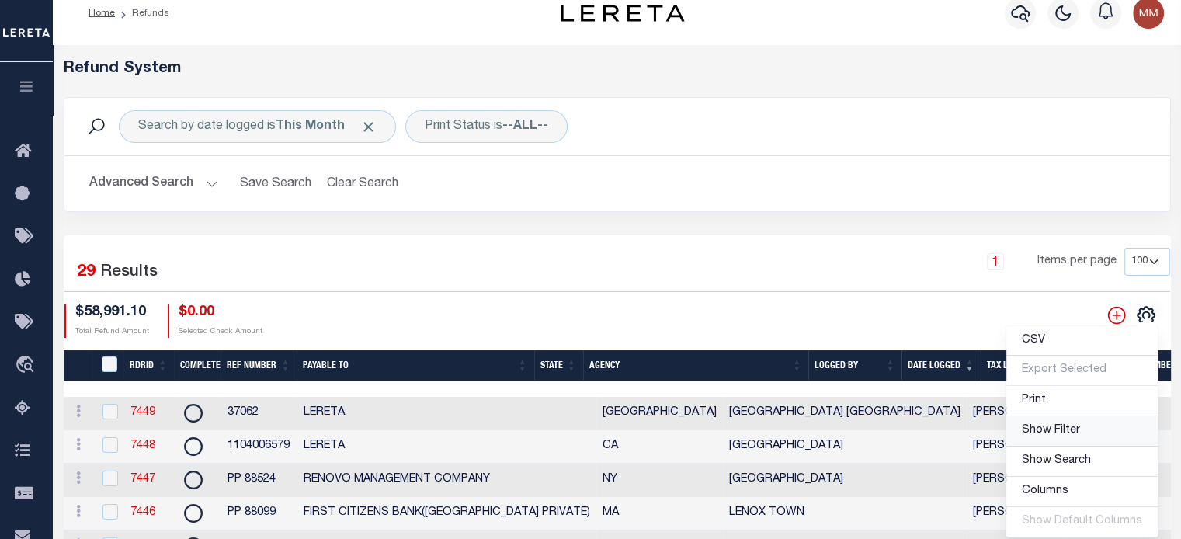
click at [886, 429] on span "Show Filter" at bounding box center [1051, 430] width 58 height 11
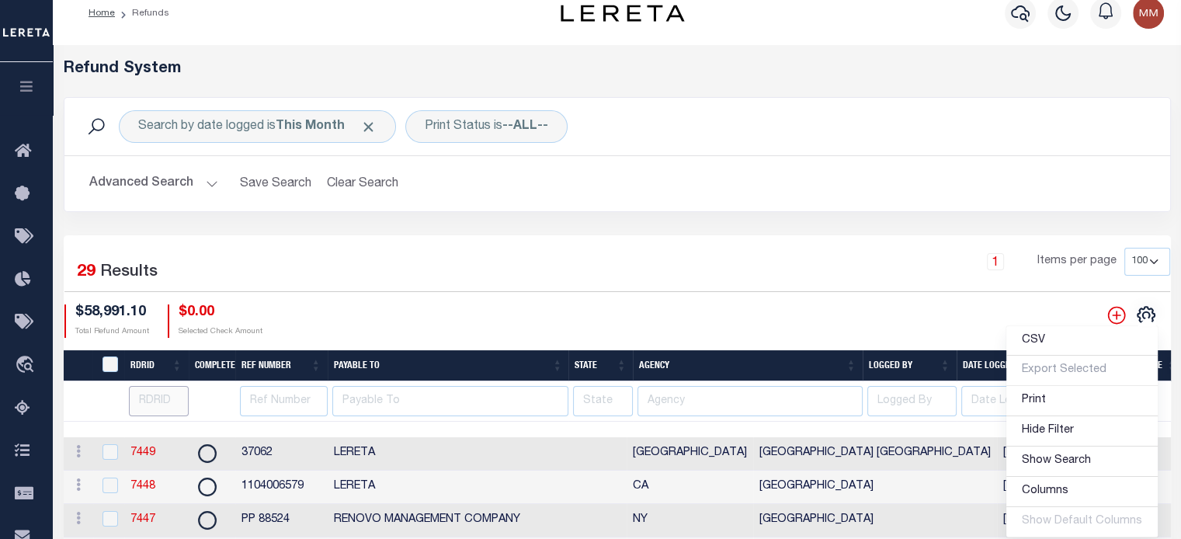
click at [158, 395] on input "number" at bounding box center [159, 401] width 60 height 30
type input "7438"
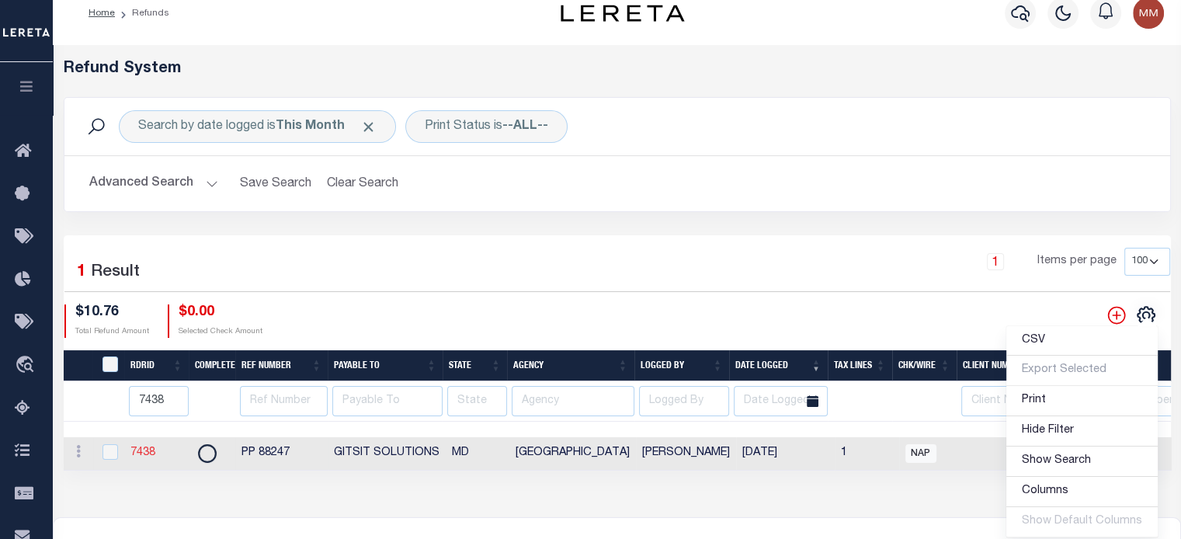
click at [141, 452] on link "7438" at bounding box center [142, 452] width 25 height 11
checkbox input "true"
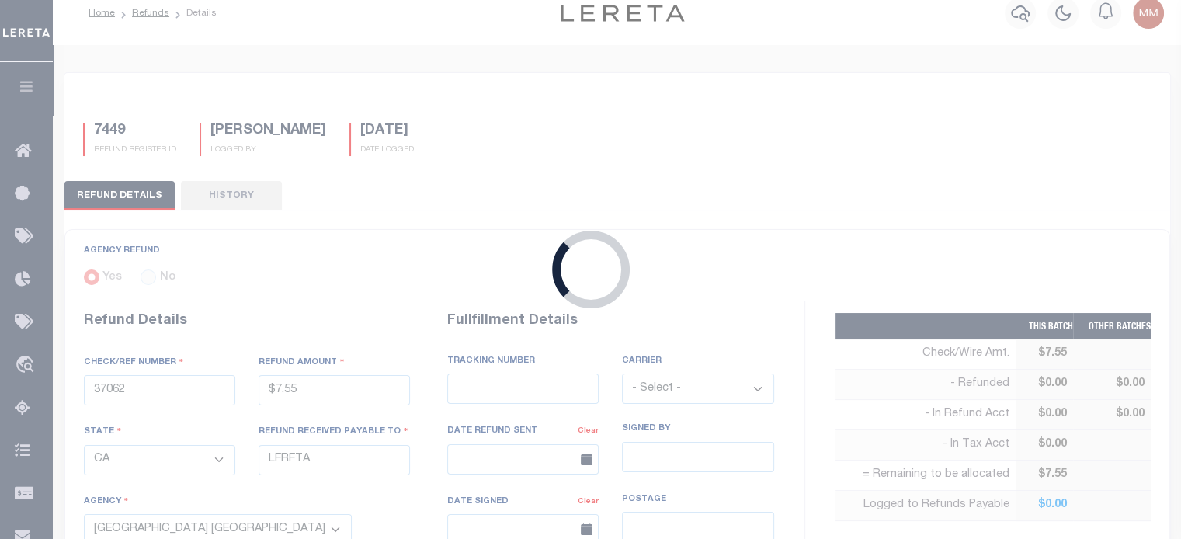
radio input "true"
type input "PP 88247"
type input "$10.76"
select select "MD"
type input "GITSIT SOLUTIONS"
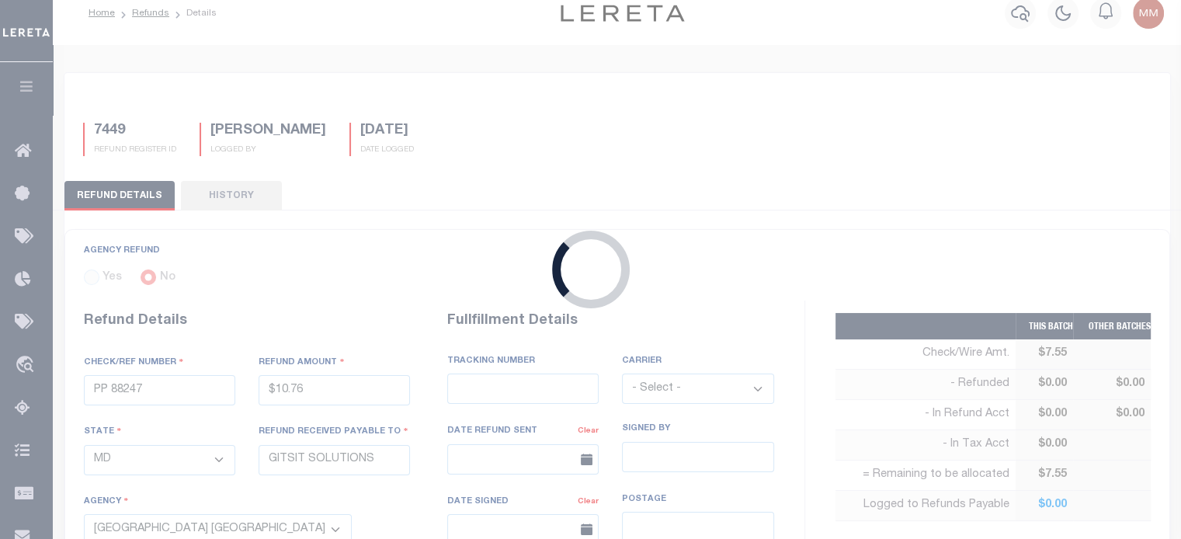
select select
select select "[PERSON_NAME]"
select select "OTH"
type textarea "THIS IS FROM THE RFR REPORT"
type input "[DATE]"
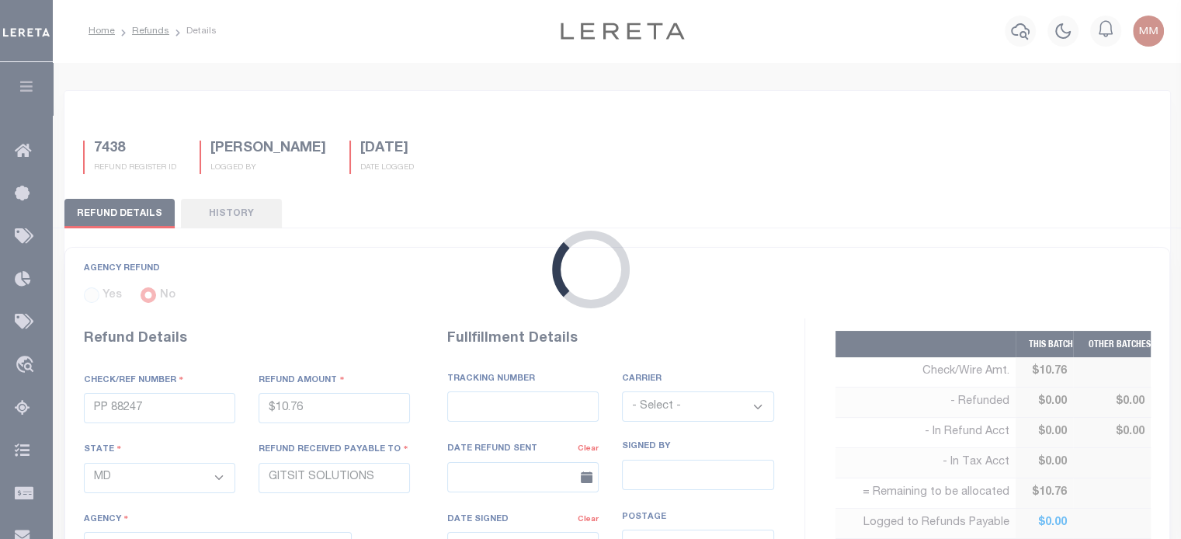
select select "2400500000"
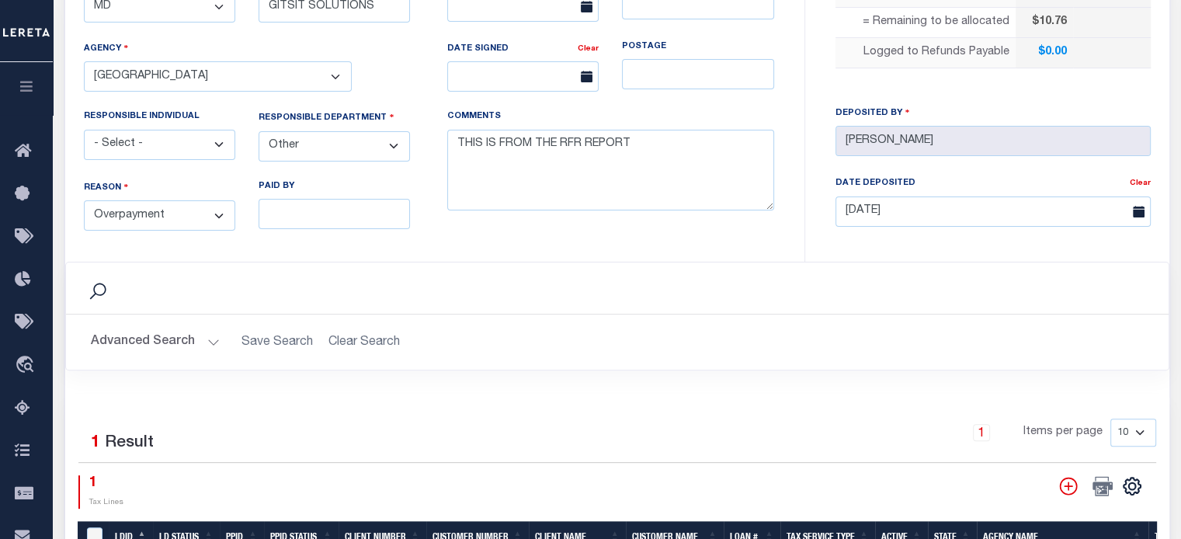
scroll to position [699, 0]
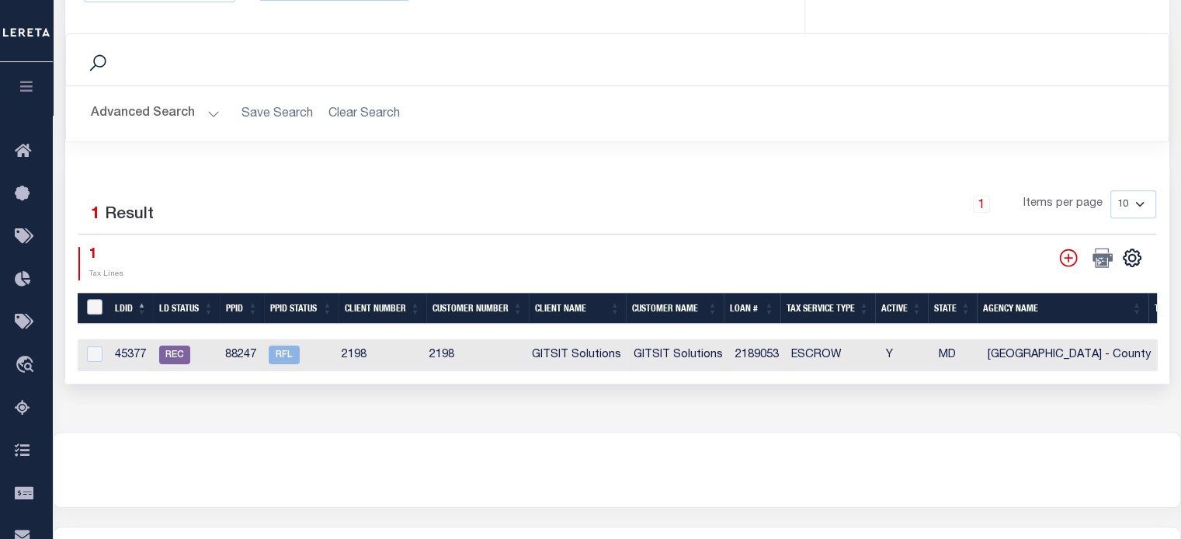
click at [98, 304] on input "LDBatchId" at bounding box center [95, 307] width 16 height 16
checkbox input "true"
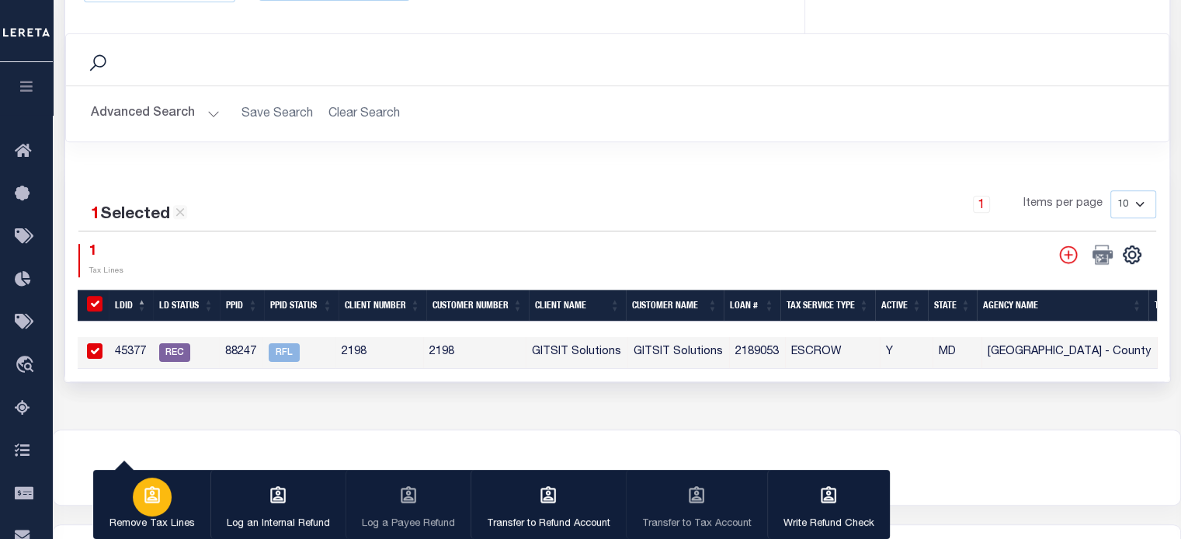
click at [138, 507] on button "Remove Tax Lines" at bounding box center [151, 505] width 117 height 70
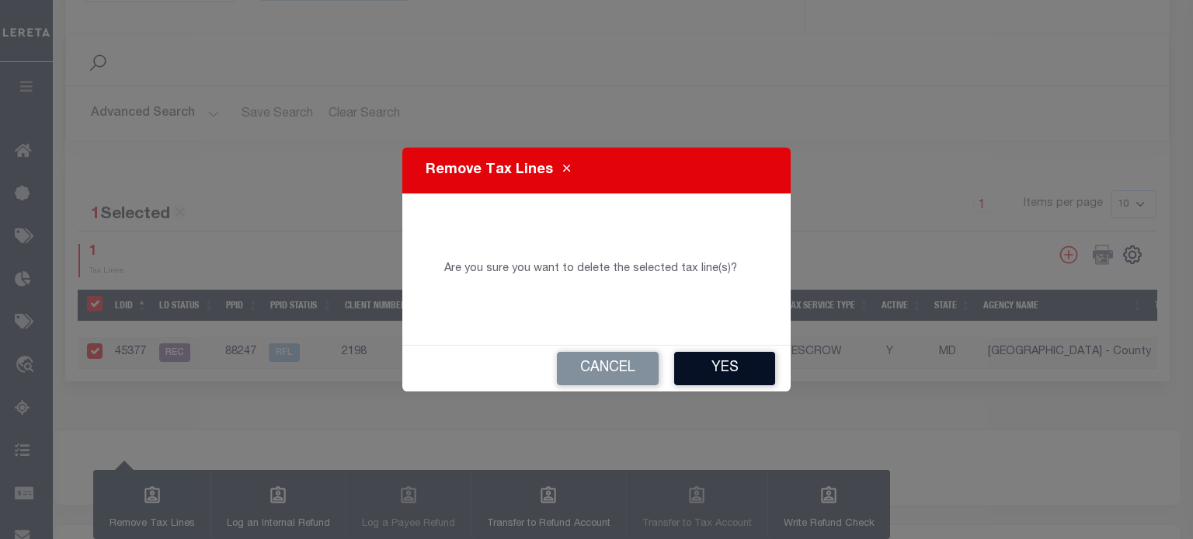
click at [722, 369] on button "Yes" at bounding box center [724, 368] width 101 height 33
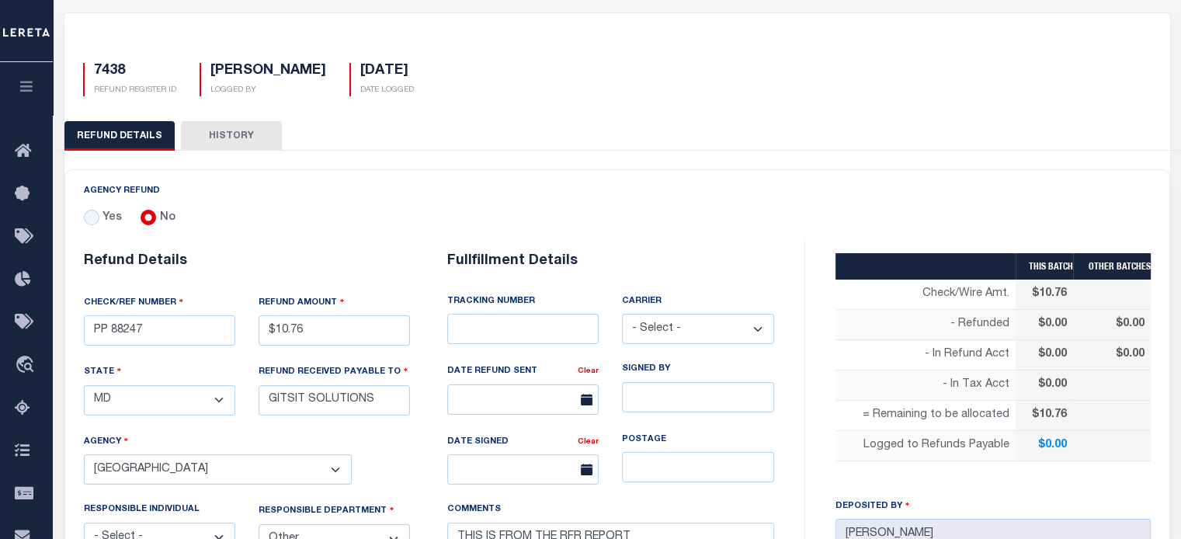
scroll to position [311, 0]
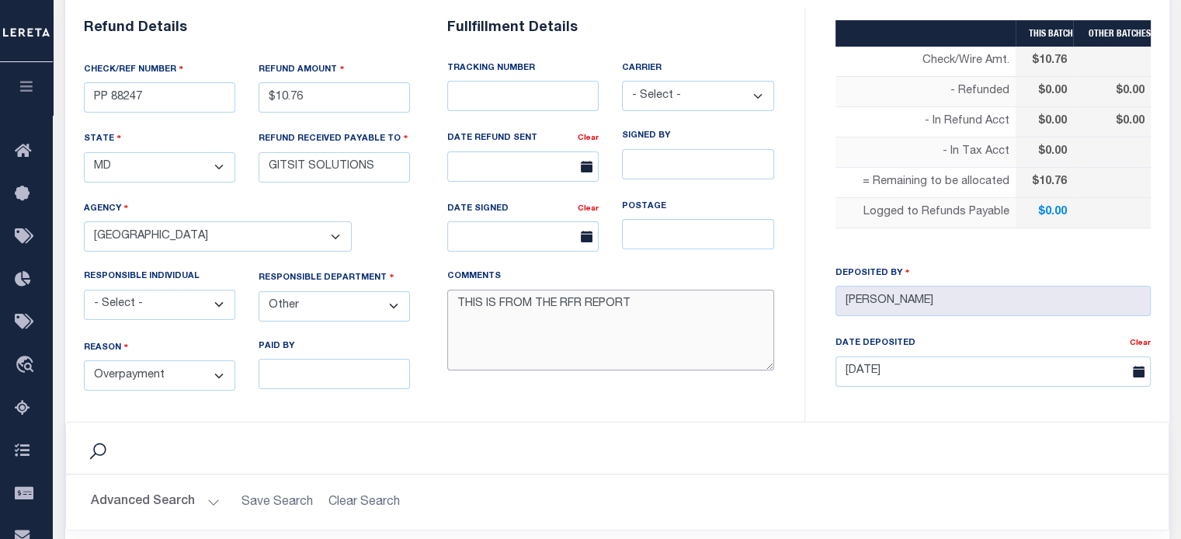
click at [633, 297] on textarea "THIS IS FROM THE RFR REPORT" at bounding box center [610, 331] width 327 height 82
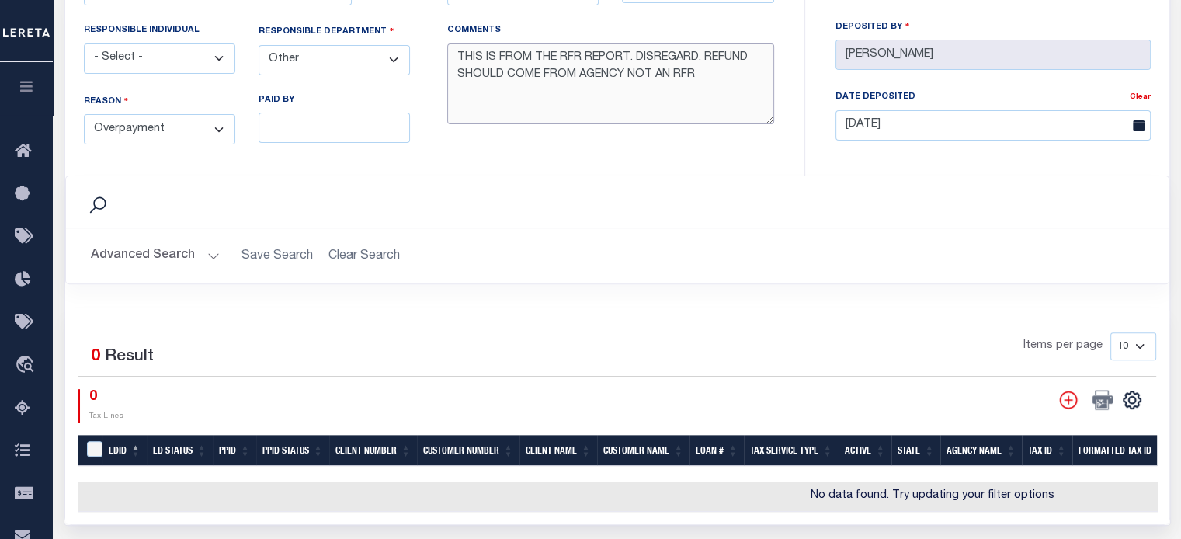
type textarea "THIS IS FROM THE RFR REPORT. DISREGARD. REFUND SHOULD COME FROM AGENCY NOT AN R…"
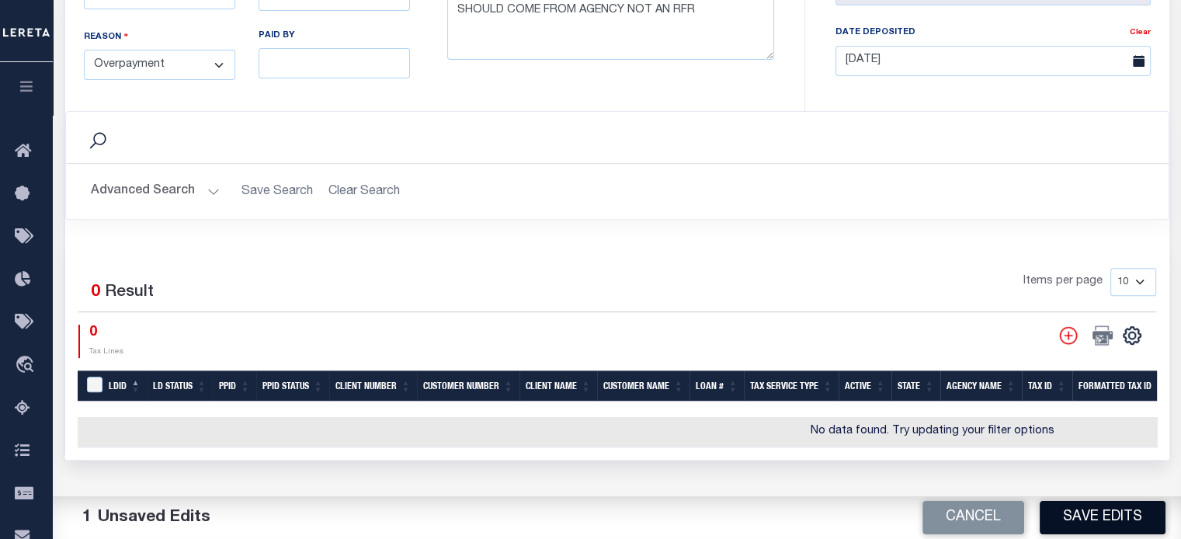
click at [886, 516] on button "Save Edits" at bounding box center [1103, 517] width 126 height 33
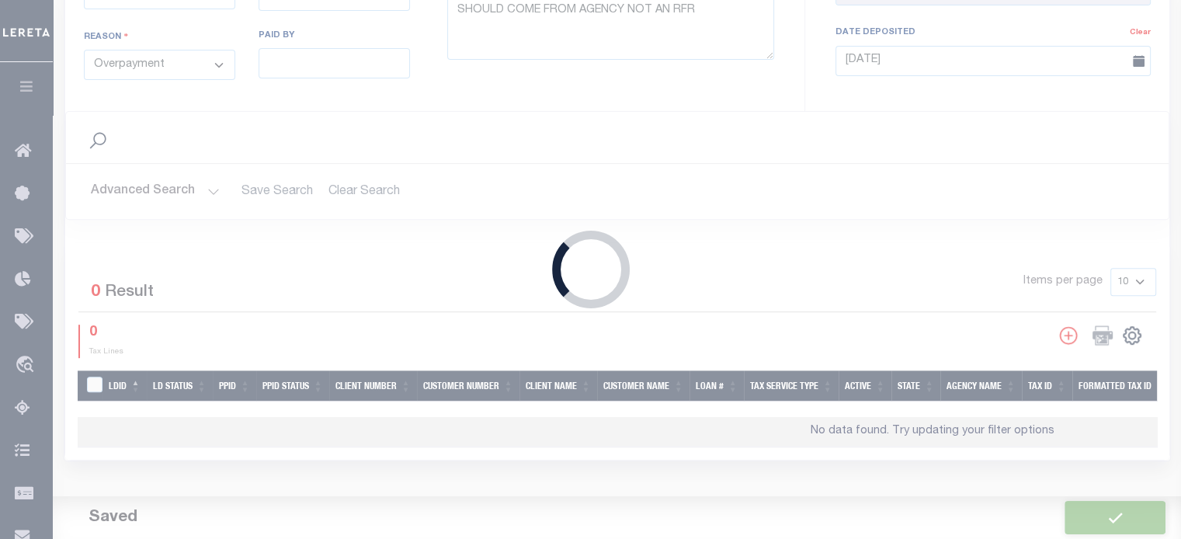
type input "$10.76"
type textarea "THIS IS FROM THE RFR REPORT. DISREGARD. REFUND SHOULD COME FROM AGENCY NOT AN R…"
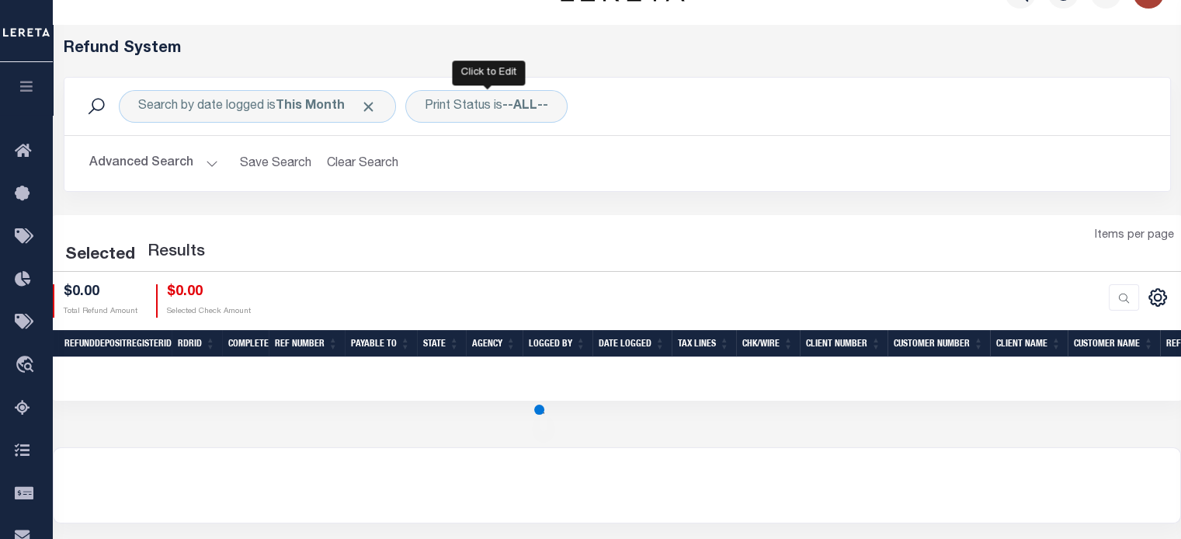
scroll to position [18, 0]
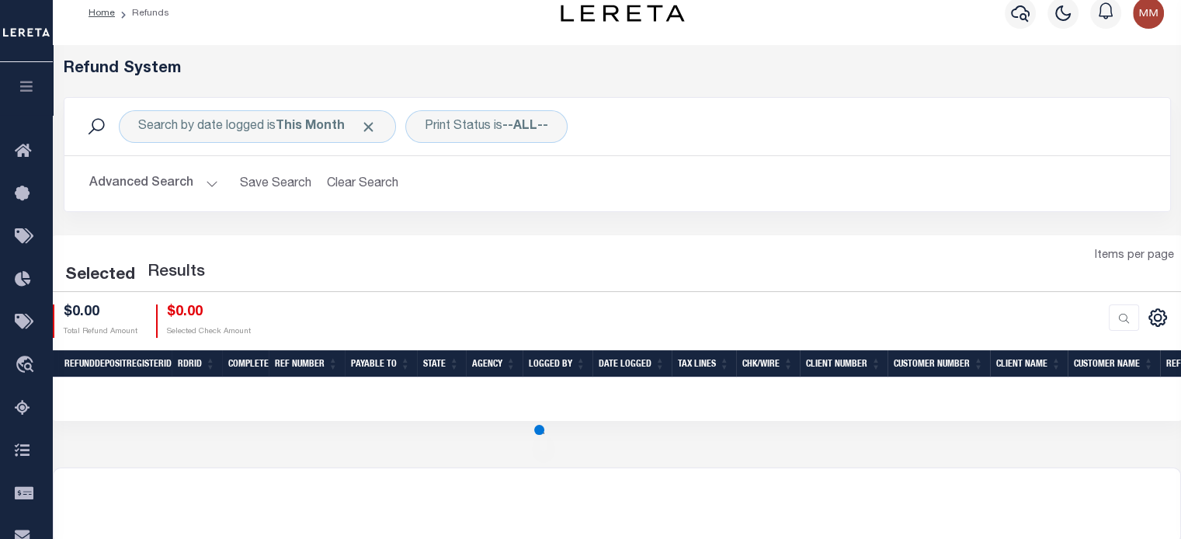
select select "100"
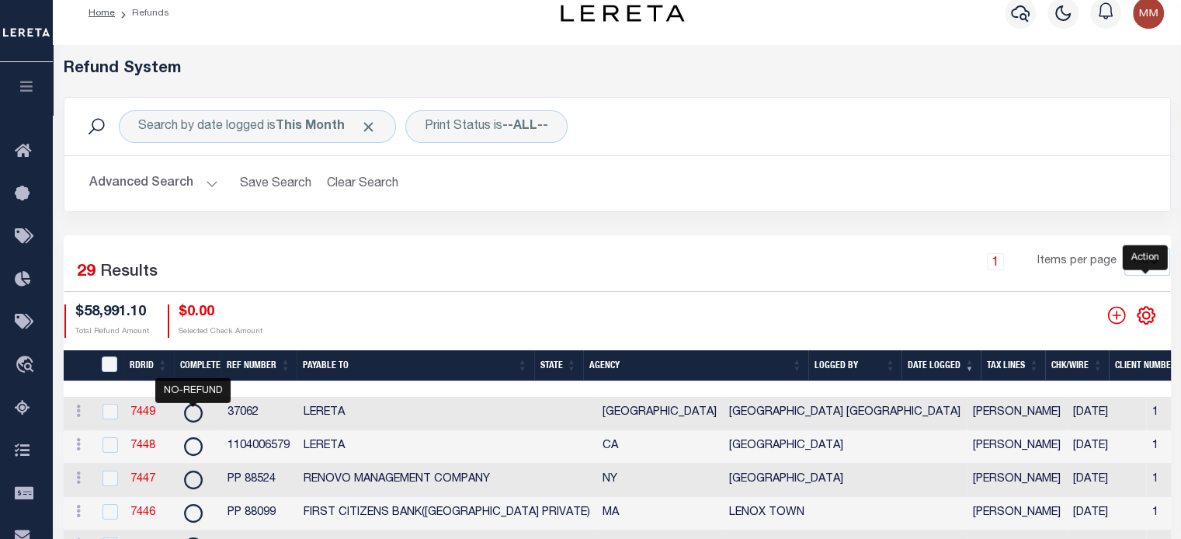
click at [886, 315] on icon "" at bounding box center [1146, 315] width 20 height 20
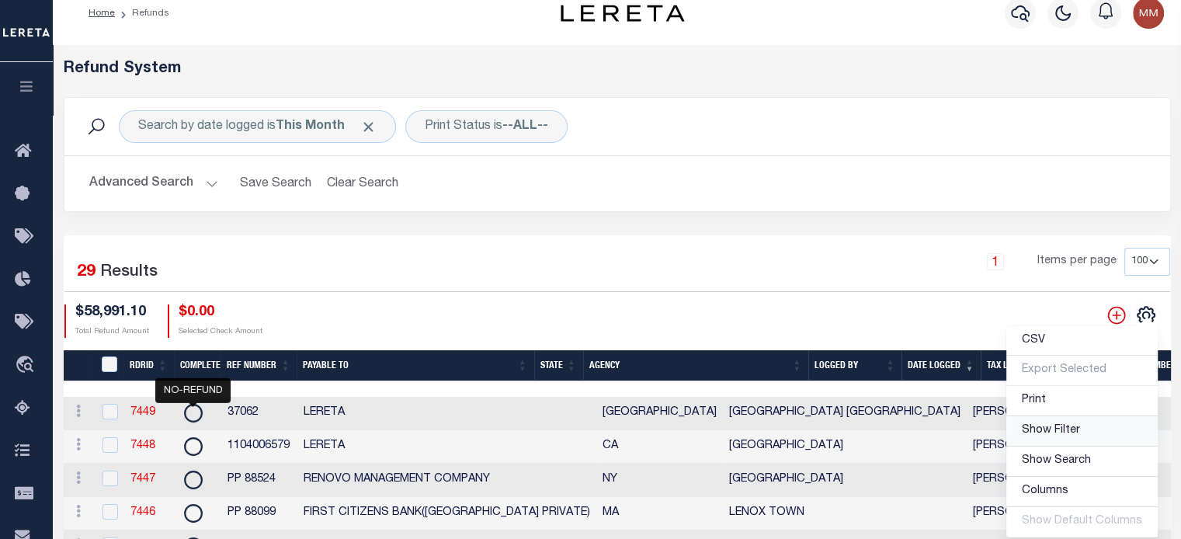
click at [886, 430] on span "Show Filter" at bounding box center [1051, 430] width 58 height 11
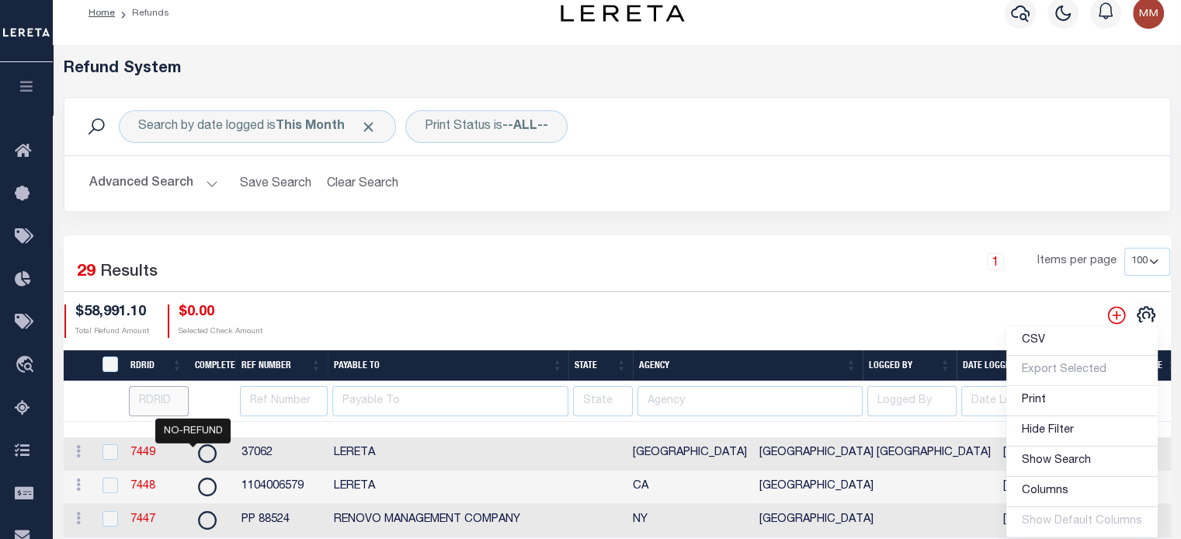
click at [158, 398] on input "number" at bounding box center [159, 401] width 60 height 30
type input "3"
type input "7326"
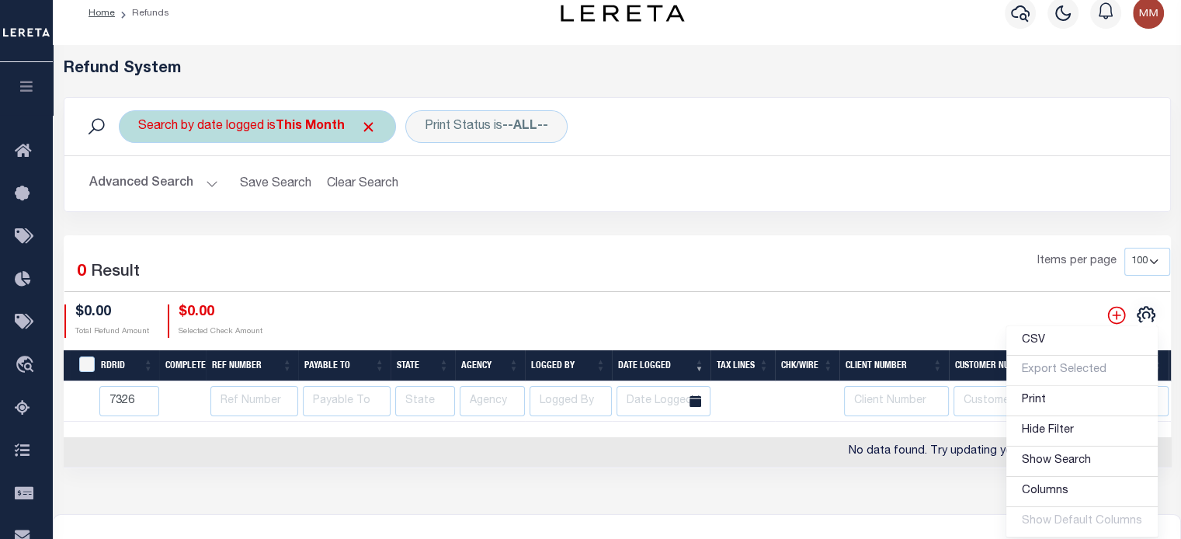
click at [238, 123] on div "Search by date logged is This Month" at bounding box center [257, 126] width 277 height 33
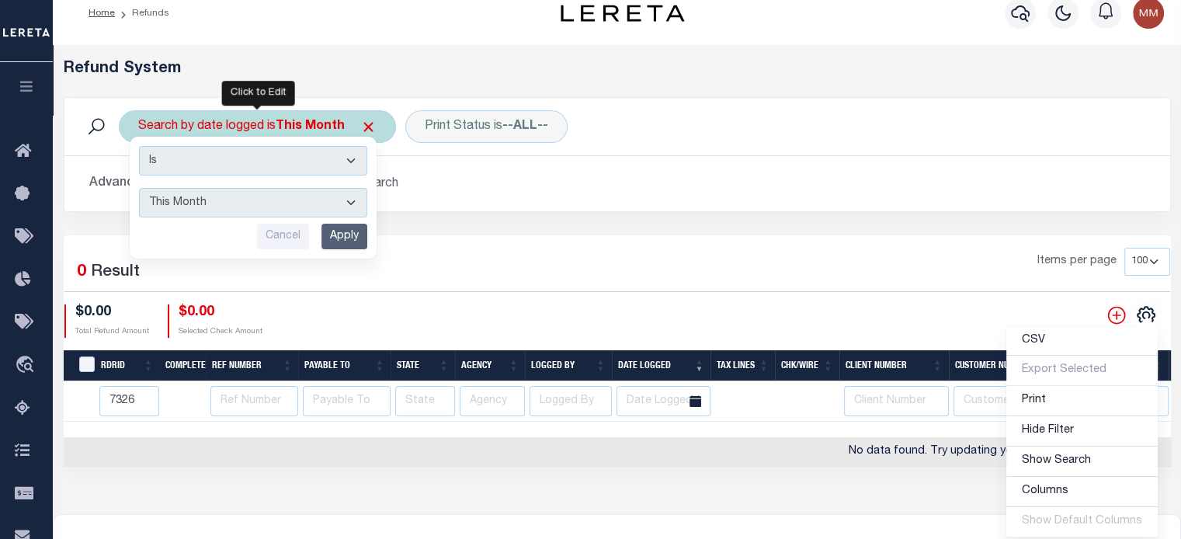
click at [230, 206] on select "This Month Last Month Last Three Months This Year Last Year" at bounding box center [253, 203] width 228 height 30
select select "Last Month"
click at [139, 188] on select "This Month Last Month Last Three Months This Year Last Year" at bounding box center [253, 203] width 228 height 30
click at [354, 234] on input "Apply" at bounding box center [344, 237] width 46 height 26
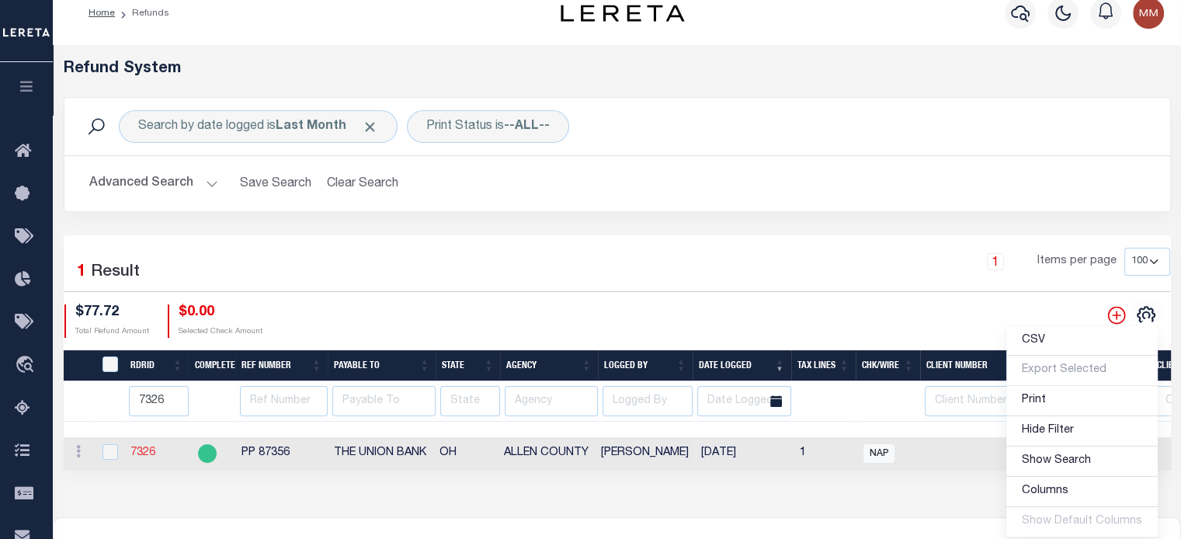
click at [141, 454] on link "7326" at bounding box center [142, 452] width 25 height 11
checkbox input "true"
type input "7326"
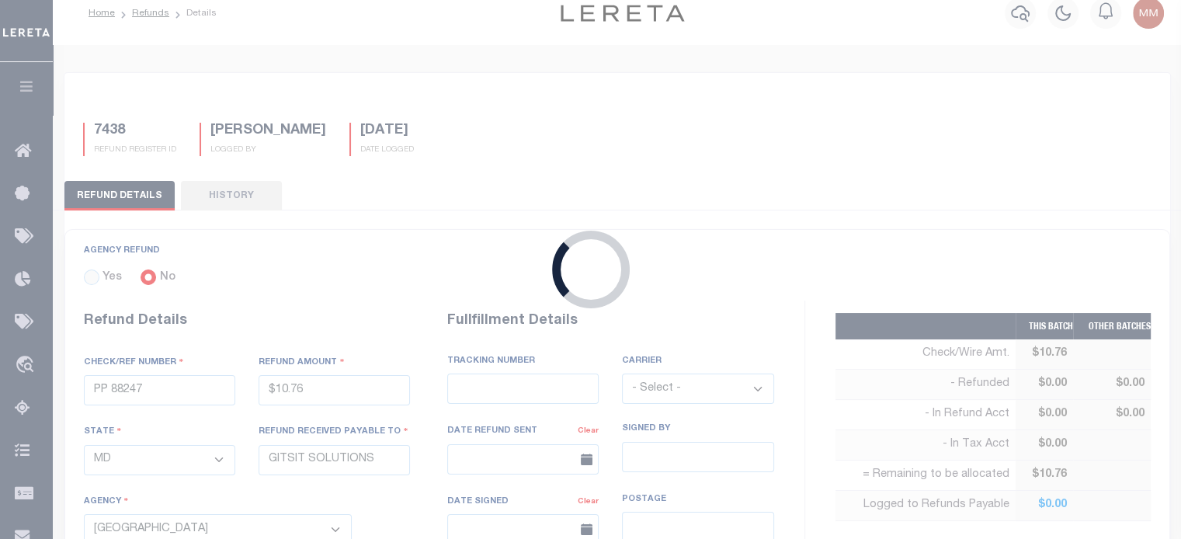
radio input "true"
type input "PP 87356"
type input "$77.72"
select select "OH"
type input "THE UNION BANK"
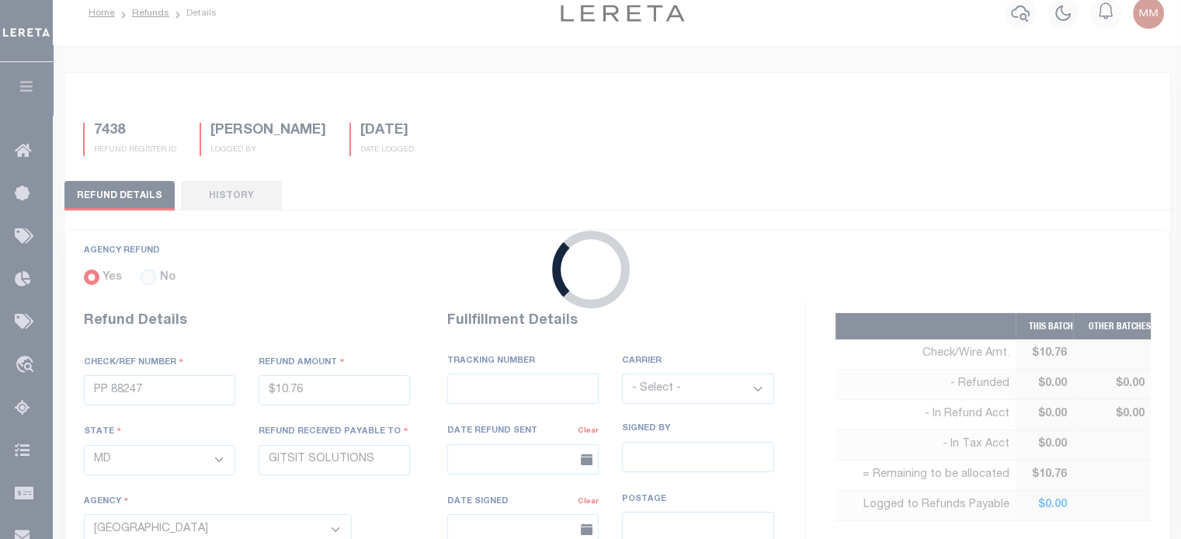
select select
select select "[PERSON_NAME]"
type textarea "THIS IS FROM THE RFR REPORT"
type input "[DATE]"
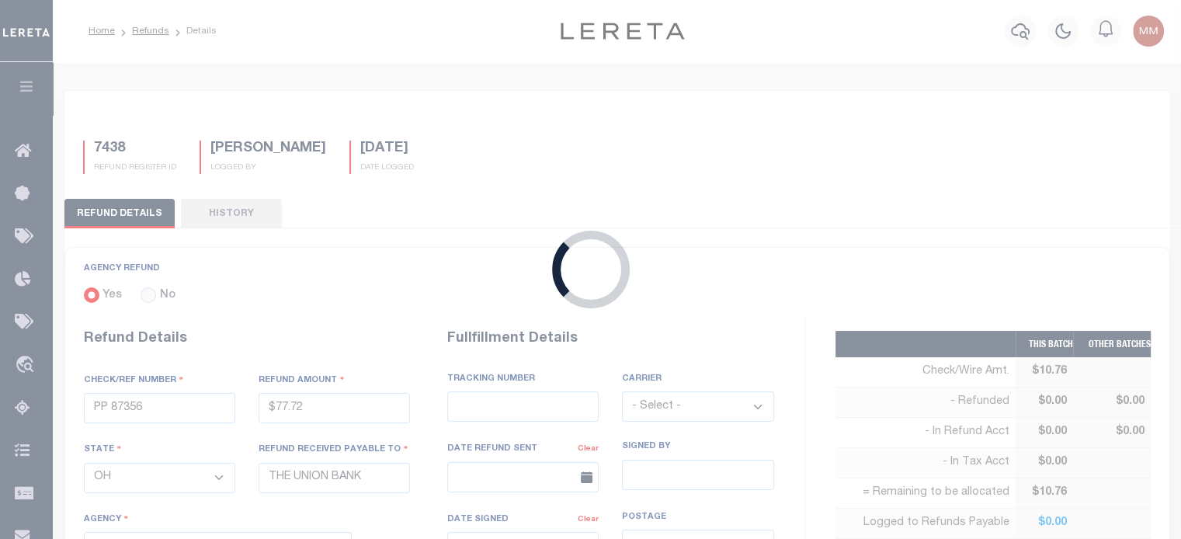
select select "3900300000"
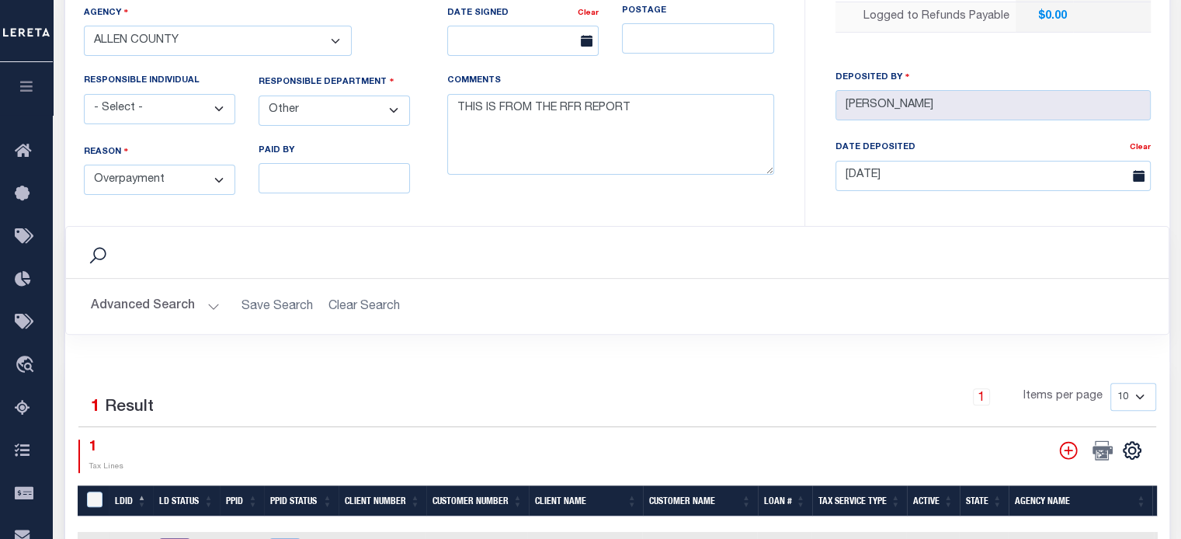
scroll to position [699, 0]
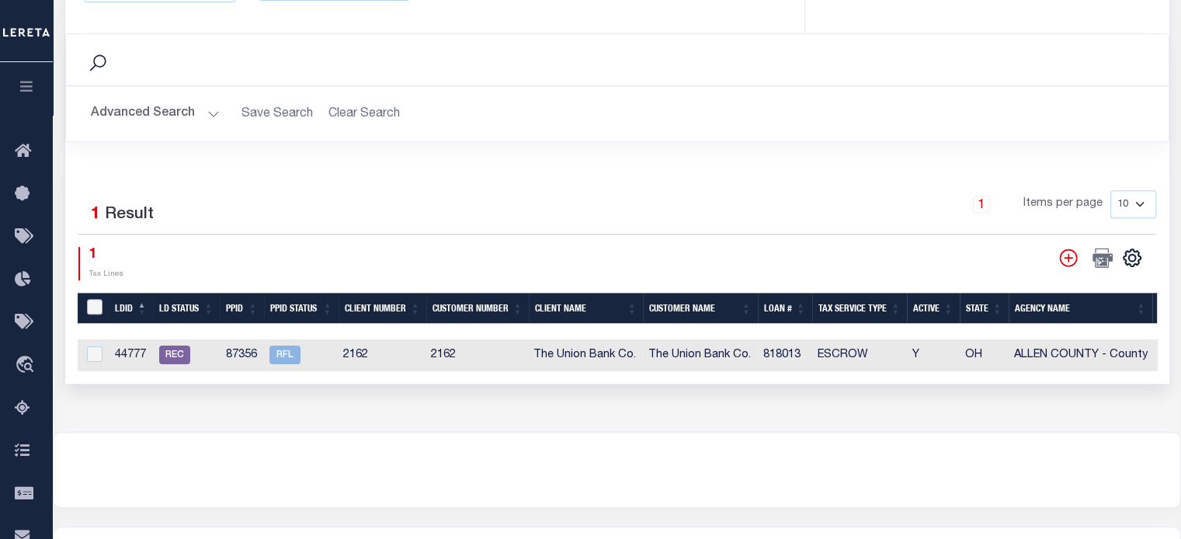
click at [95, 299] on input "LDBatchId" at bounding box center [95, 307] width 16 height 16
checkbox input "true"
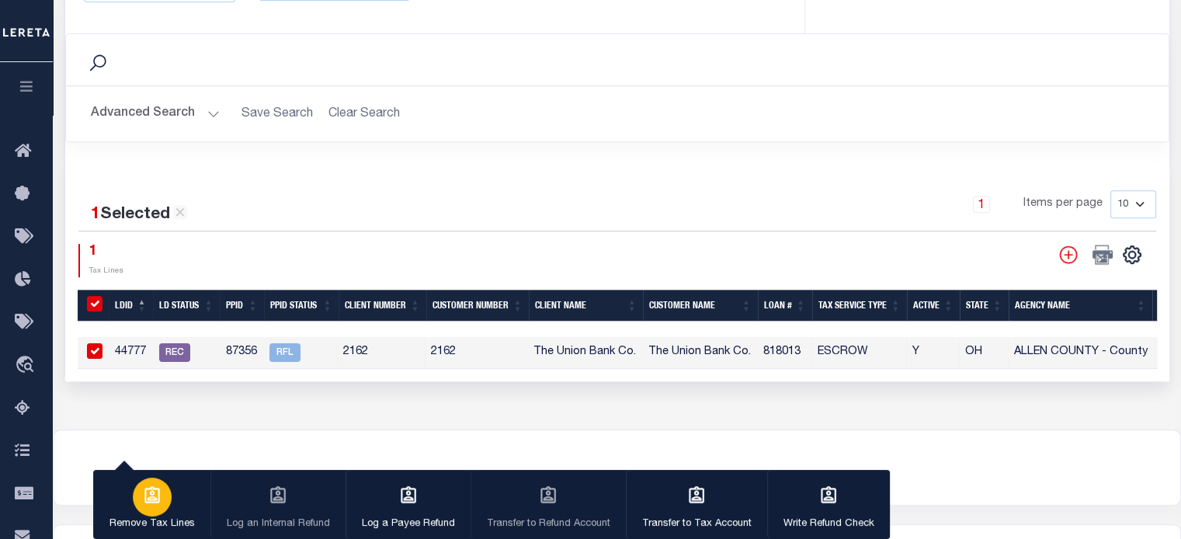
click at [178, 495] on button "Remove Tax Lines" at bounding box center [151, 505] width 117 height 70
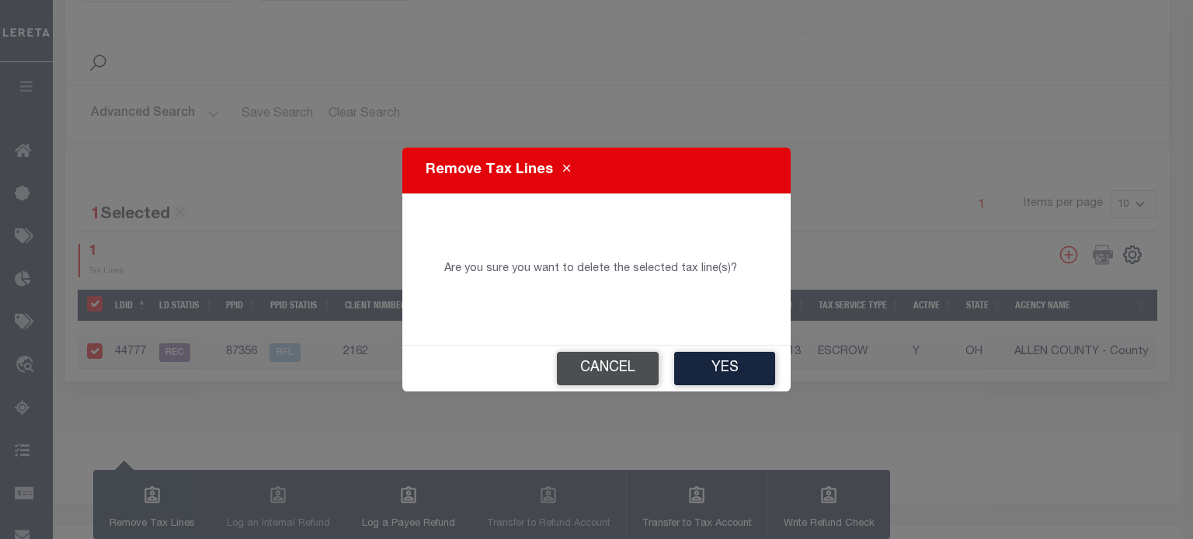
click at [603, 374] on button "Cancel" at bounding box center [608, 368] width 102 height 33
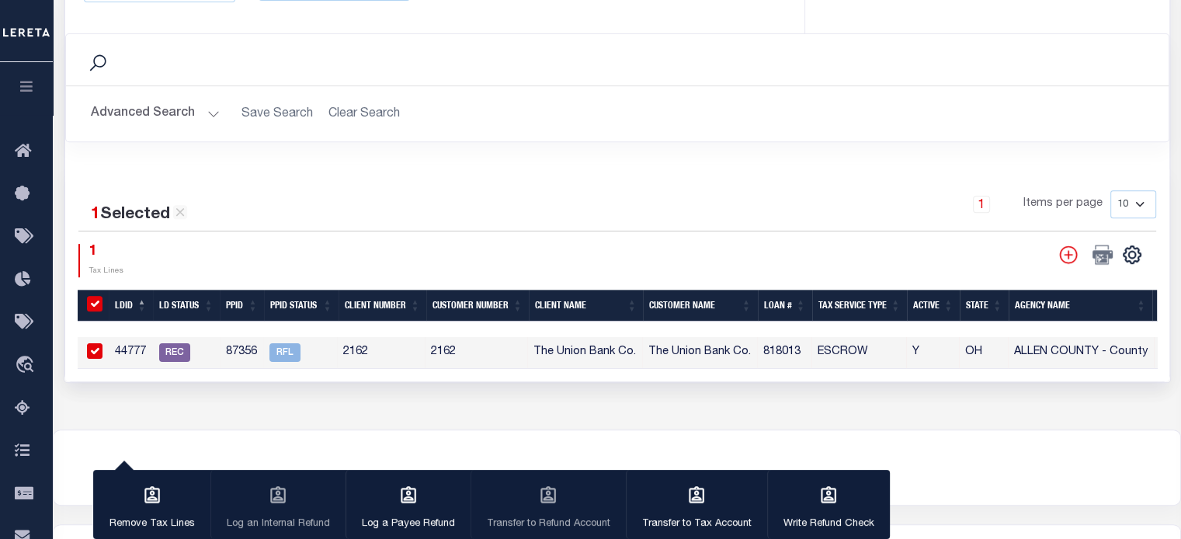
click at [96, 299] on input "LDBatchId" at bounding box center [95, 304] width 16 height 16
checkbox input "false"
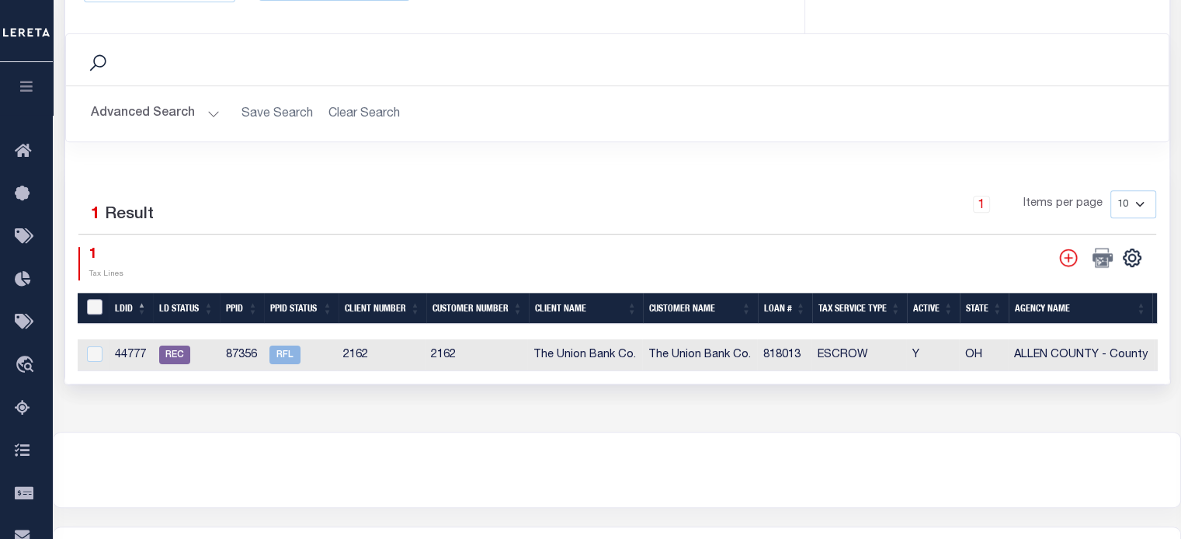
click at [96, 299] on input "LDBatchId" at bounding box center [95, 307] width 16 height 16
checkbox input "true"
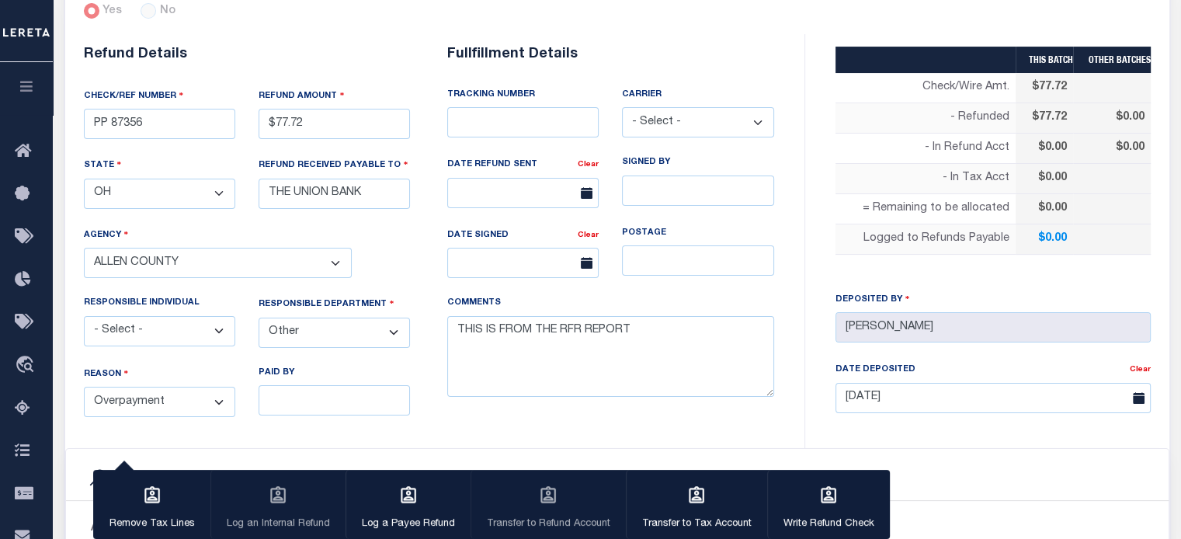
select select "100"
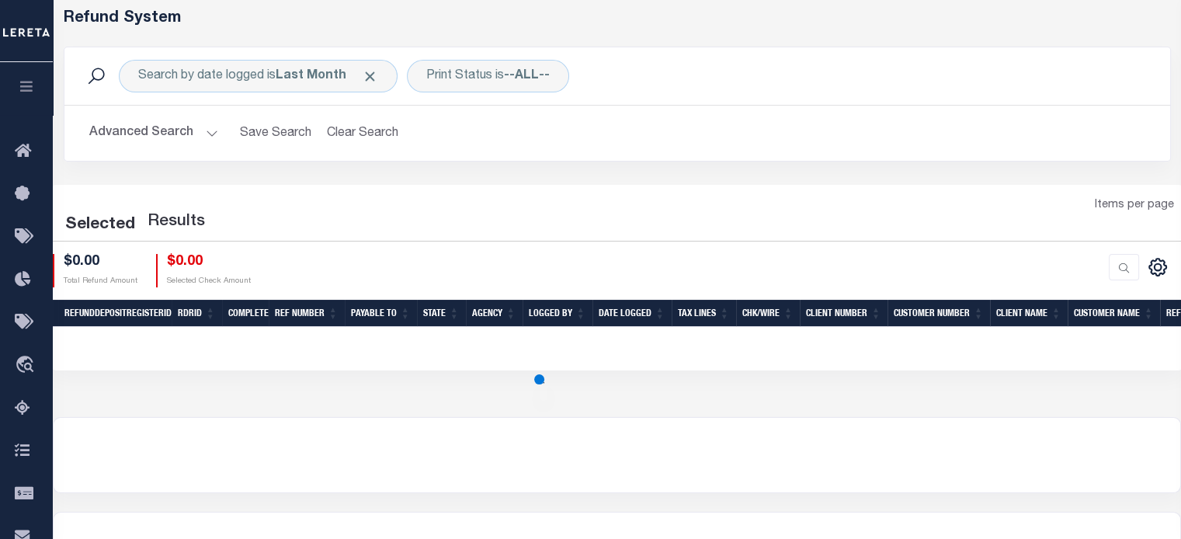
select select "100"
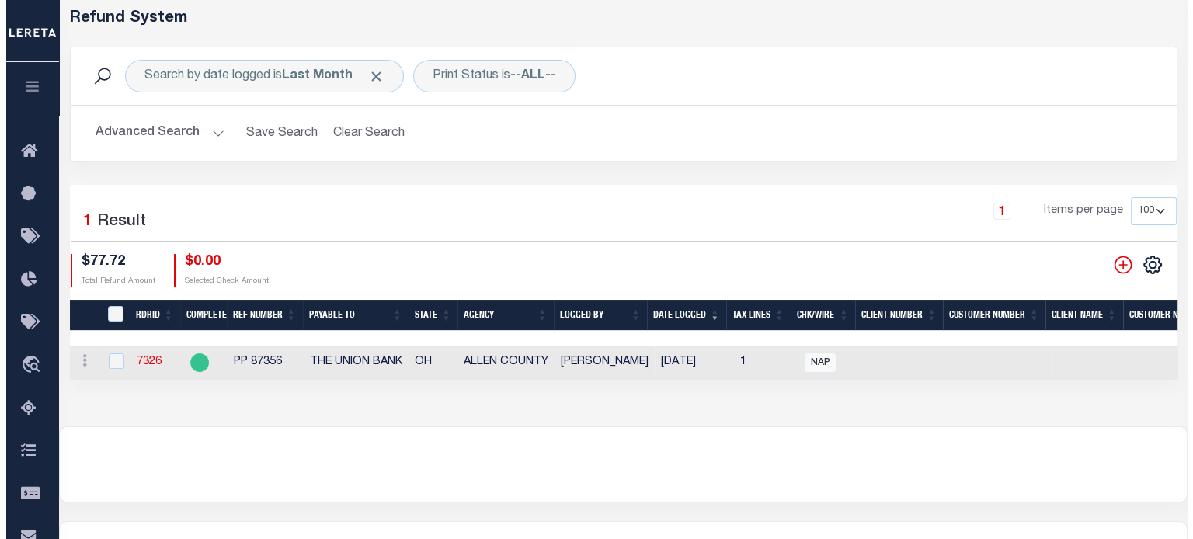
scroll to position [18, 0]
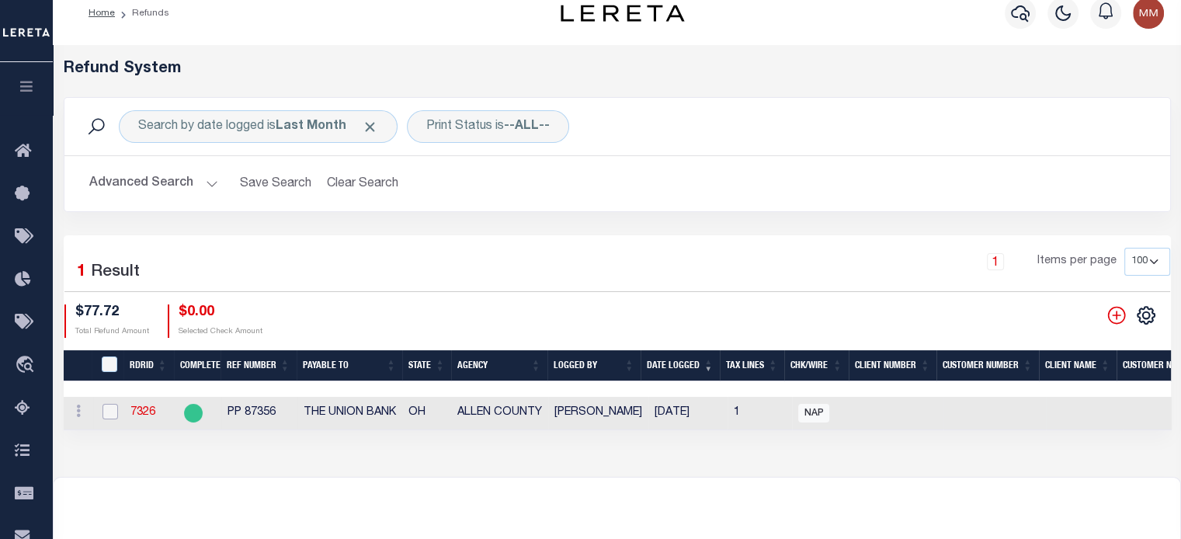
click at [109, 408] on input "checkbox" at bounding box center [111, 412] width 16 height 16
checkbox input "true"
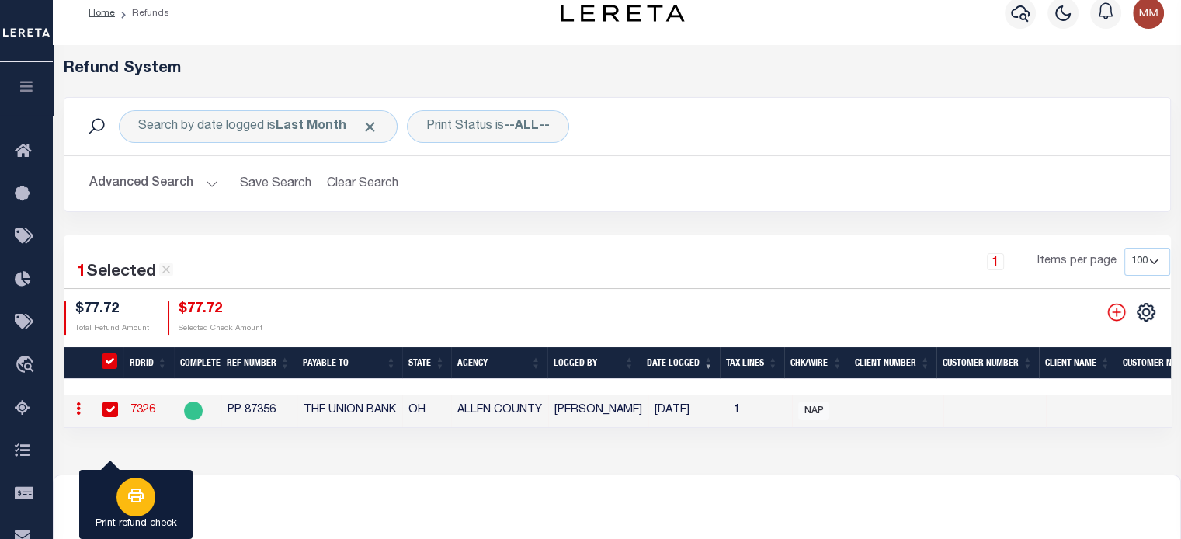
click at [173, 492] on button "Print refund check" at bounding box center [135, 505] width 113 height 70
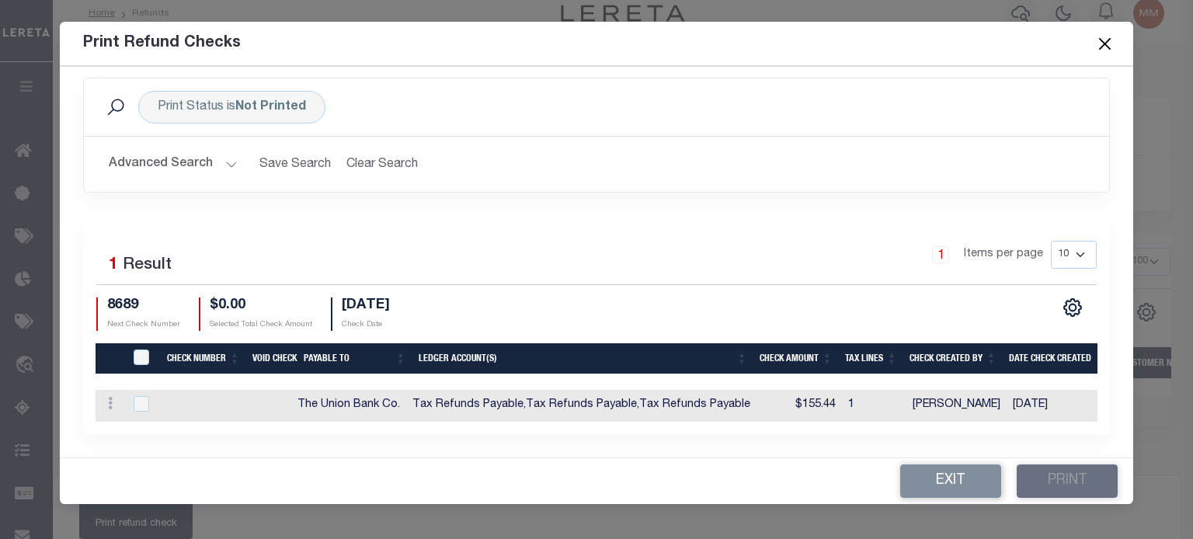
scroll to position [22, 0]
click at [142, 396] on input "checkbox" at bounding box center [142, 404] width 16 height 16
checkbox input "true"
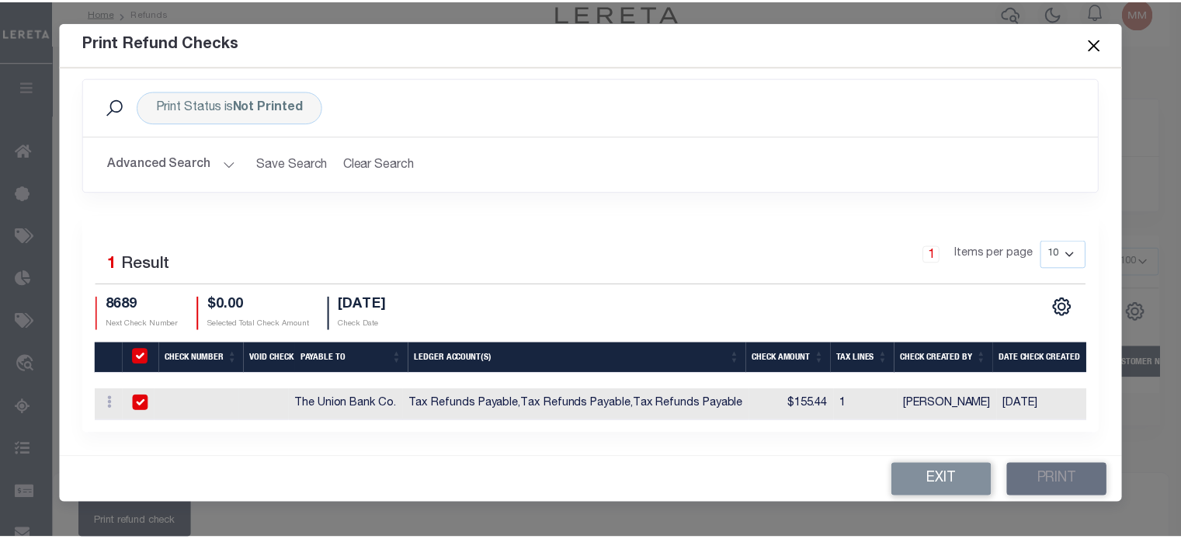
scroll to position [19, 0]
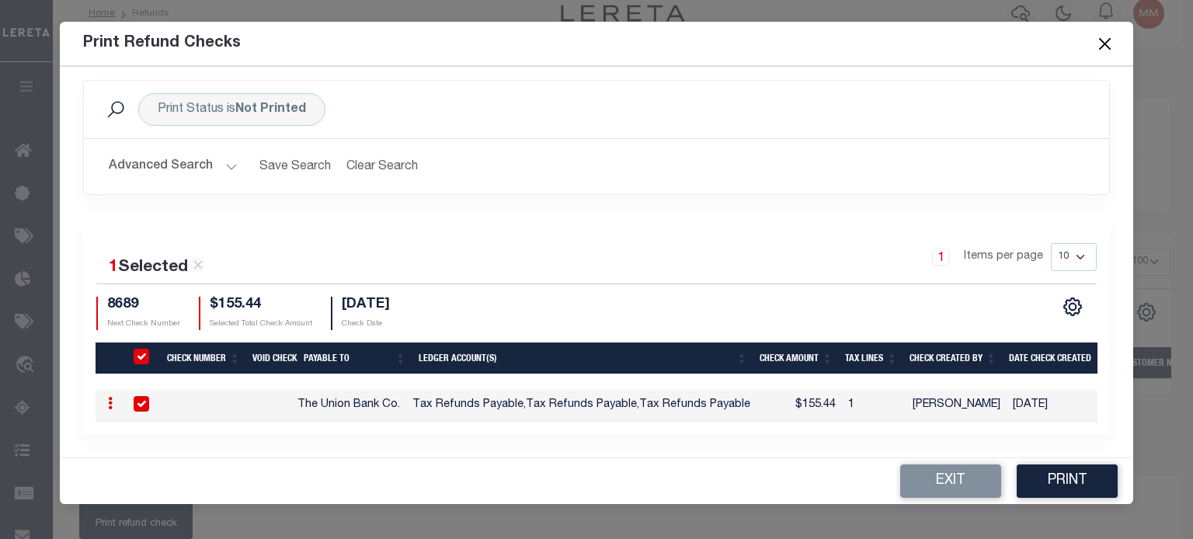
click at [886, 46] on button "Close" at bounding box center [1104, 43] width 20 height 20
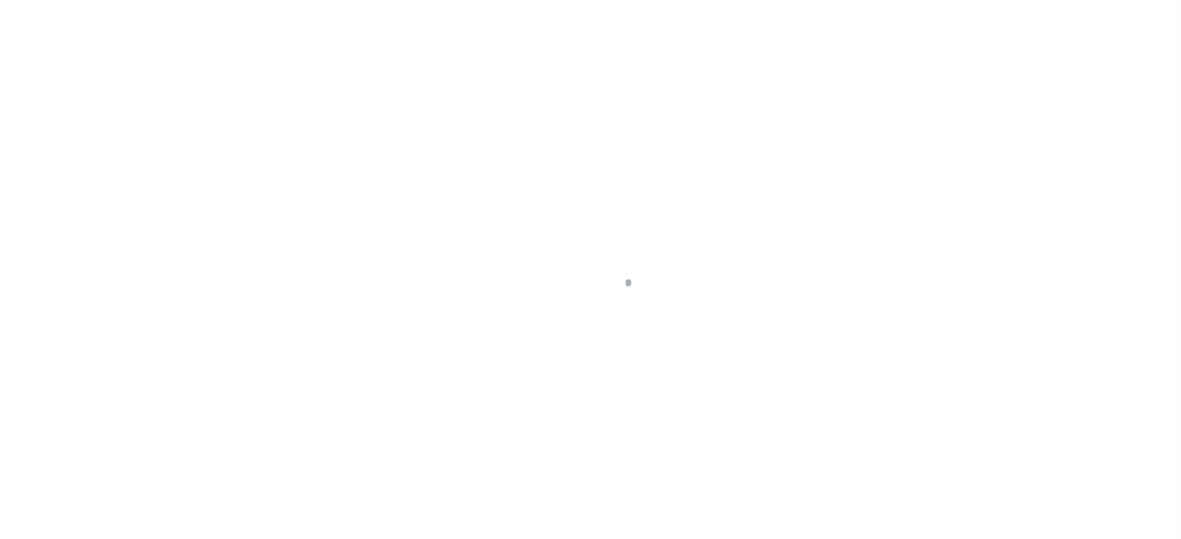
select select "100"
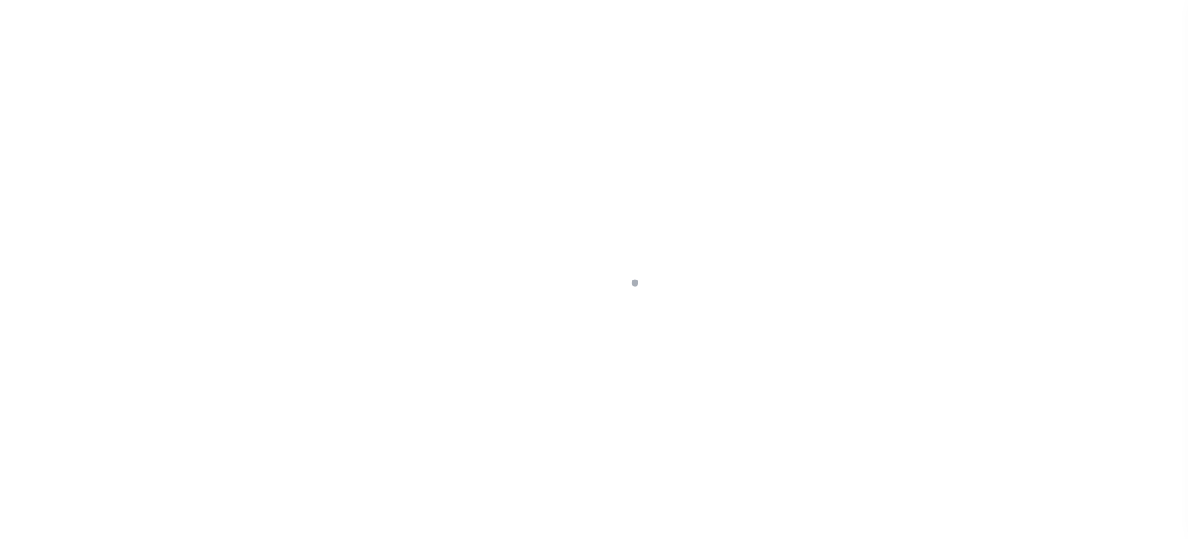
scroll to position [221, 0]
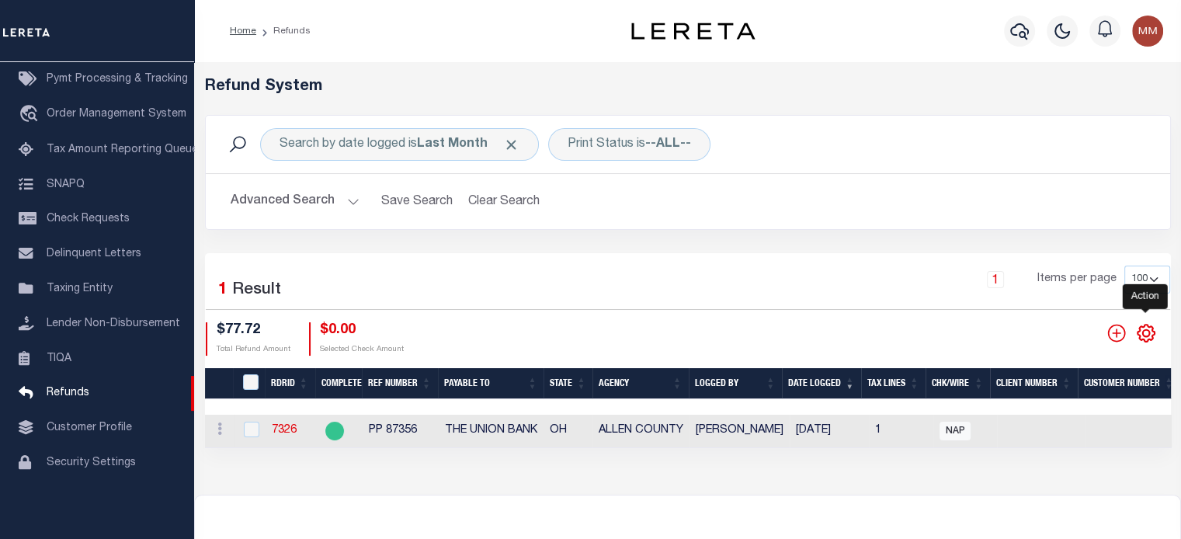
click at [1145, 338] on icon "" at bounding box center [1146, 333] width 20 height 20
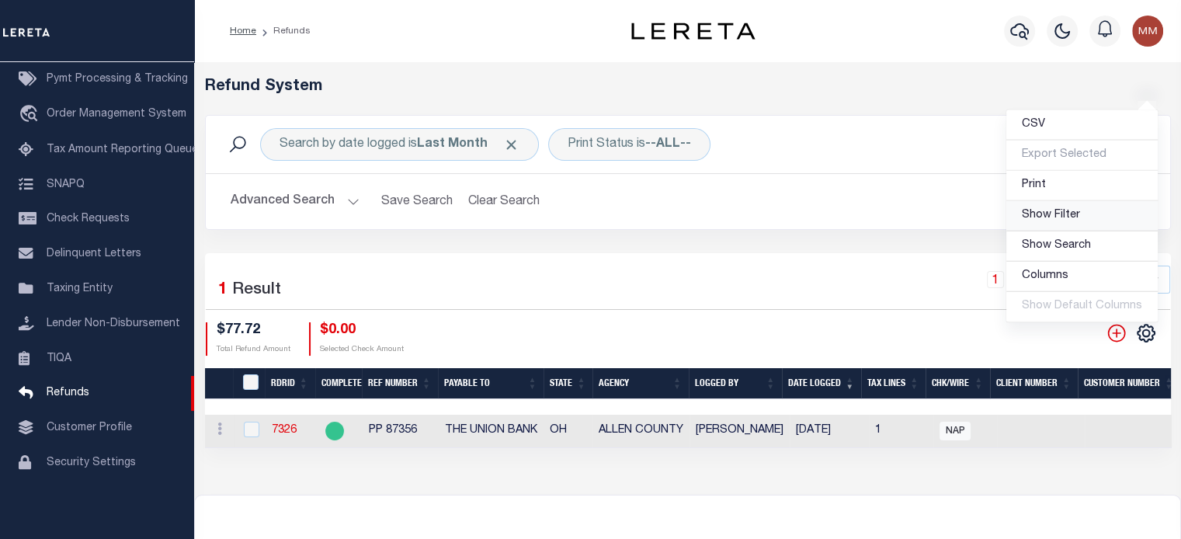
click at [1049, 215] on span "Show Filter" at bounding box center [1051, 215] width 58 height 11
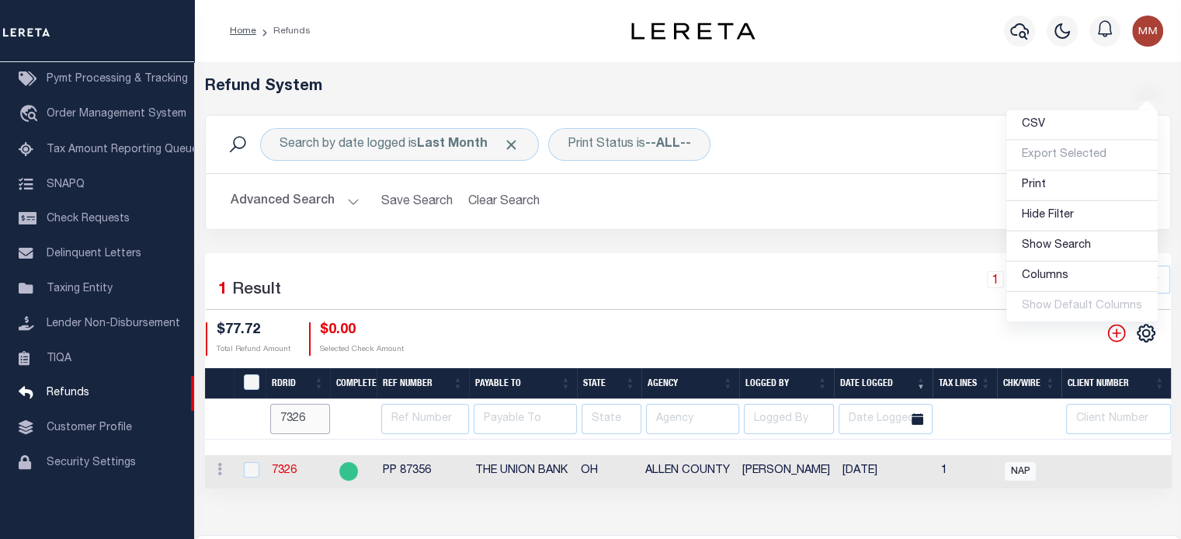
click at [301, 421] on input "7326" at bounding box center [300, 419] width 60 height 30
type input "7326"
type input "7321"
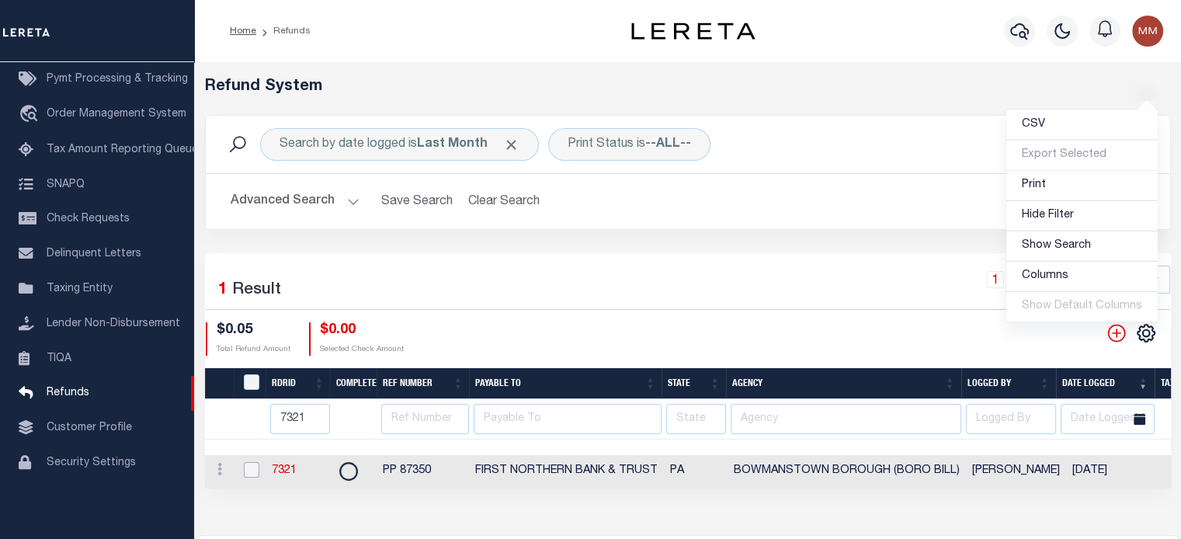
click at [252, 470] on input "checkbox" at bounding box center [252, 470] width 16 height 16
checkbox input "true"
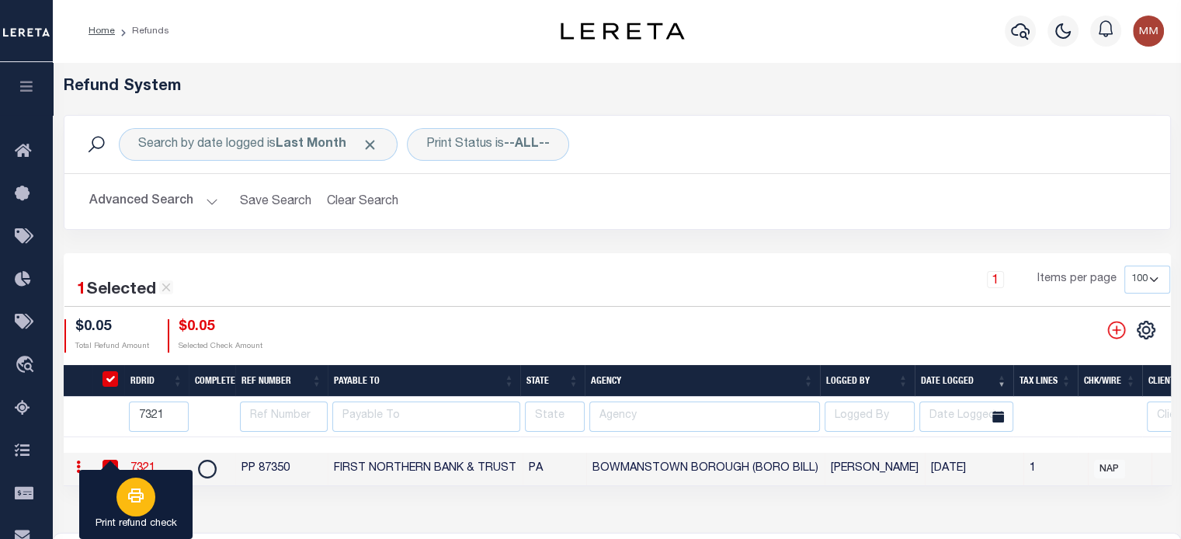
click at [170, 485] on button "Print refund check" at bounding box center [135, 505] width 113 height 70
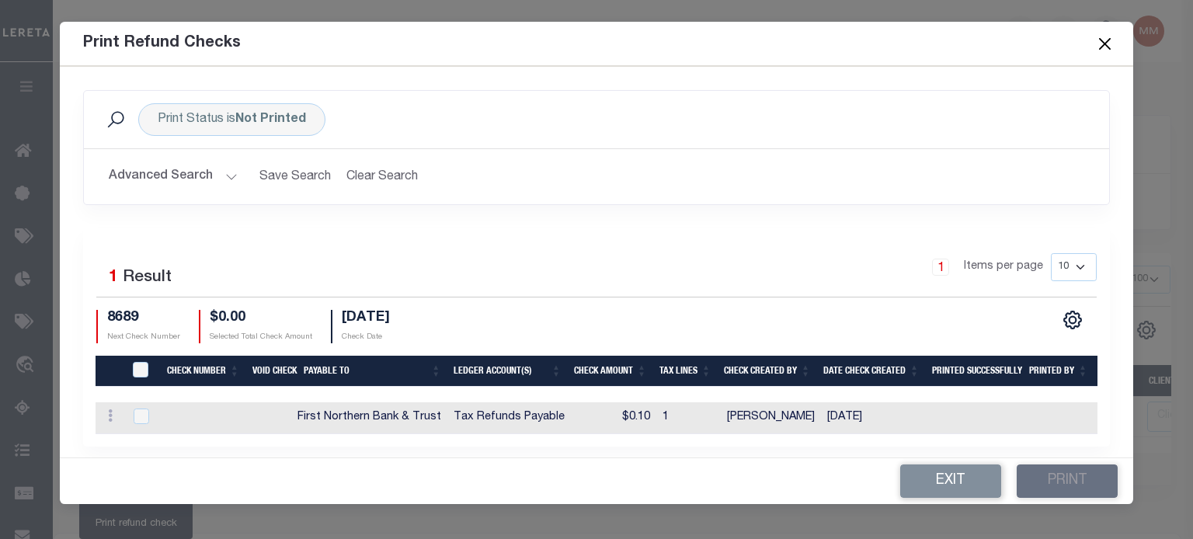
scroll to position [22, 0]
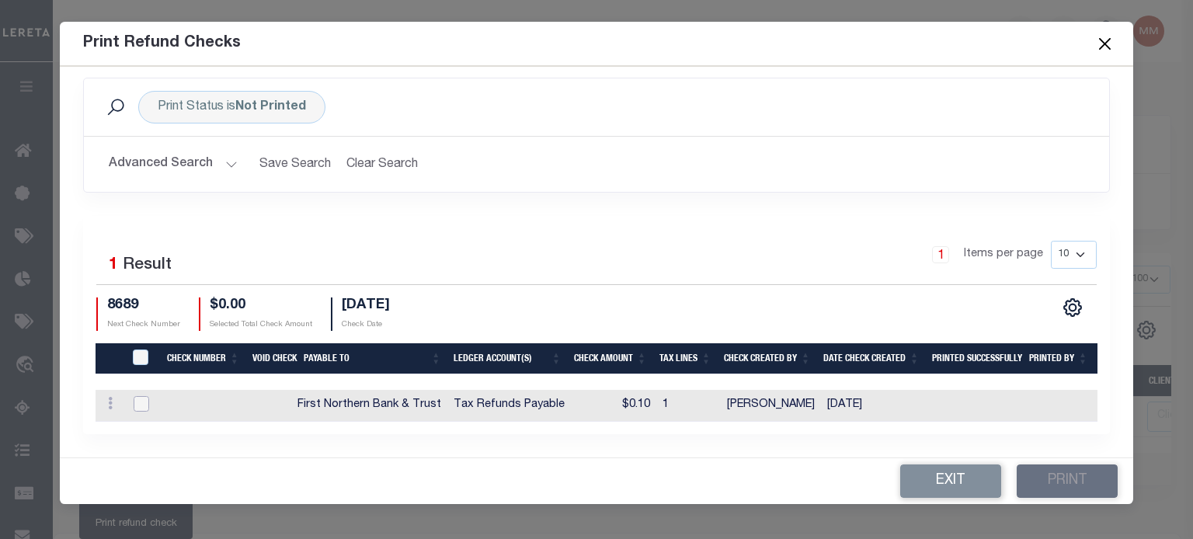
click at [140, 396] on input "checkbox" at bounding box center [142, 404] width 16 height 16
checkbox input "true"
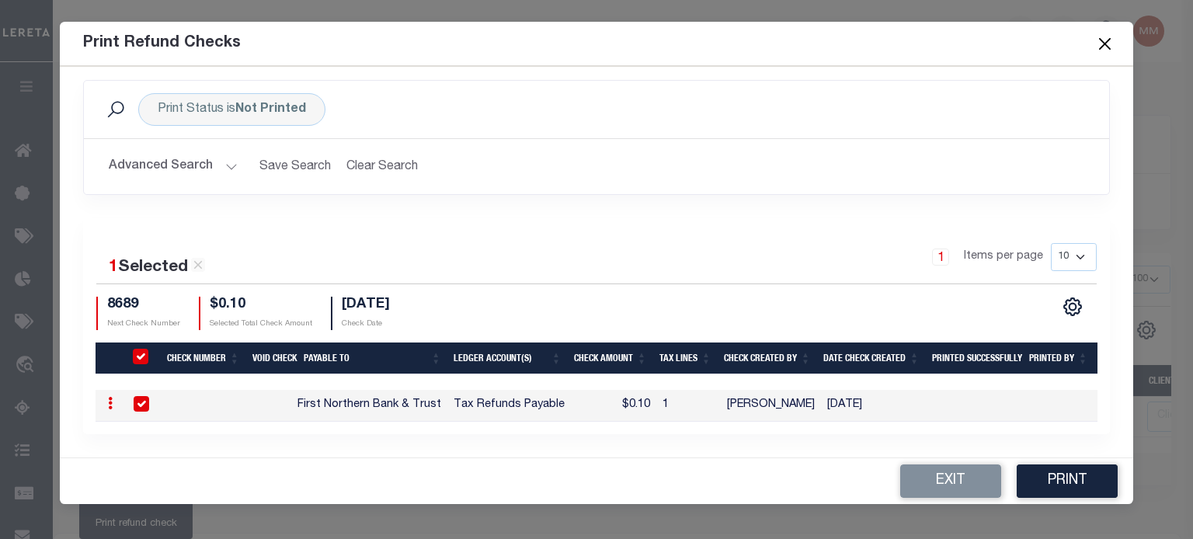
click at [1100, 39] on button "Close" at bounding box center [1104, 43] width 20 height 20
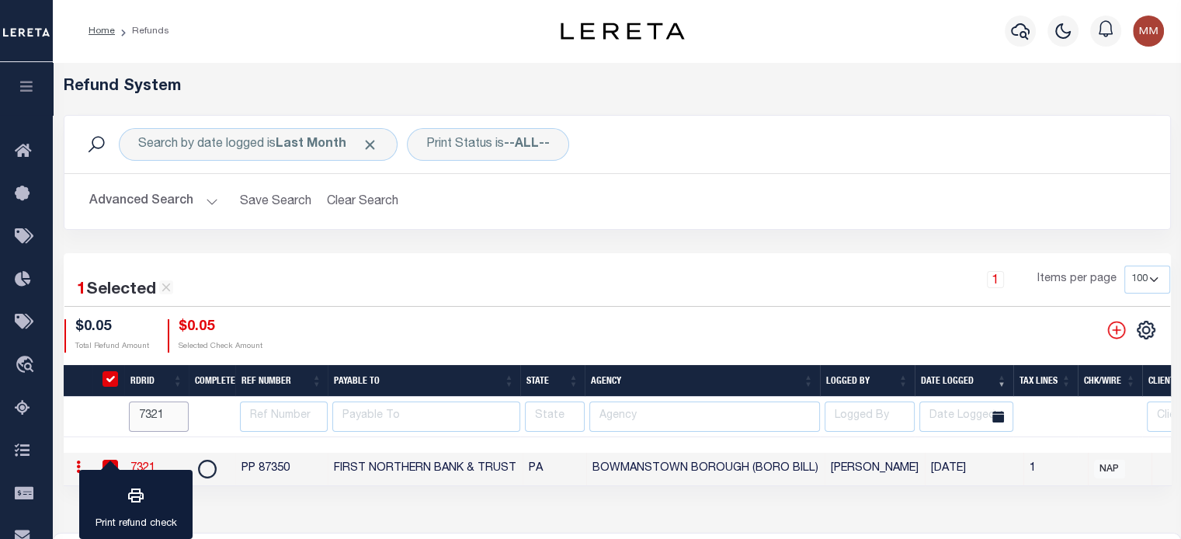
click at [165, 415] on input "7321" at bounding box center [159, 416] width 60 height 30
type input "7"
type input "7327"
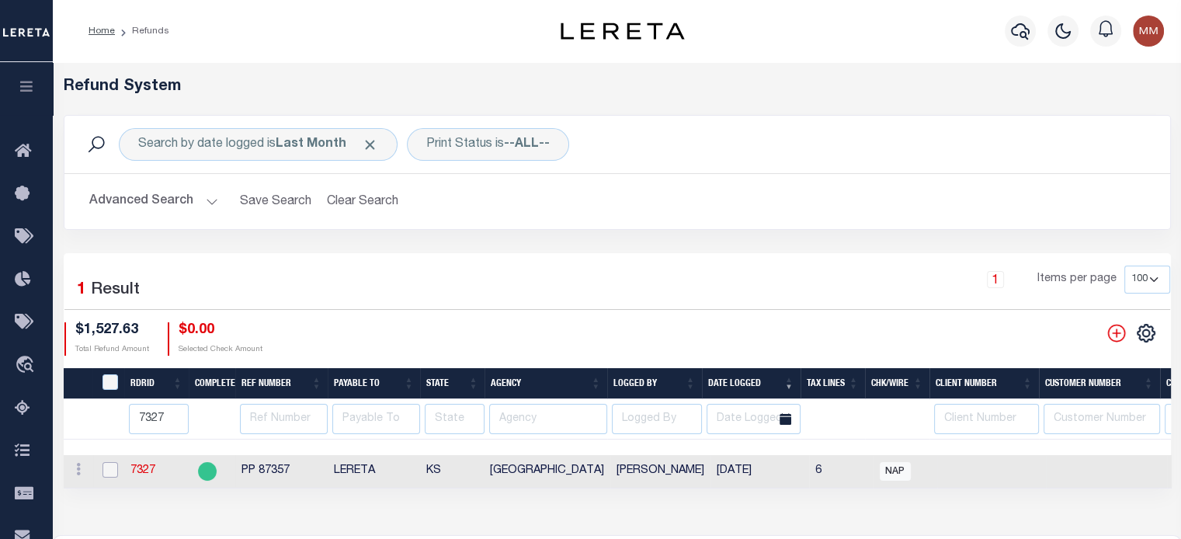
click at [112, 467] on input "checkbox" at bounding box center [111, 470] width 16 height 16
checkbox input "true"
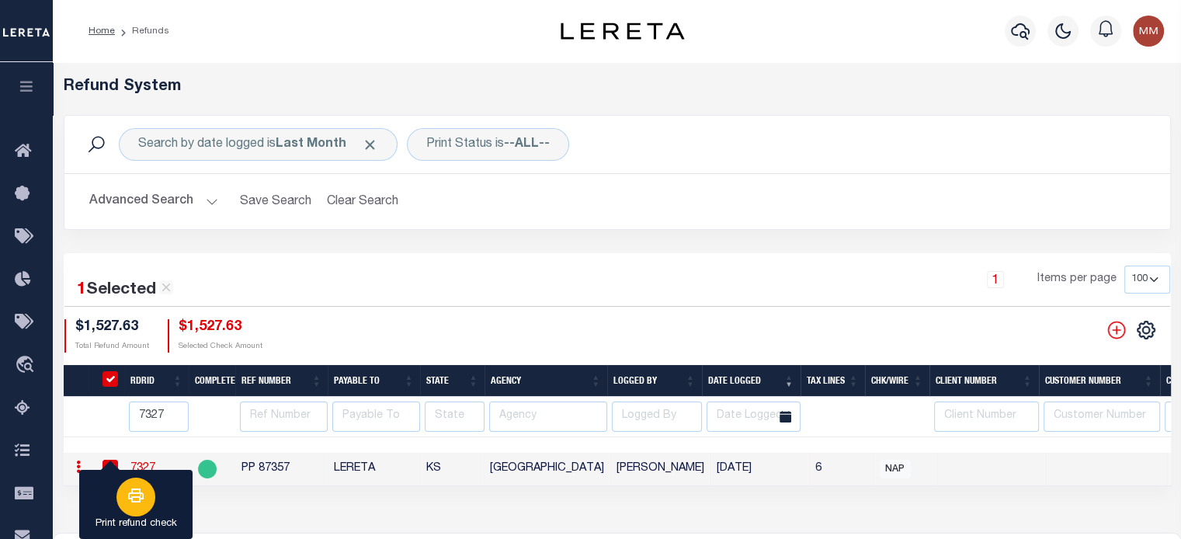
click at [176, 479] on button "Print refund check" at bounding box center [135, 505] width 113 height 70
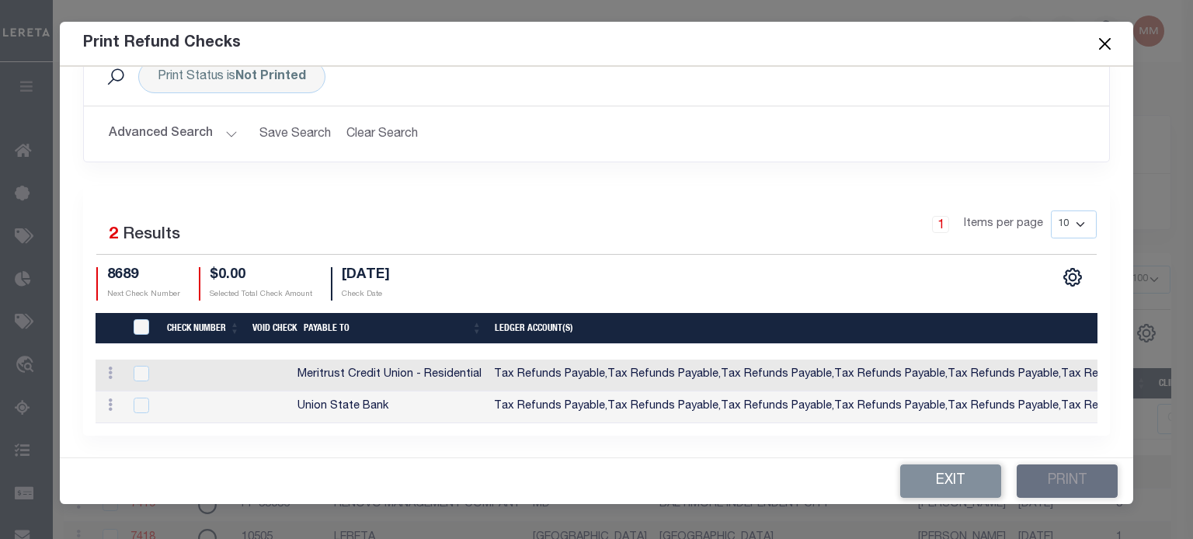
scroll to position [53, 0]
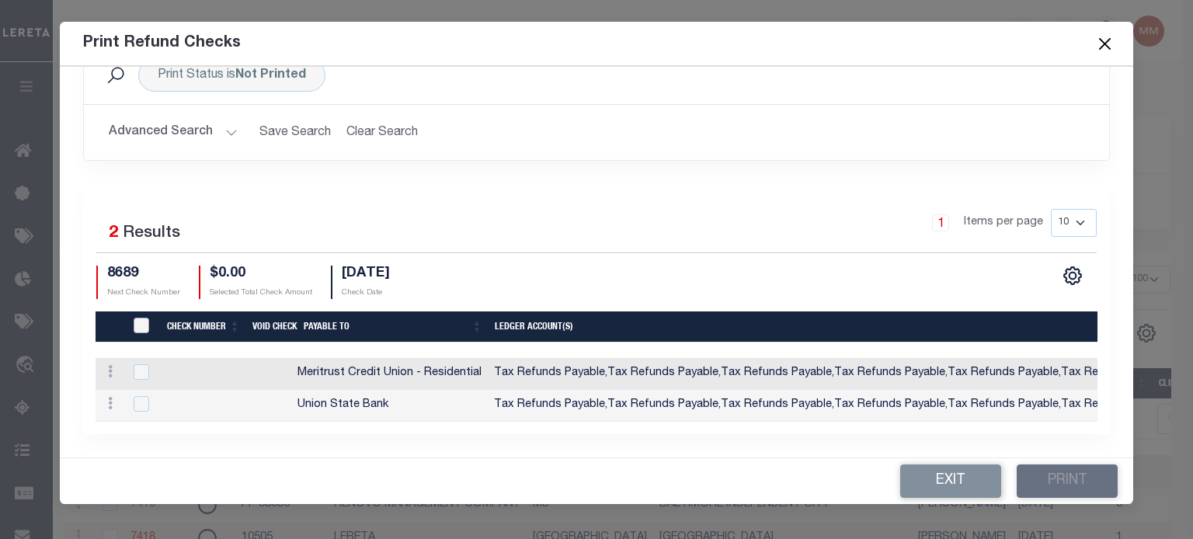
click at [144, 318] on input "TIQA Select" at bounding box center [142, 326] width 16 height 16
checkbox input "true"
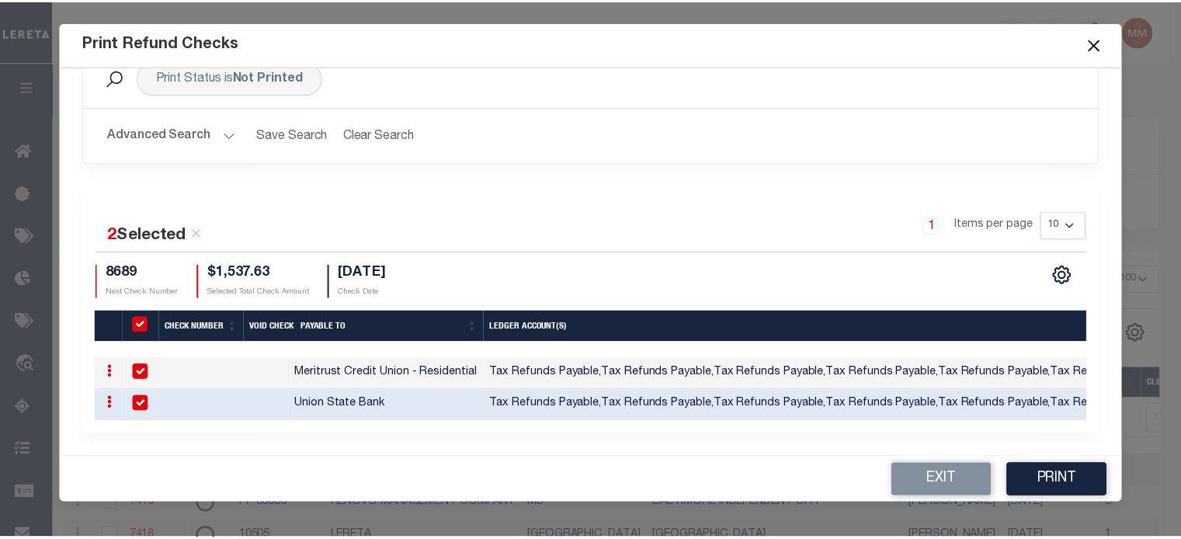
scroll to position [0, 911]
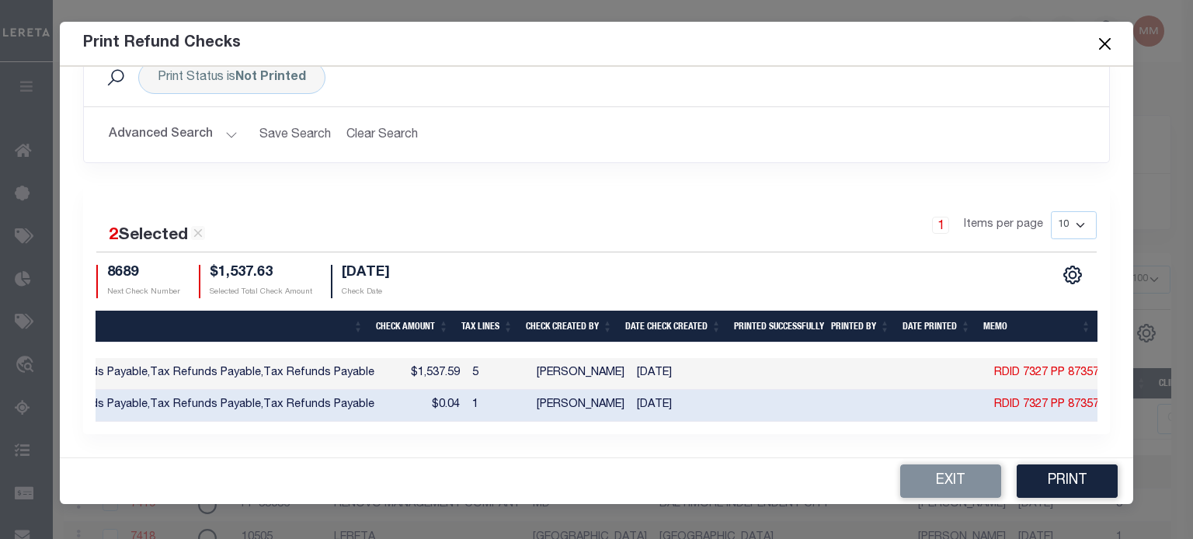
click at [1103, 43] on button "Close" at bounding box center [1104, 43] width 20 height 20
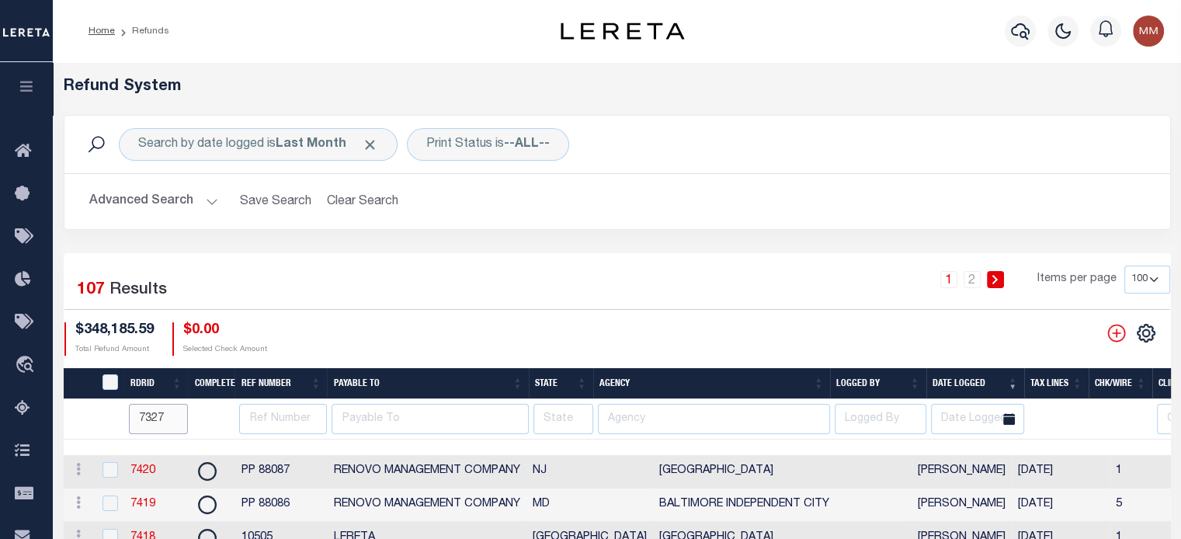
drag, startPoint x: 162, startPoint y: 422, endPoint x: 173, endPoint y: 422, distance: 11.6
click at [162, 422] on input "7327" at bounding box center [159, 419] width 60 height 30
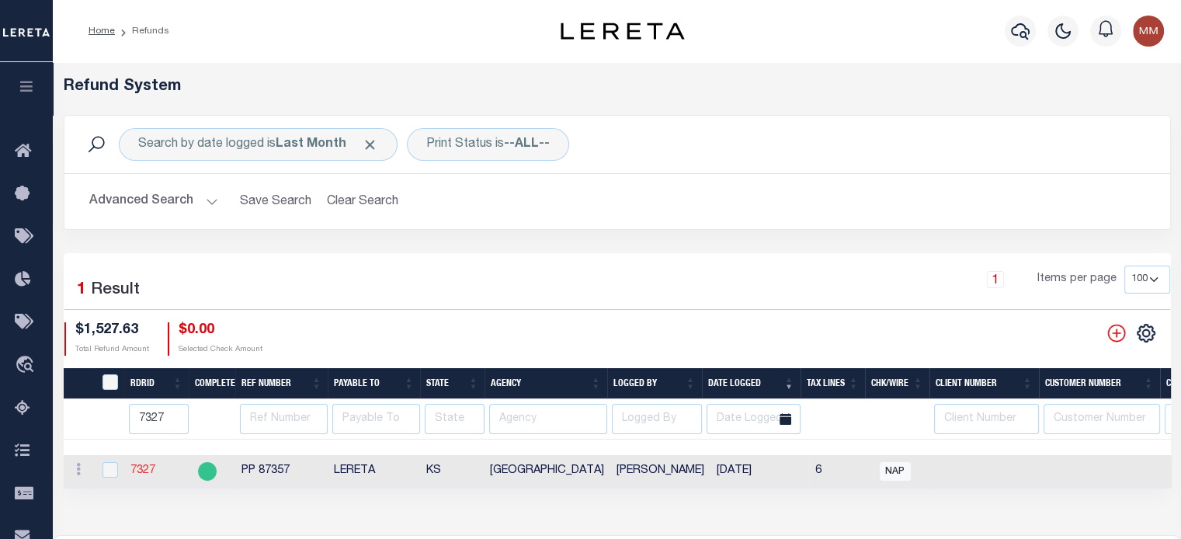
click at [134, 471] on link "7327" at bounding box center [142, 470] width 25 height 11
checkbox input "true"
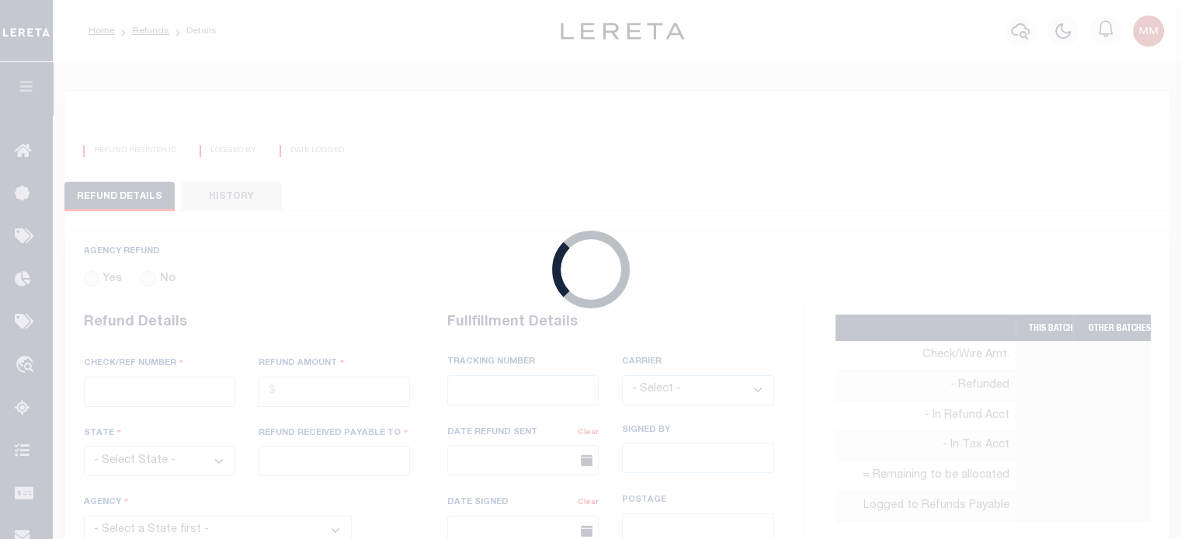
radio input "true"
type input "PP 87357"
type input "$1,527.63"
select select "KS"
type input "LERETA"
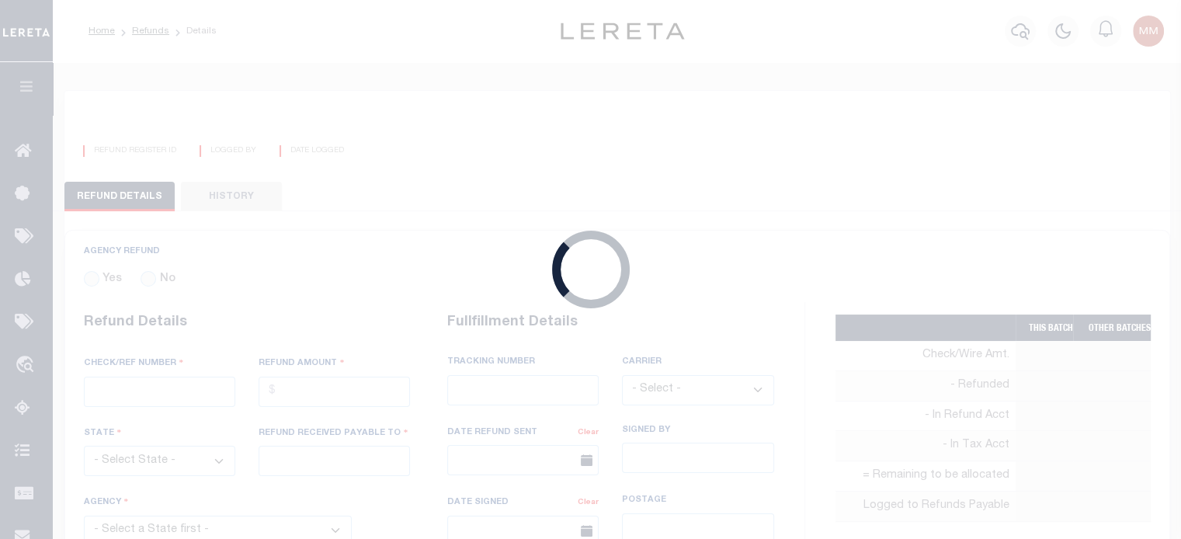
select select
select select "[PERSON_NAME]"
select select "OTH"
select select "OVP"
type textarea "THIS IS FROM THE RFR REPORT"
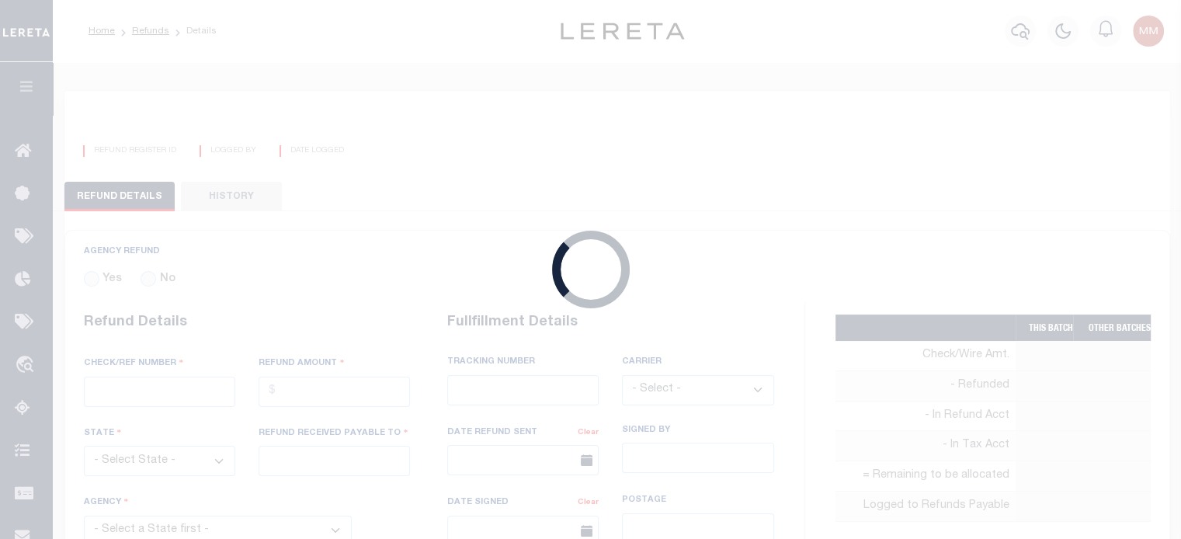
type input "[PERSON_NAME]"
type input "[DATE]"
select select "2017300000"
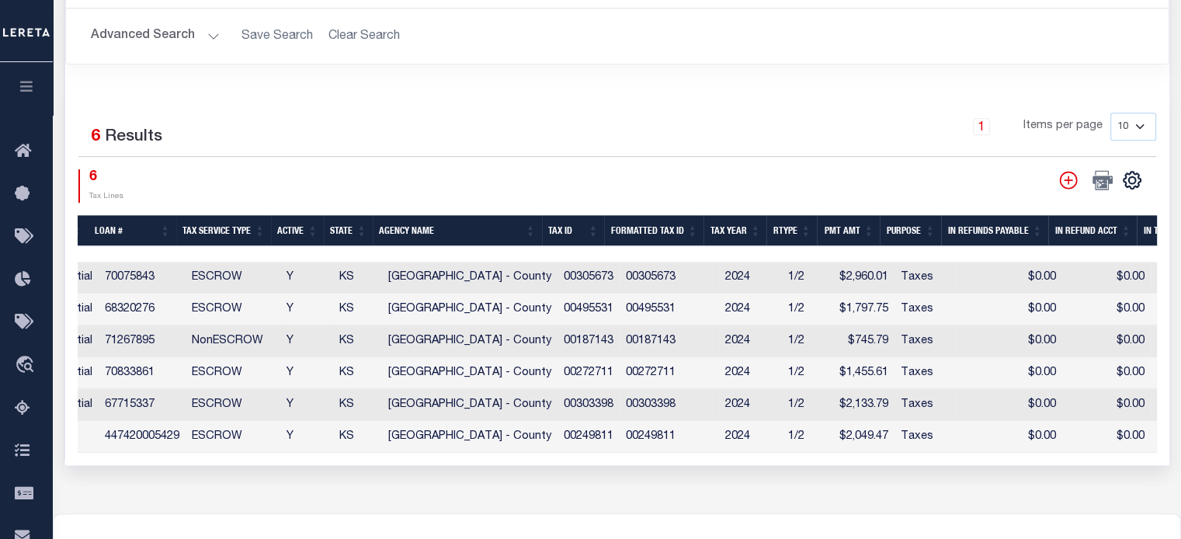
scroll to position [0, 990]
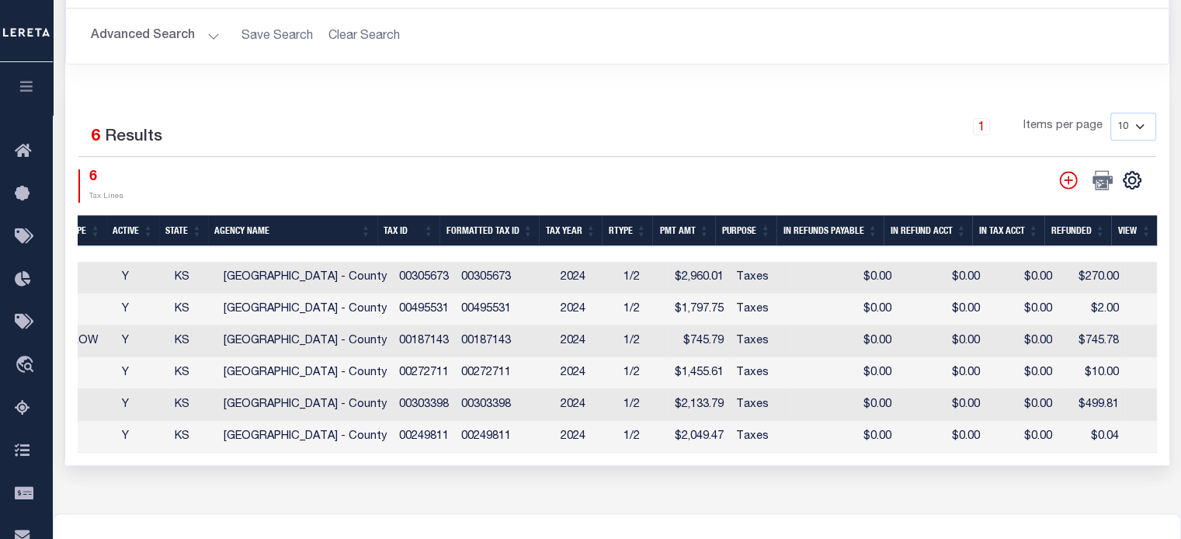
click at [818, 443] on td "$0.00" at bounding box center [844, 437] width 107 height 32
checkbox input "true"
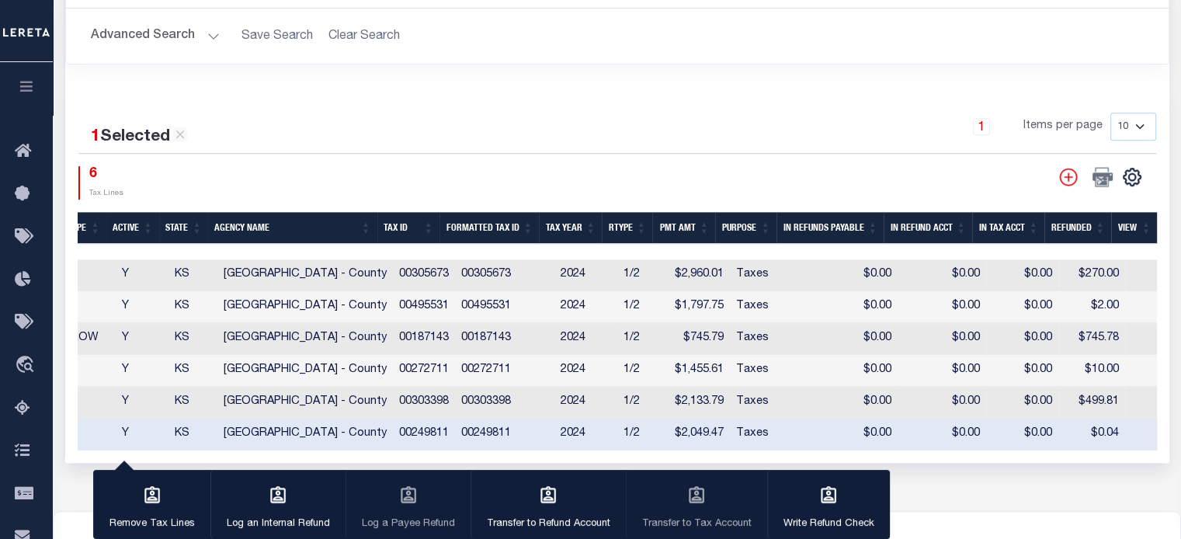
type input "7326"
select select "100"
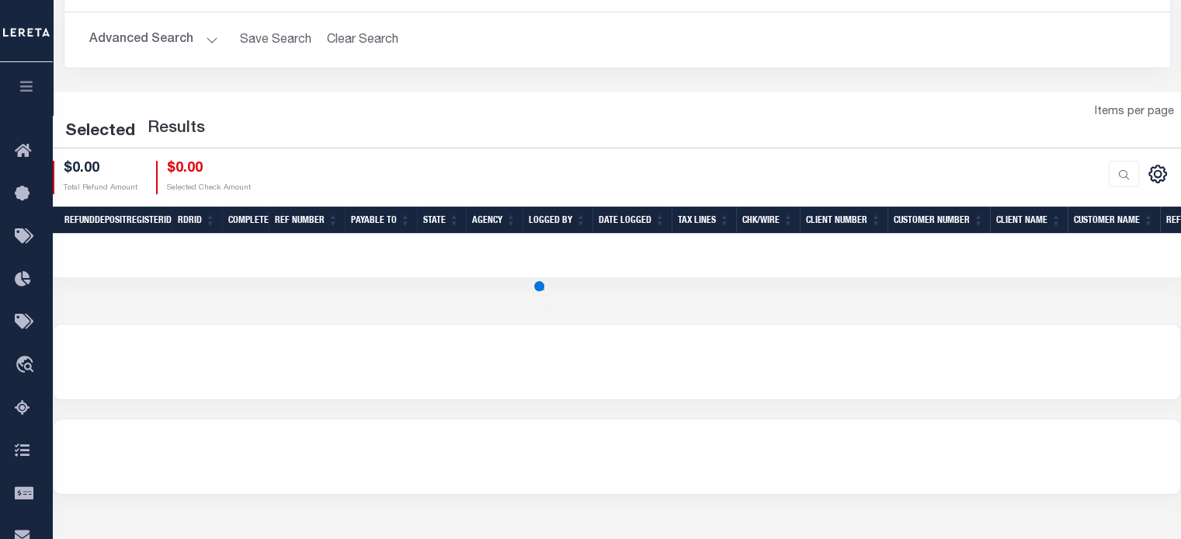
scroll to position [12, 0]
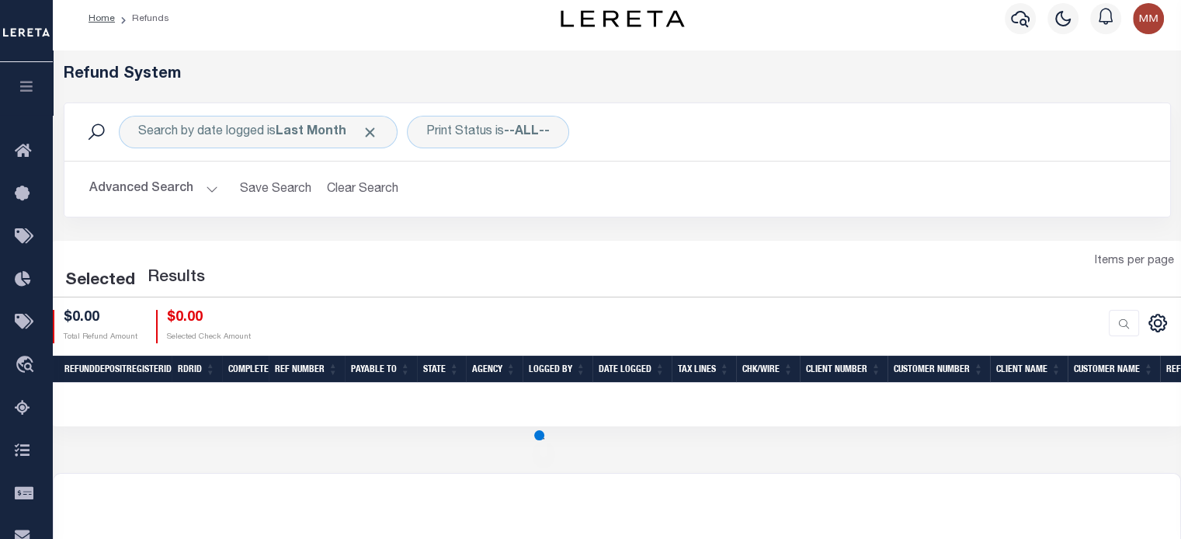
select select "100"
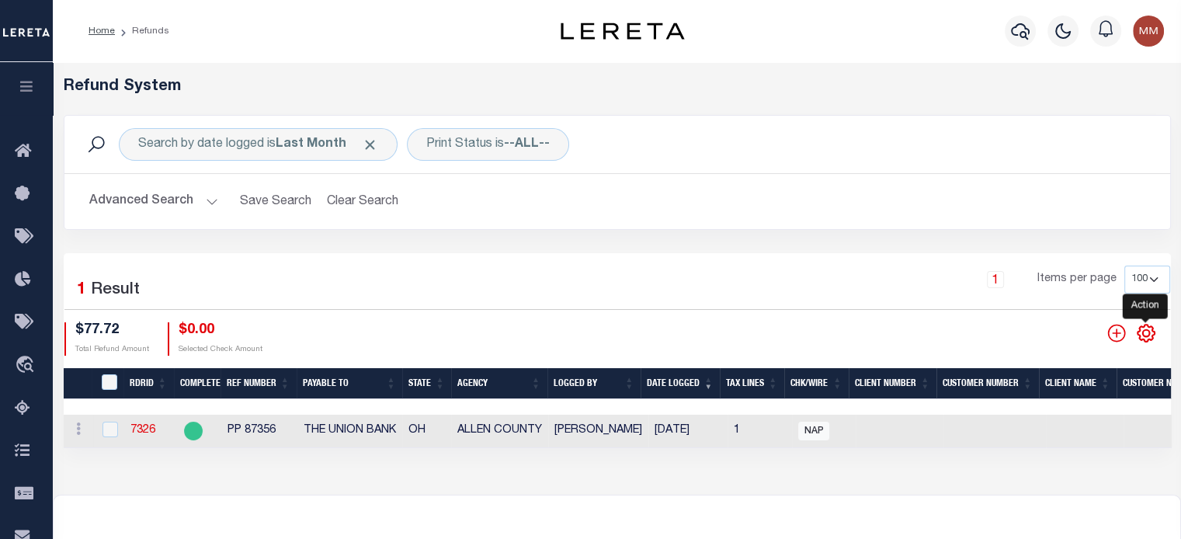
click at [1142, 332] on icon "" at bounding box center [1146, 333] width 20 height 20
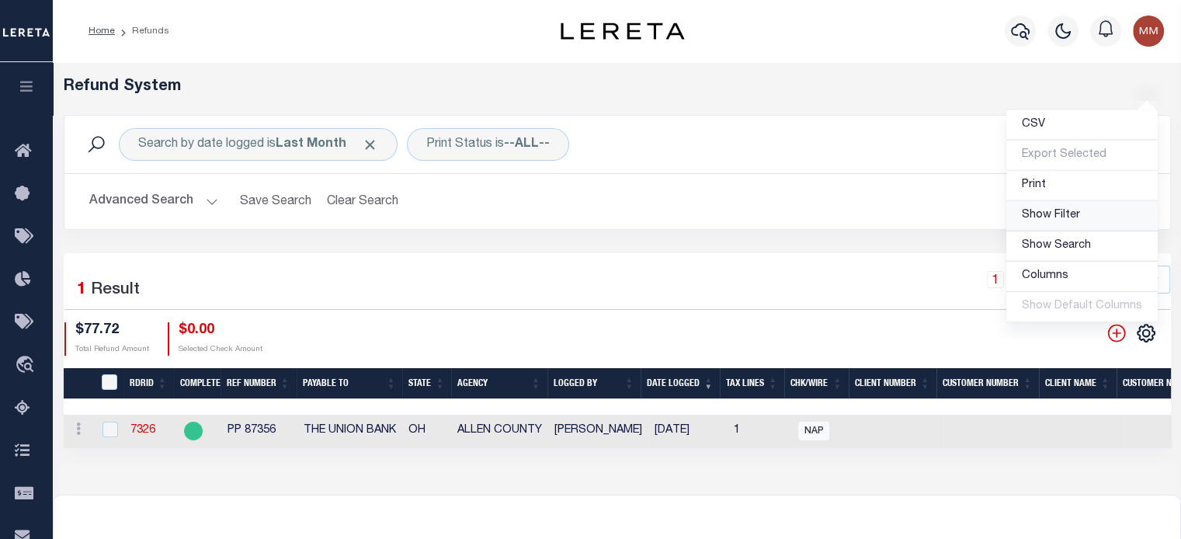
click at [1067, 221] on span "Show Filter" at bounding box center [1051, 215] width 58 height 11
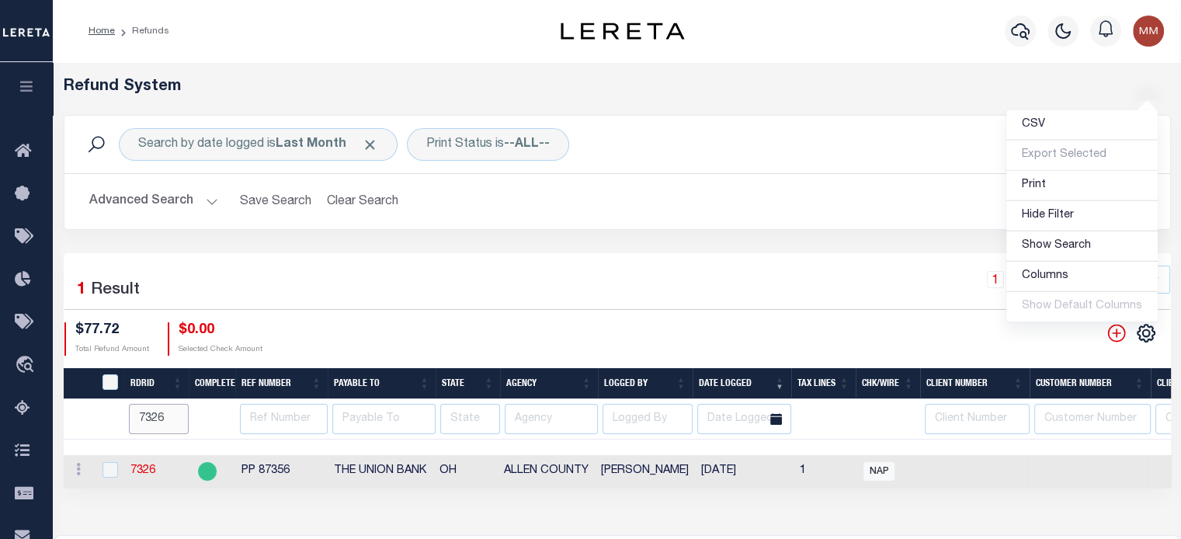
click at [171, 415] on input "7326" at bounding box center [159, 419] width 60 height 30
type input "73"
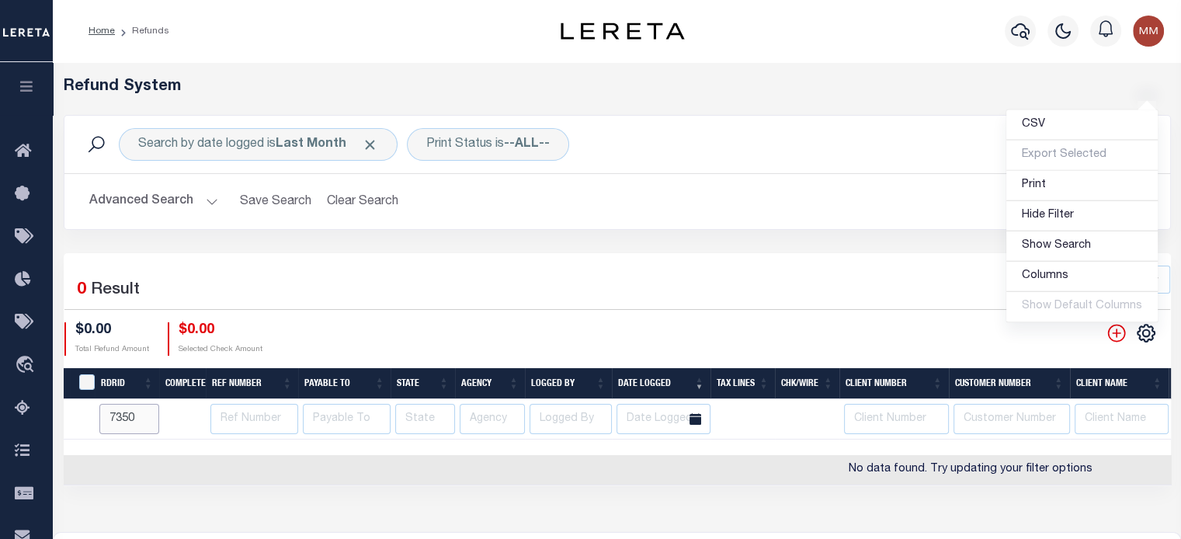
type input "7350"
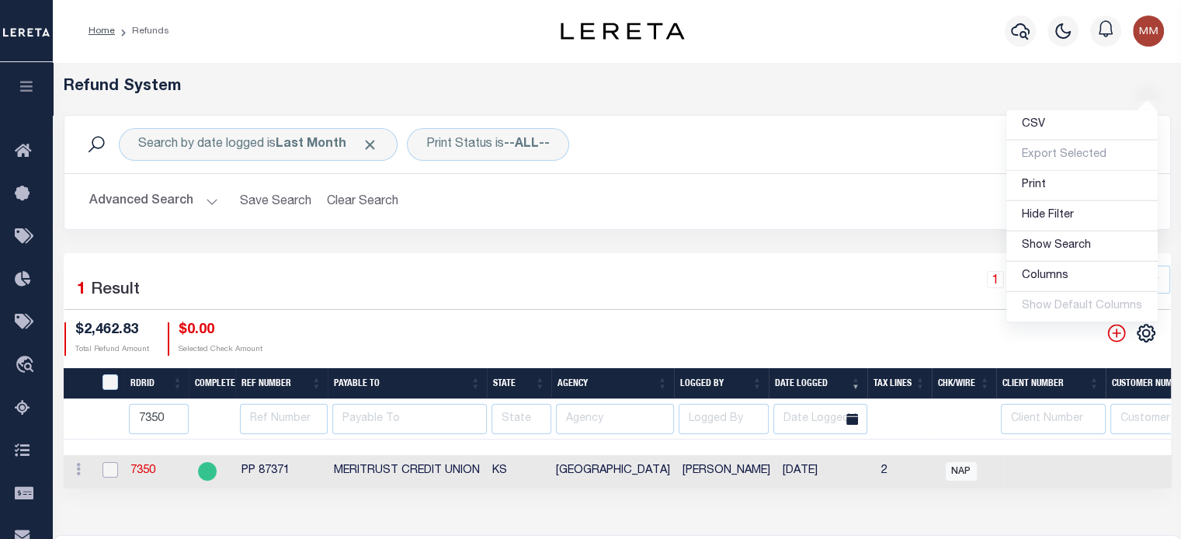
click at [106, 473] on input "checkbox" at bounding box center [111, 470] width 16 height 16
checkbox input "true"
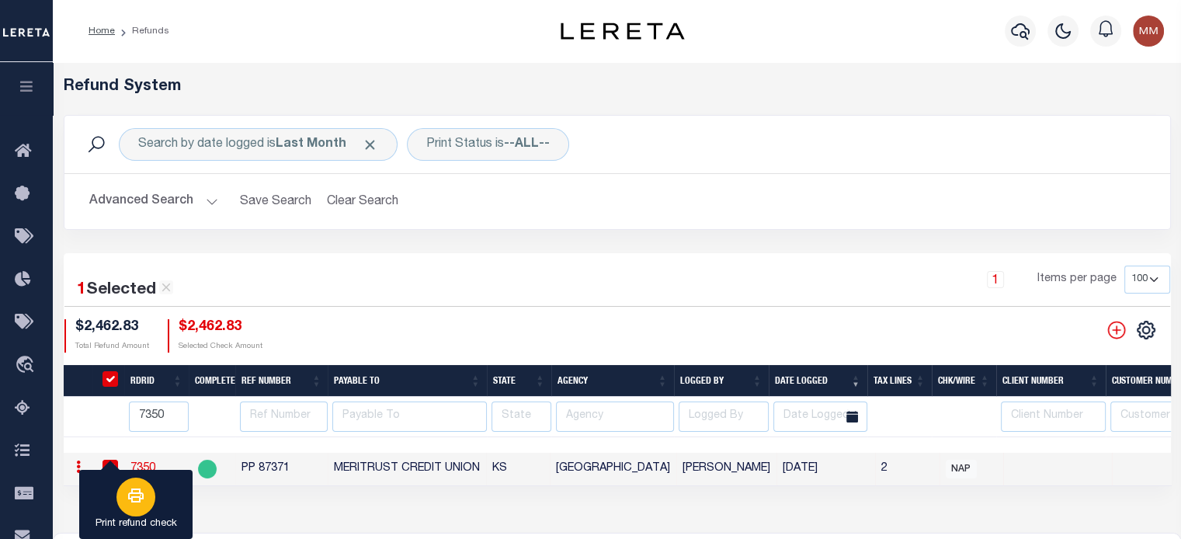
click at [179, 507] on button "Print refund check" at bounding box center [135, 505] width 113 height 70
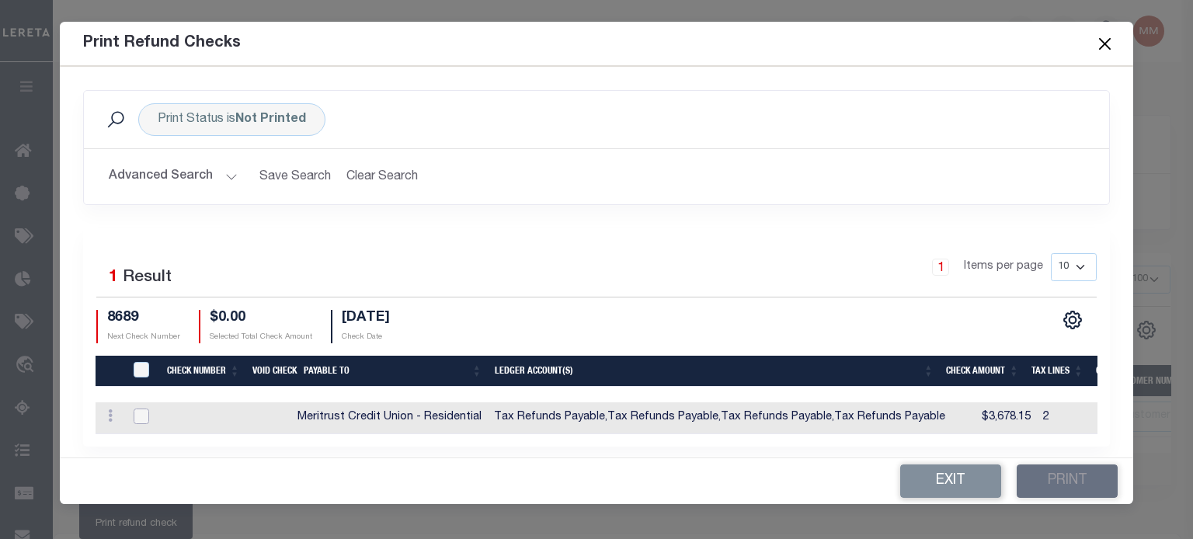
click at [137, 414] on input "checkbox" at bounding box center [142, 416] width 16 height 16
checkbox input "true"
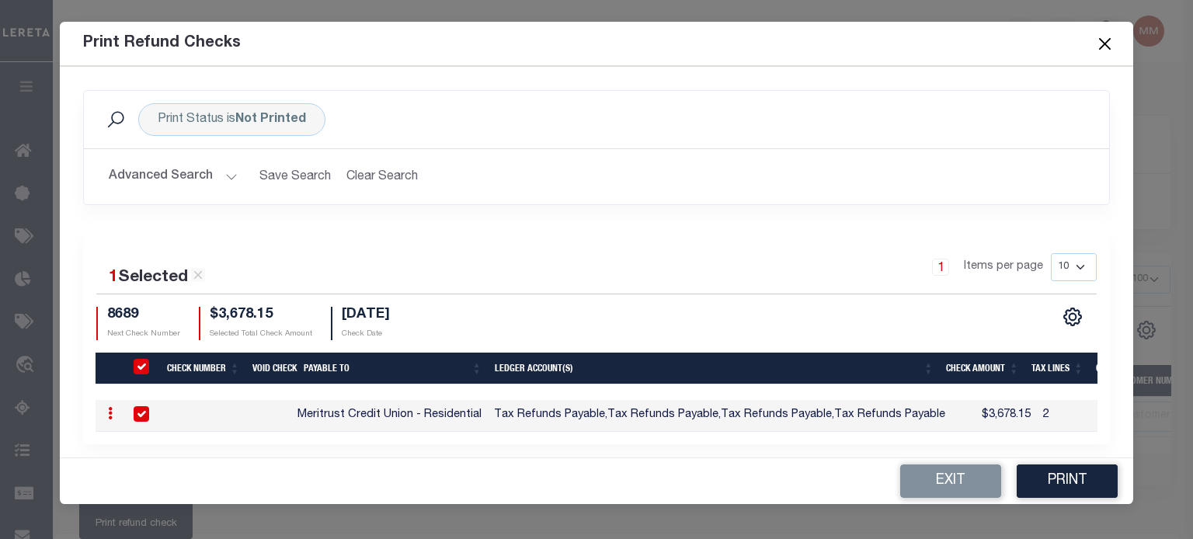
click at [1098, 44] on button "Close" at bounding box center [1104, 43] width 20 height 20
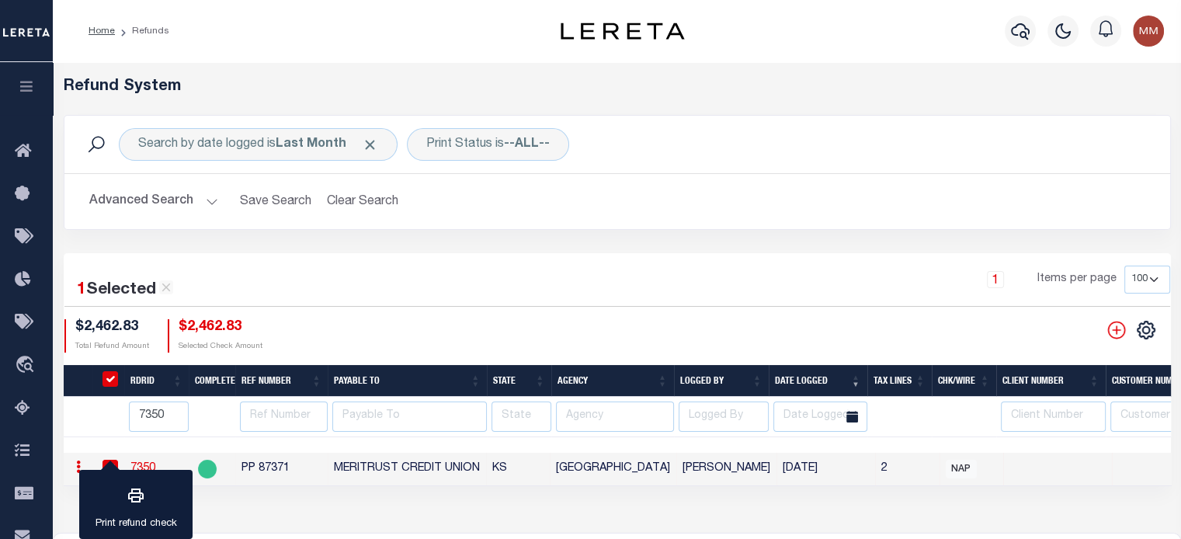
click at [113, 470] on div "Print refund check" at bounding box center [135, 505] width 113 height 70
